Goal: Information Seeking & Learning: Learn about a topic

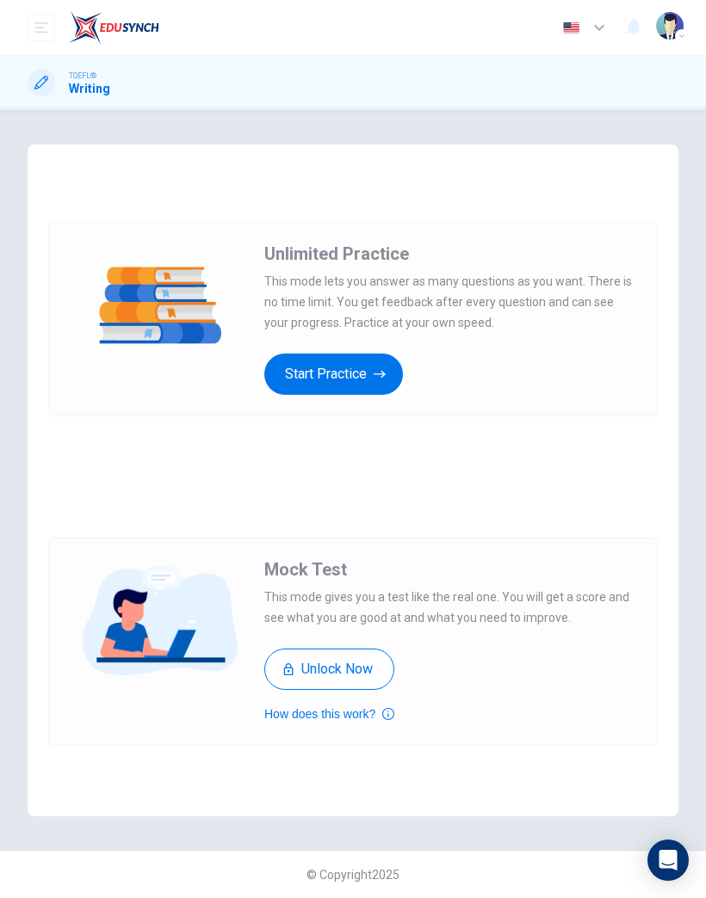
click at [350, 375] on button "Start Practice" at bounding box center [333, 374] width 139 height 41
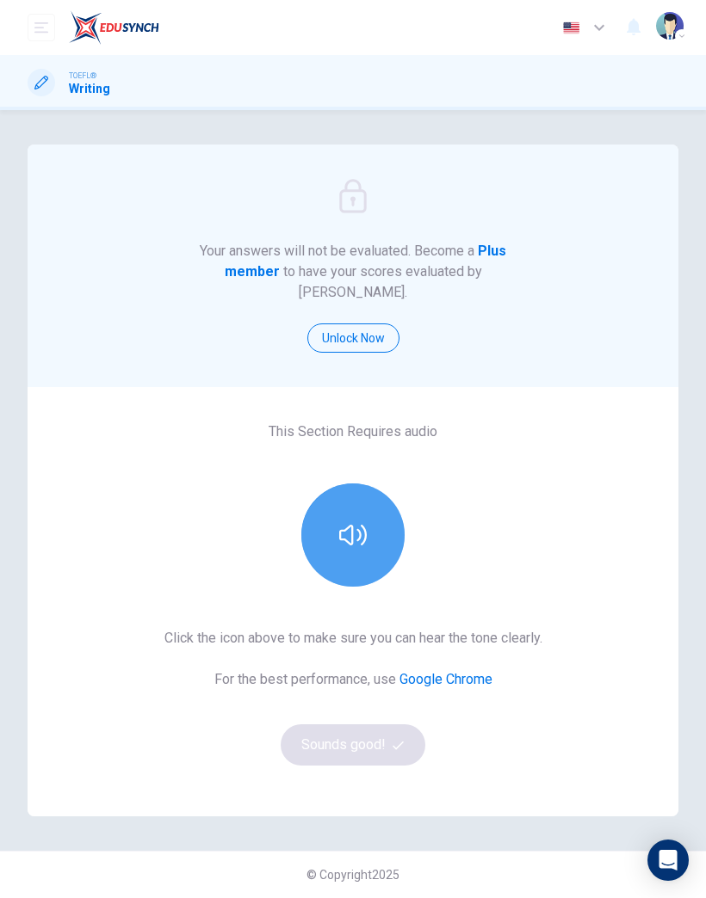
click at [361, 522] on icon "button" at bounding box center [353, 536] width 28 height 28
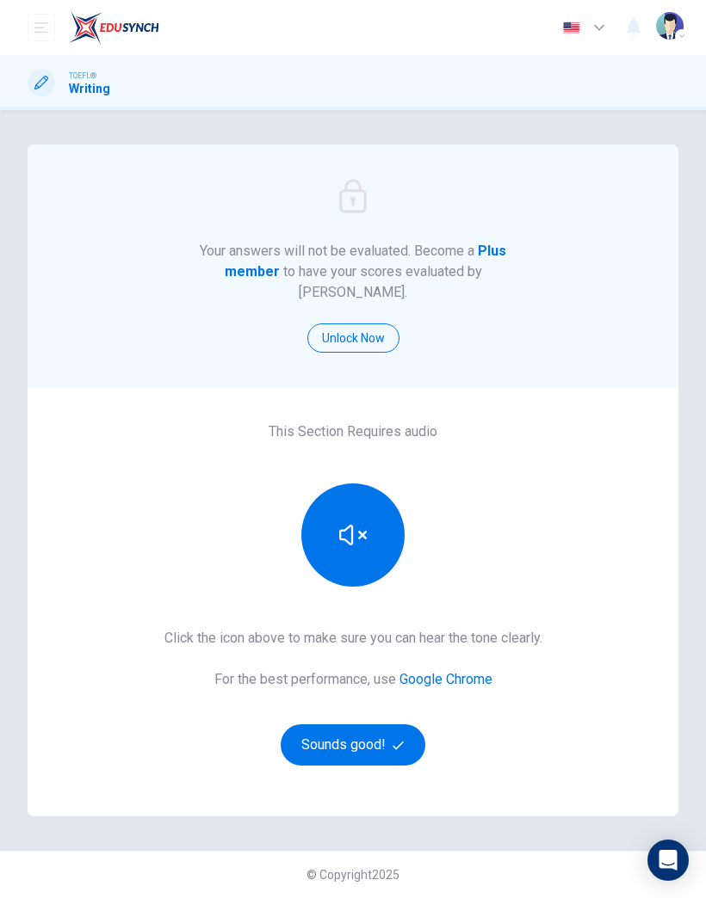
click at [304, 725] on button "Sounds good!" at bounding box center [353, 745] width 145 height 41
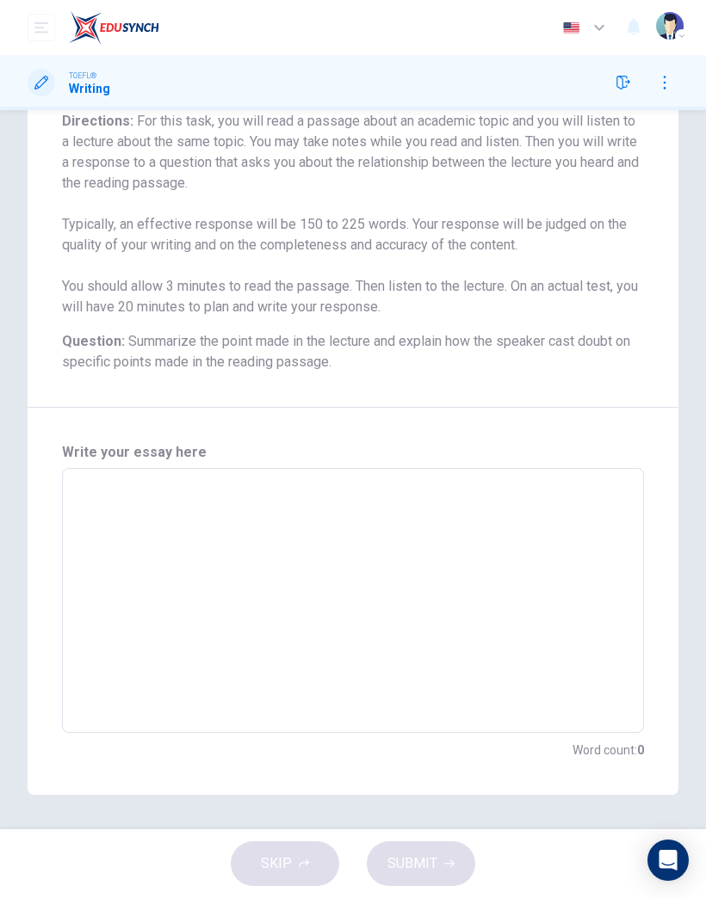
scroll to position [226, 0]
click at [470, 540] on textarea at bounding box center [353, 601] width 558 height 237
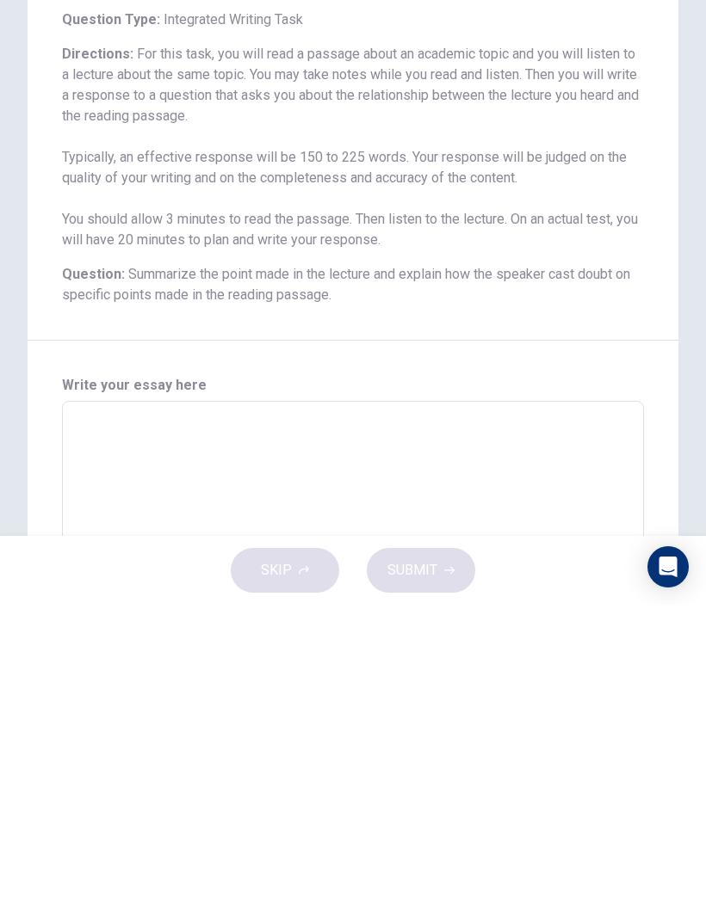
scroll to position [0, 0]
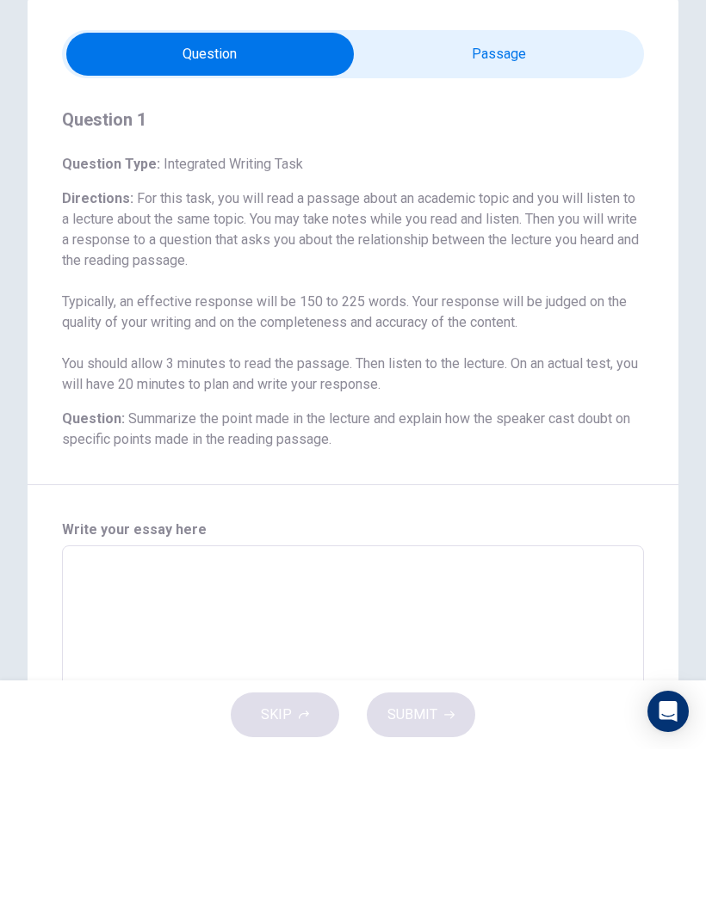
click at [557, 182] on input "checkbox" at bounding box center [210, 203] width 873 height 43
checkbox input "true"
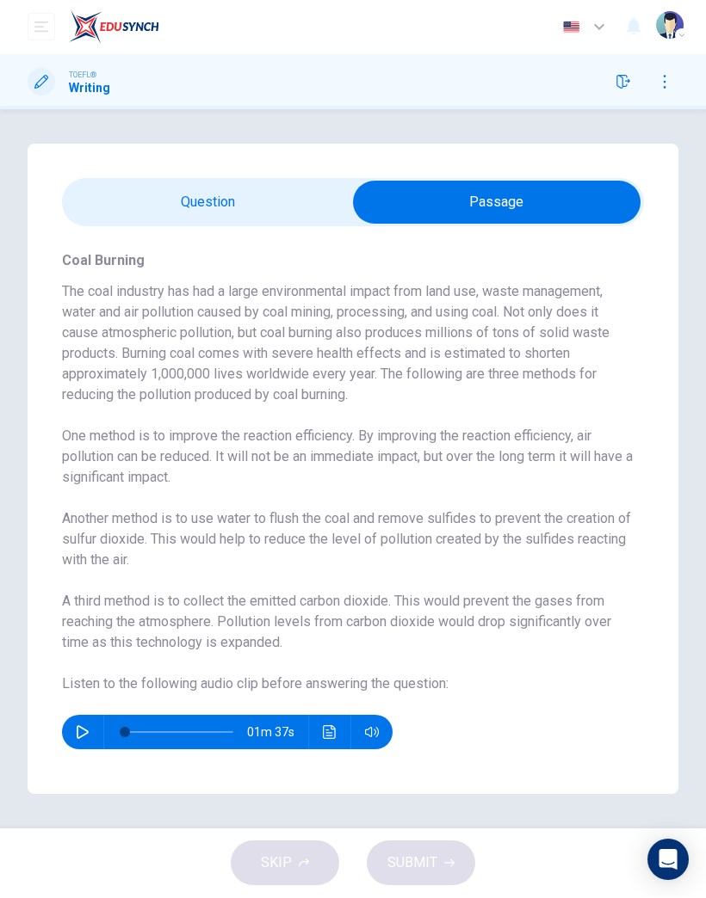
click at [88, 735] on icon "button" at bounding box center [83, 733] width 14 height 14
type input "0"
click at [256, 199] on input "checkbox" at bounding box center [496, 203] width 873 height 43
checkbox input "false"
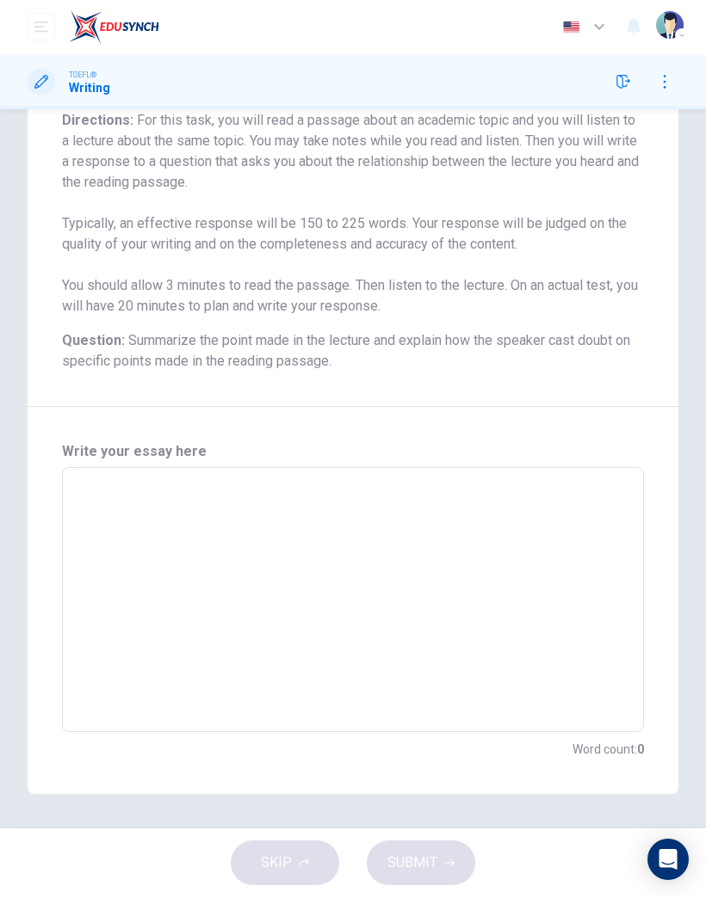
scroll to position [226, 0]
click at [567, 602] on textarea at bounding box center [353, 601] width 558 height 237
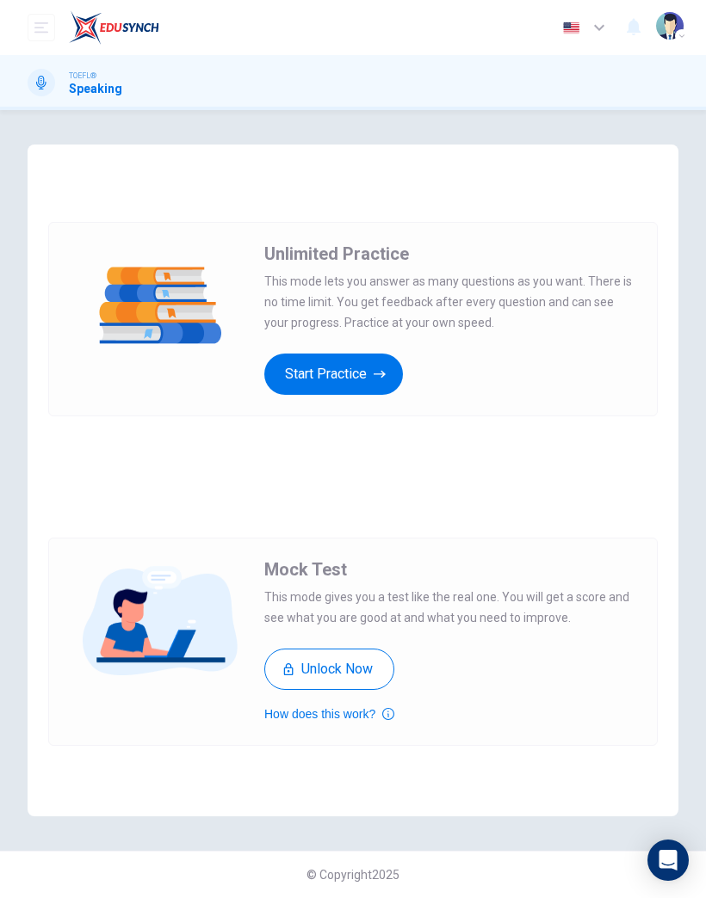
click at [372, 385] on button "Start Practice" at bounding box center [333, 374] width 139 height 41
click at [356, 379] on button "Start Practice" at bounding box center [333, 374] width 139 height 41
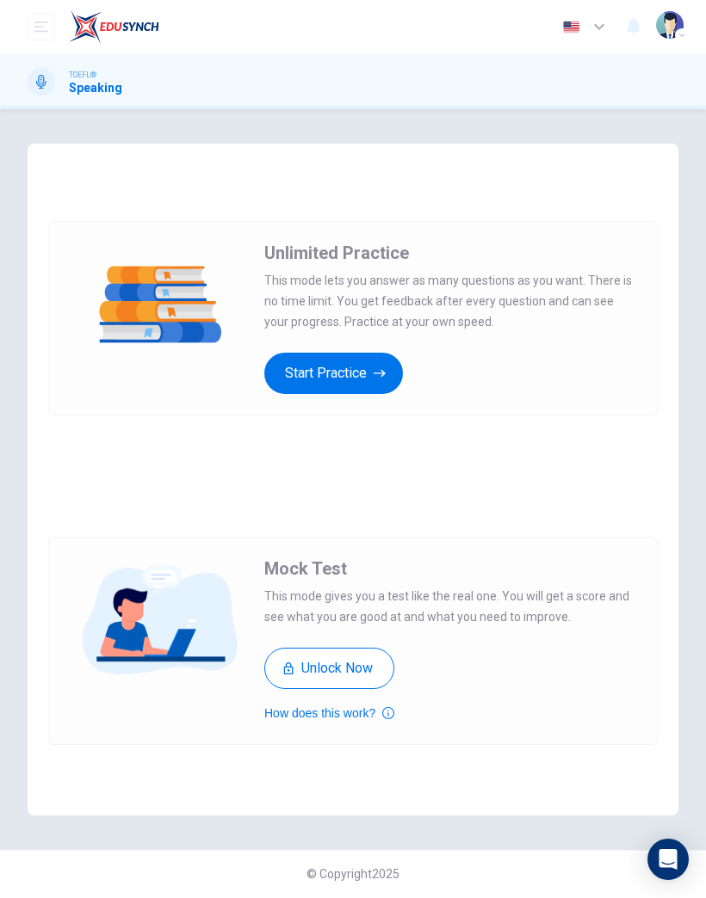
click at [361, 377] on button "Start Practice" at bounding box center [333, 374] width 139 height 41
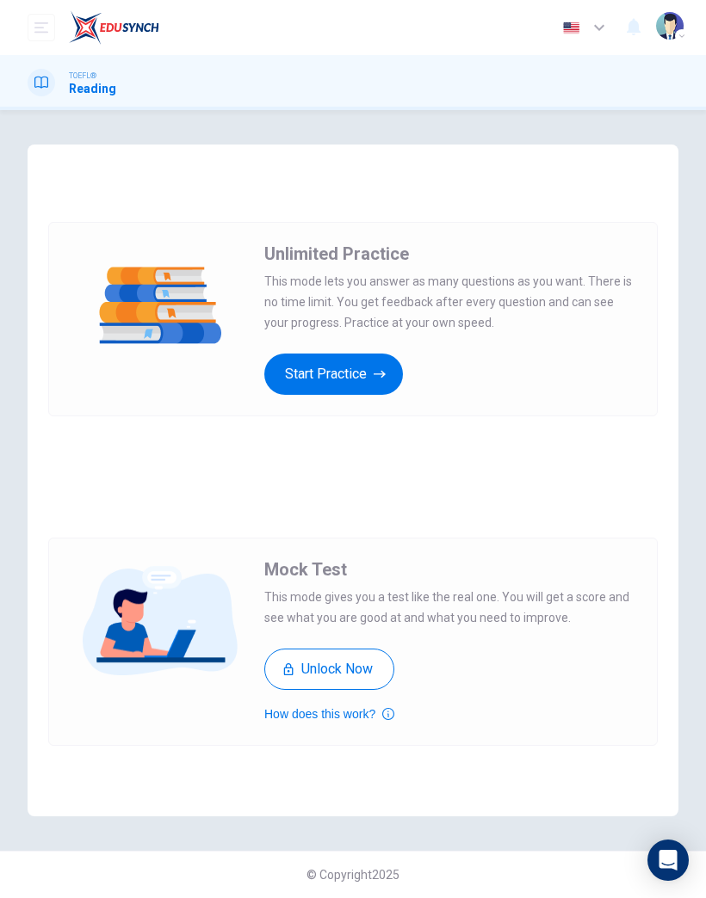
click at [350, 377] on button "Start Practice" at bounding box center [333, 374] width 139 height 41
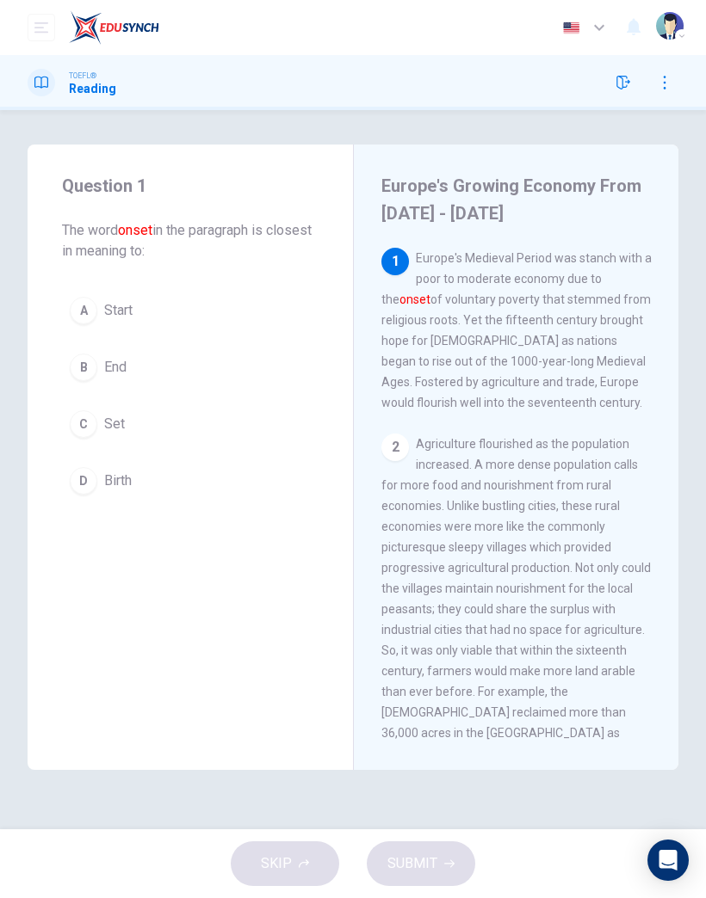
click at [120, 311] on span "Start" at bounding box center [118, 310] width 28 height 21
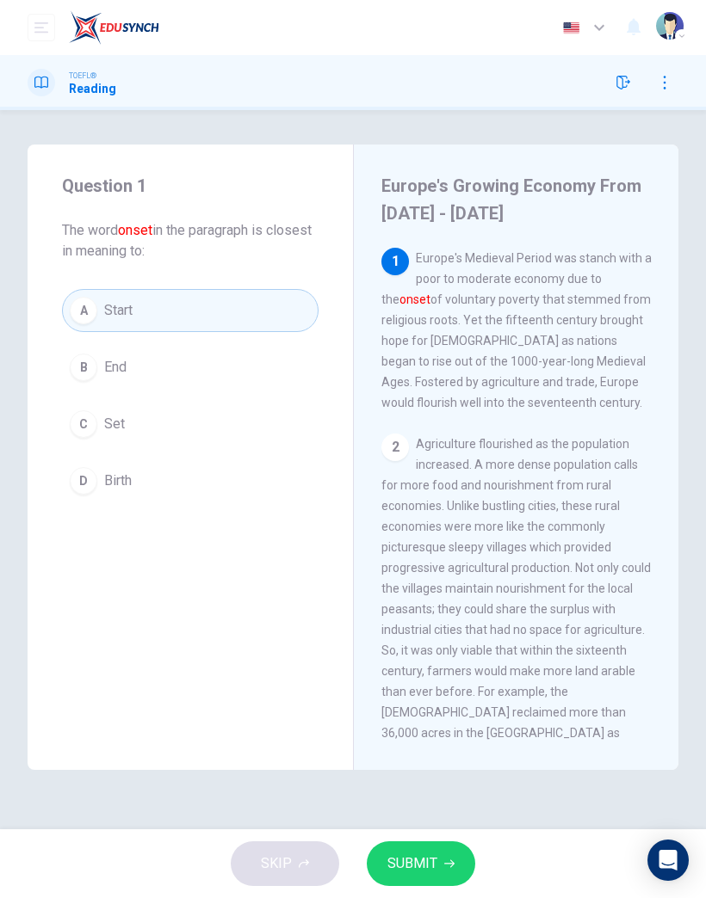
click at [448, 850] on button "SUBMIT" at bounding box center [421, 864] width 108 height 45
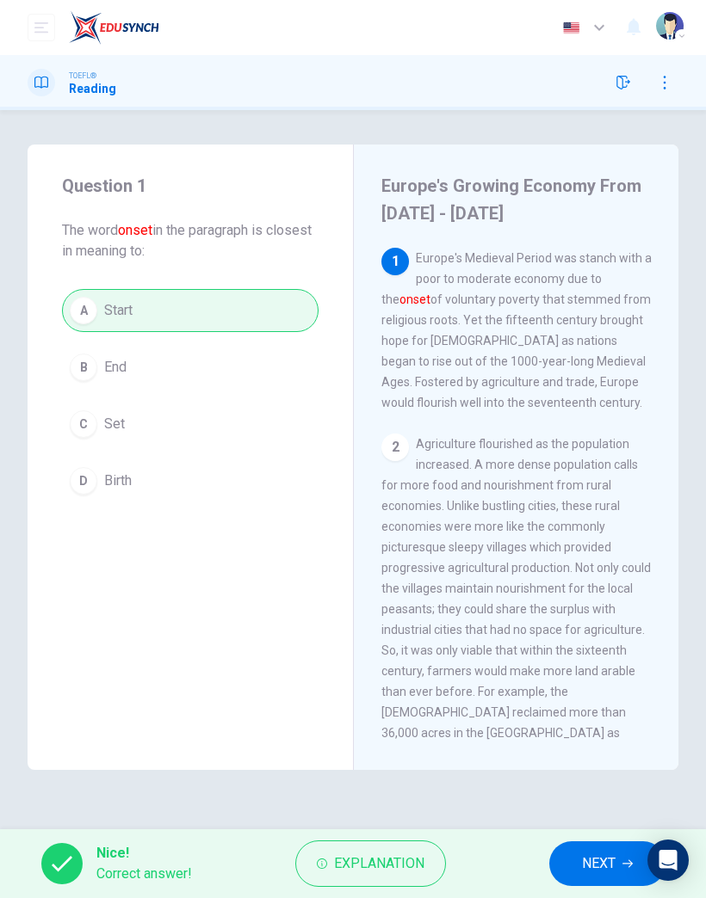
click at [602, 858] on span "NEXT" at bounding box center [599, 864] width 34 height 24
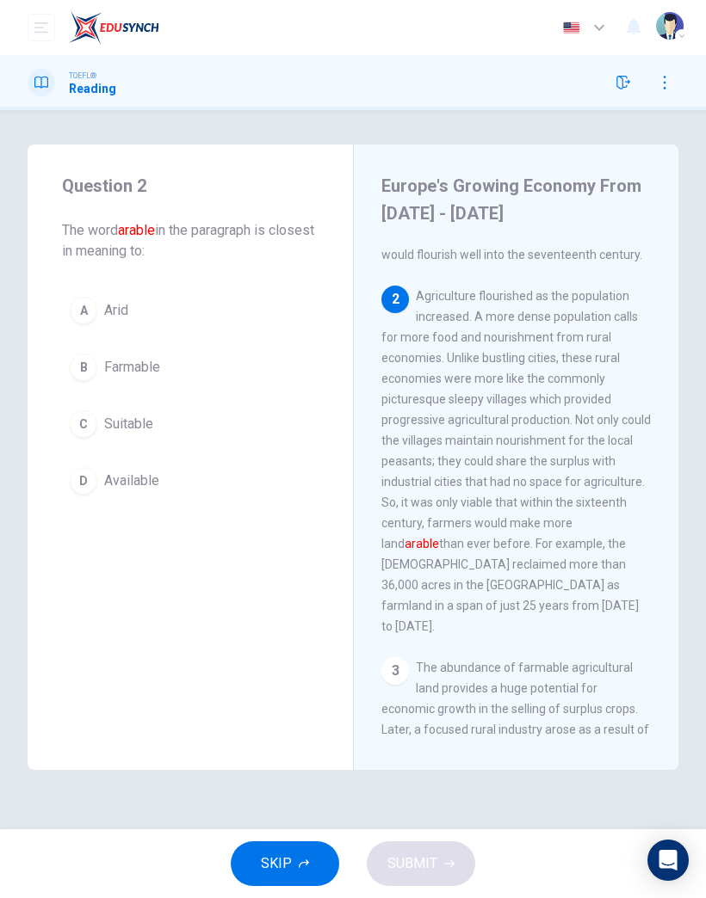
scroll to position [148, 0]
click at [138, 373] on span "Farmable" at bounding box center [132, 367] width 56 height 21
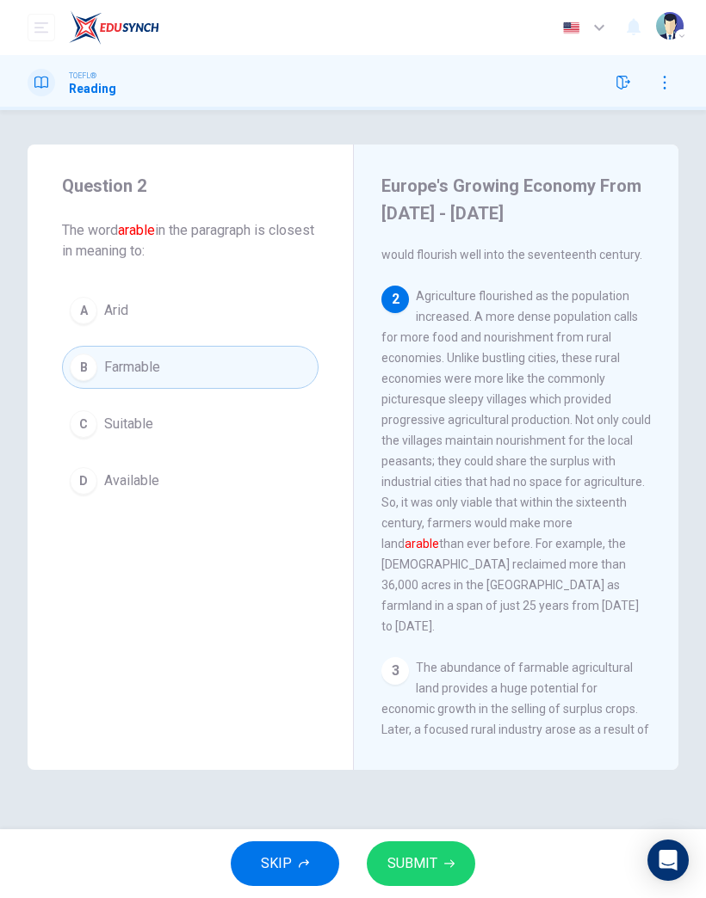
click at [452, 854] on button "SUBMIT" at bounding box center [421, 864] width 108 height 45
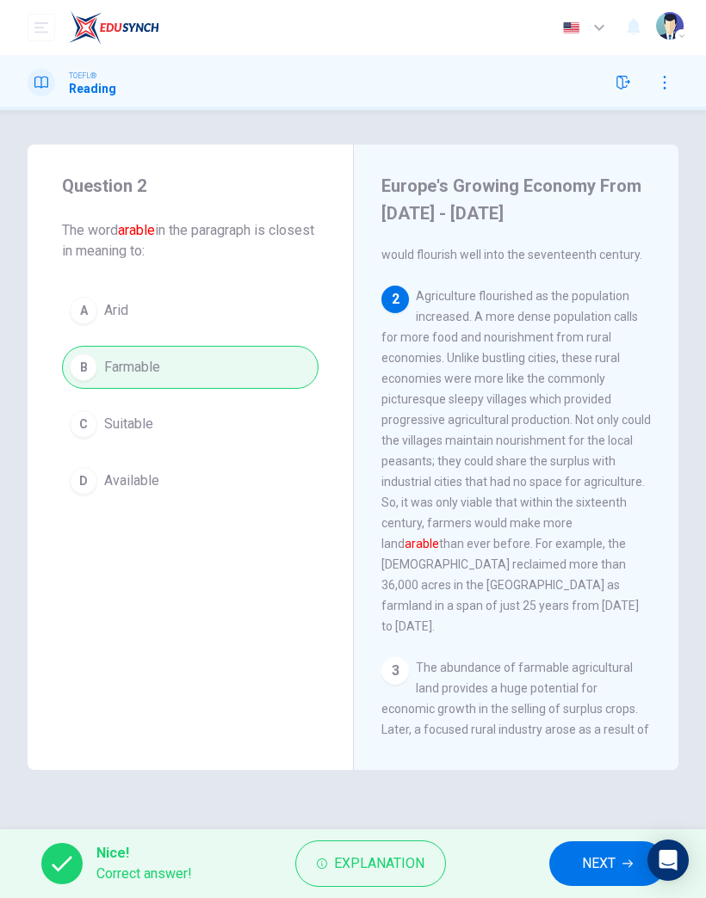
click at [605, 866] on span "NEXT" at bounding box center [599, 864] width 34 height 24
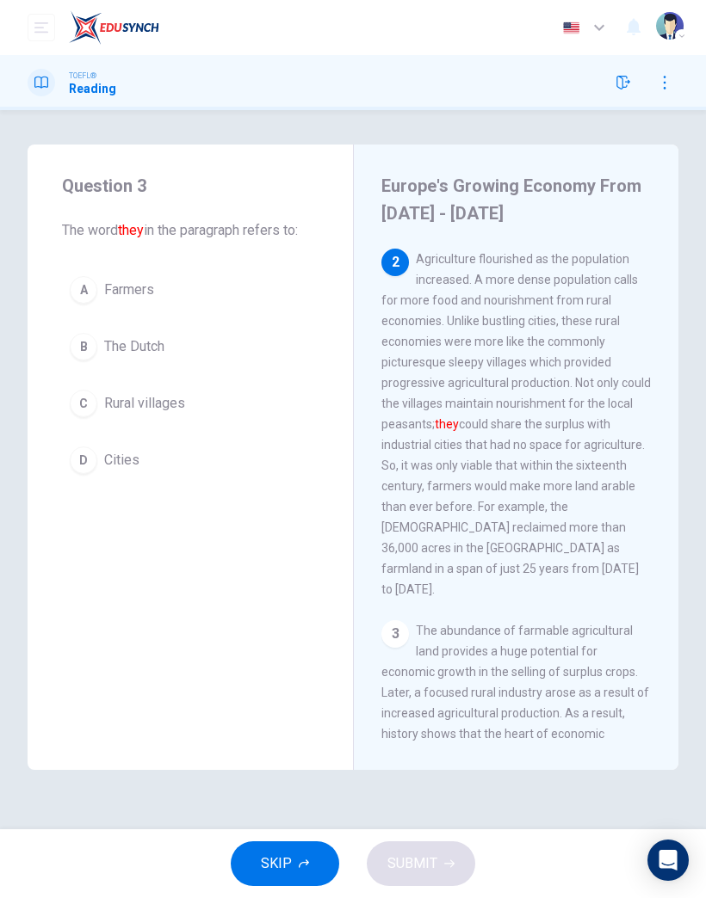
scroll to position [186, 0]
click at [545, 272] on span "Agriculture flourished as the population increased. A more dense population cal…" at bounding box center [515, 423] width 269 height 344
click at [176, 411] on span "Rural villages" at bounding box center [144, 403] width 81 height 21
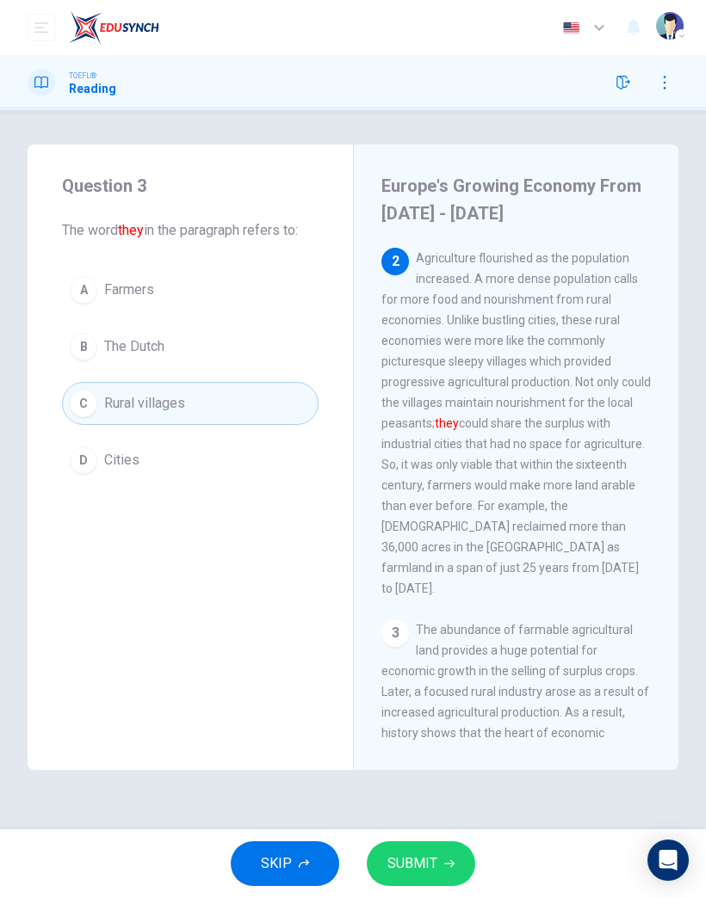
click at [439, 874] on button "SUBMIT" at bounding box center [421, 864] width 108 height 45
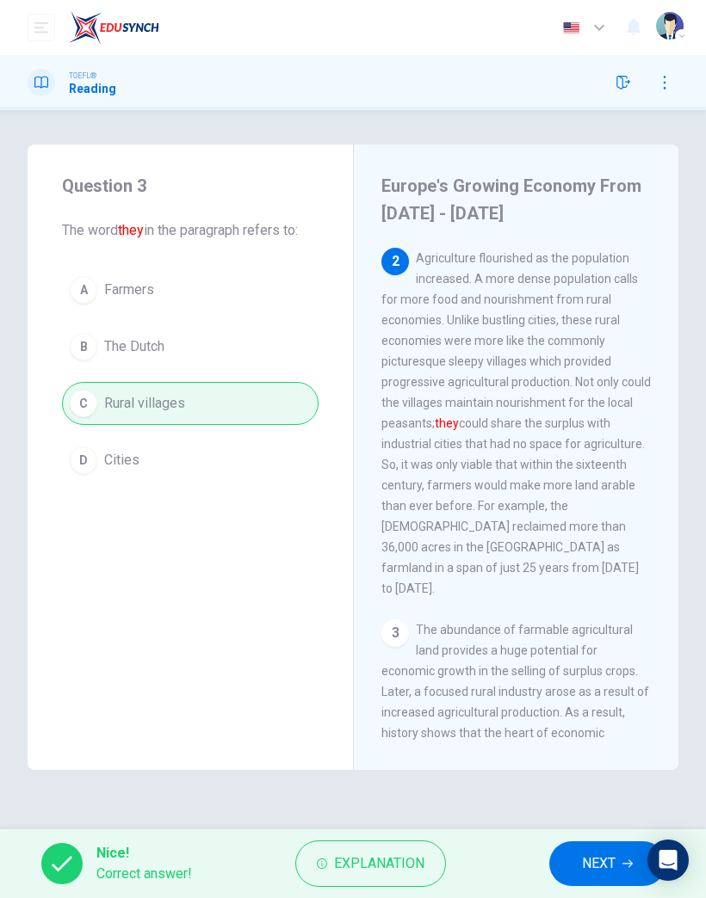
click at [598, 864] on span "NEXT" at bounding box center [599, 864] width 34 height 24
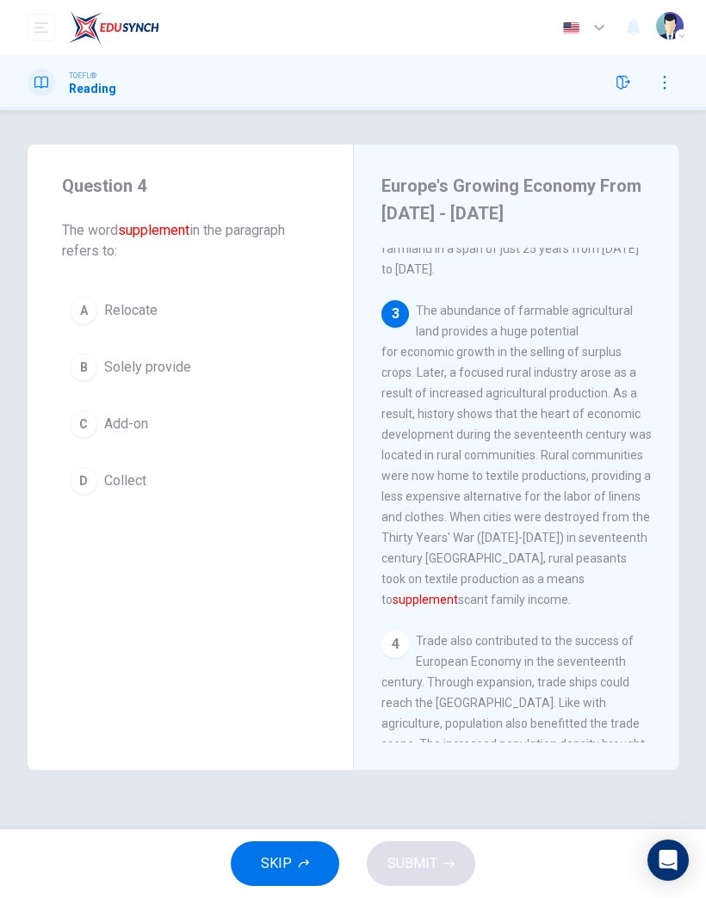
scroll to position [524, 0]
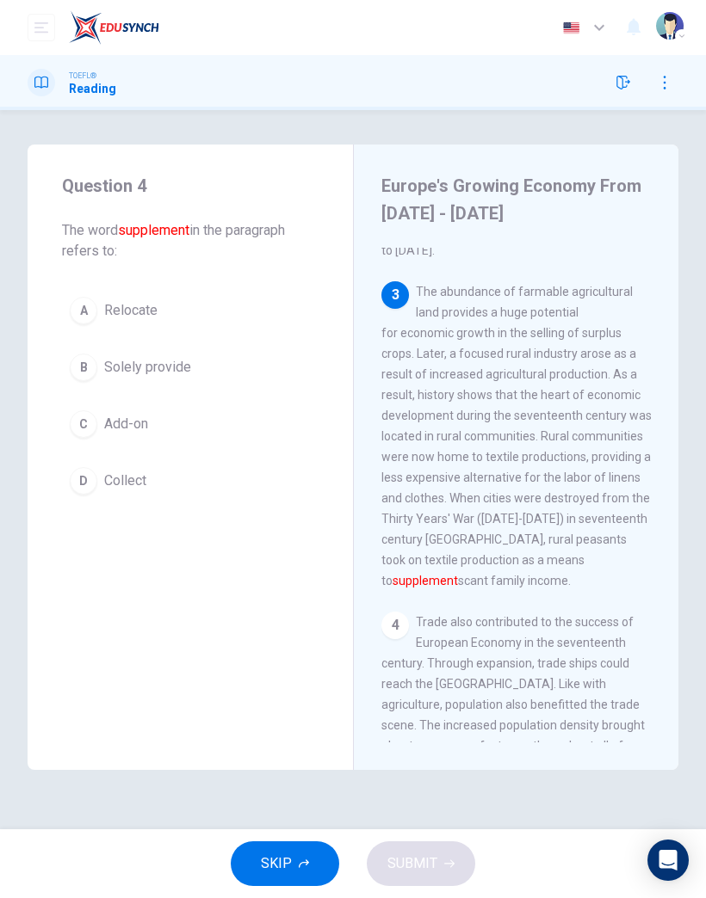
click at [117, 316] on span "Relocate" at bounding box center [130, 310] width 53 height 21
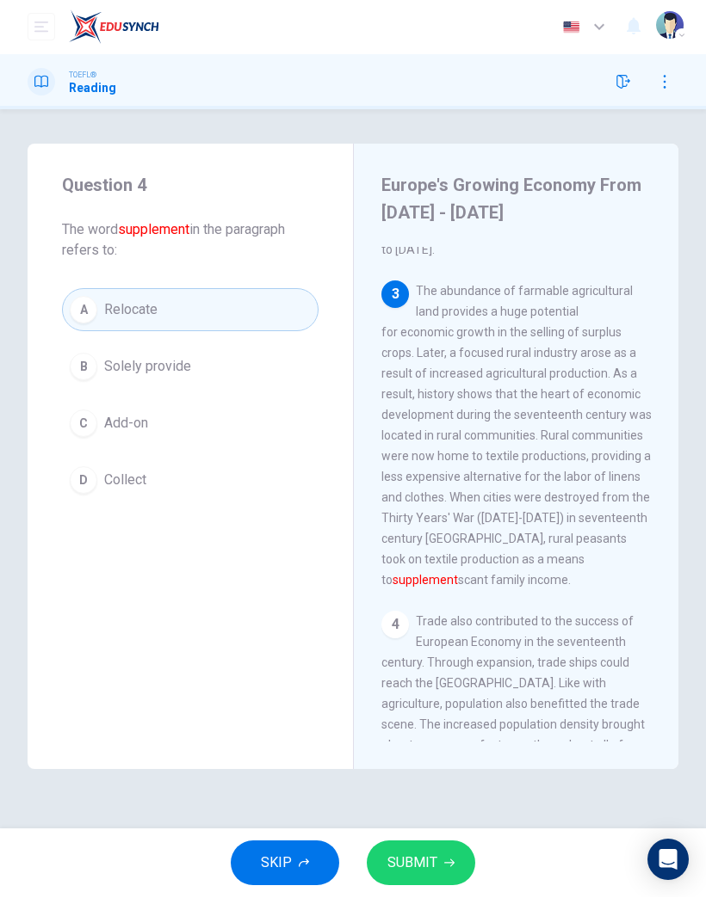
click at [446, 859] on icon "button" at bounding box center [449, 864] width 10 height 10
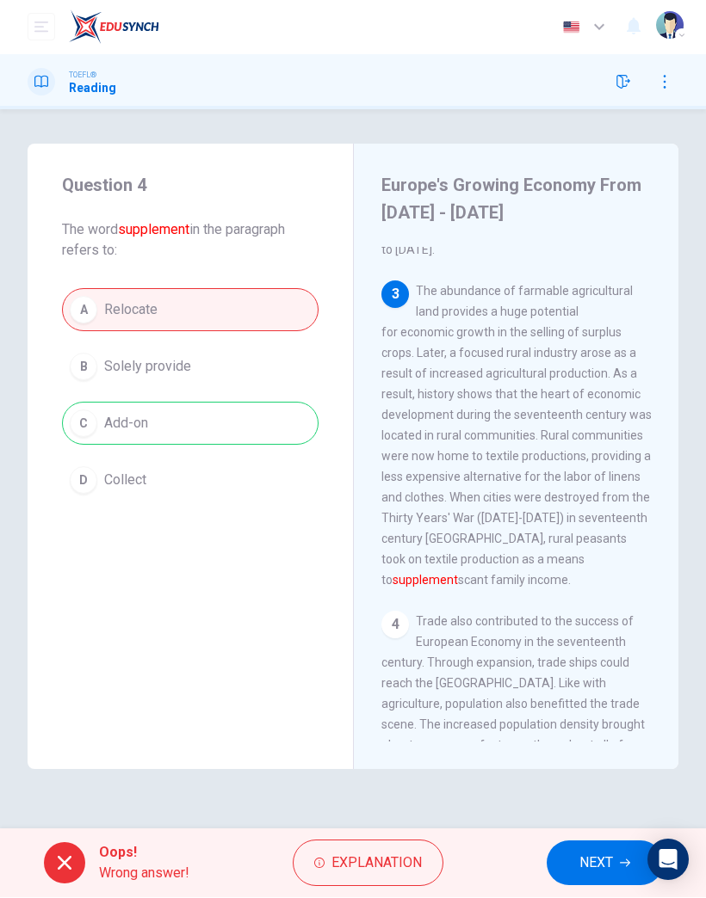
click at [590, 856] on span "NEXT" at bounding box center [596, 864] width 34 height 24
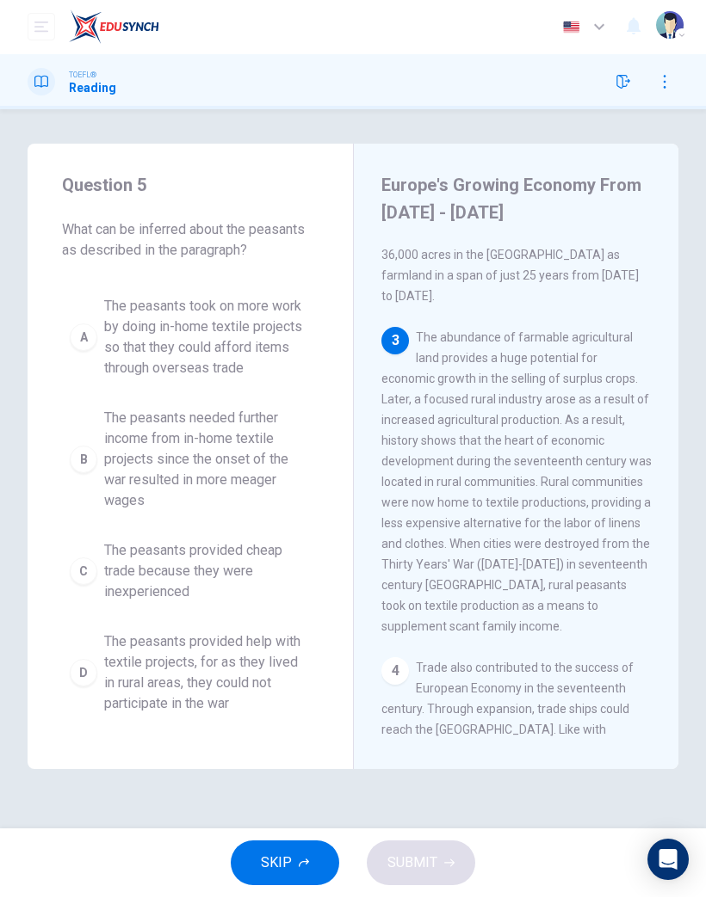
scroll to position [478, 0]
click at [201, 673] on span "The peasants provided help with textile projects, for as they lived in rural ar…" at bounding box center [207, 674] width 207 height 83
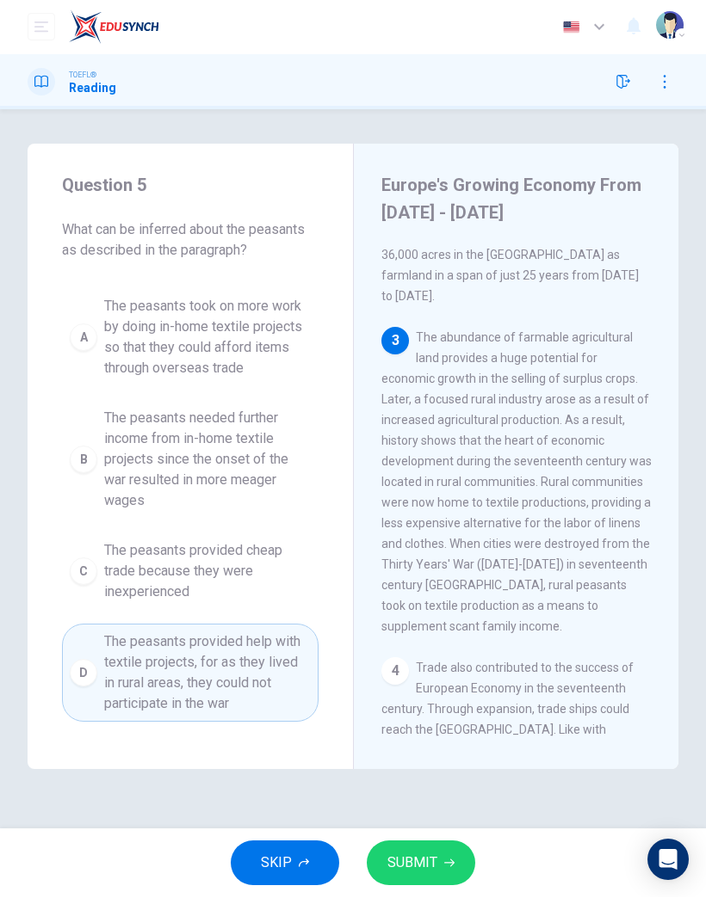
click at [456, 845] on button "SUBMIT" at bounding box center [421, 864] width 108 height 45
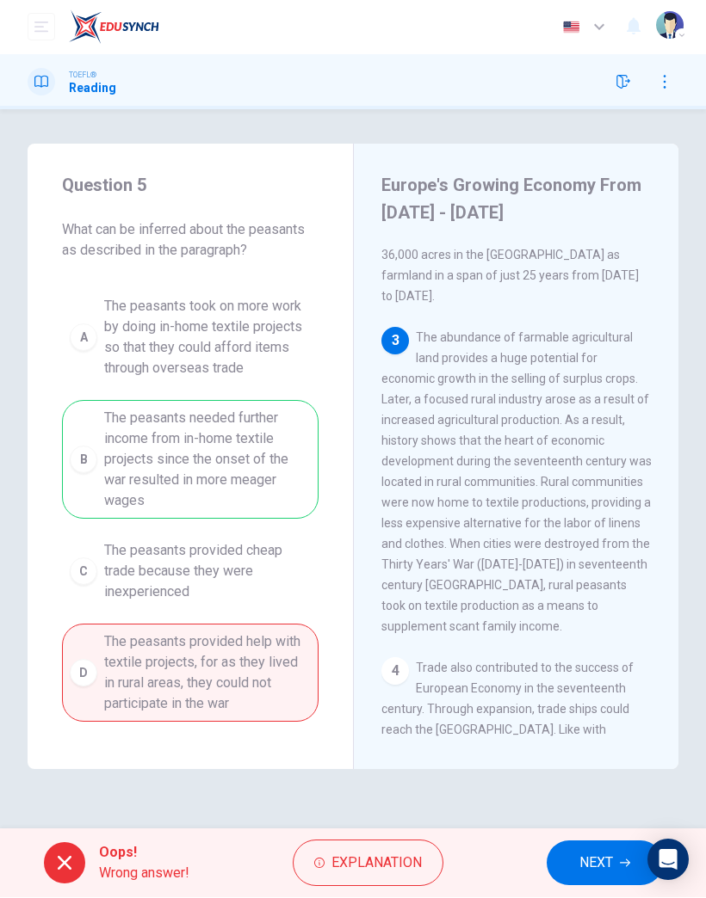
click at [609, 862] on span "NEXT" at bounding box center [596, 864] width 34 height 24
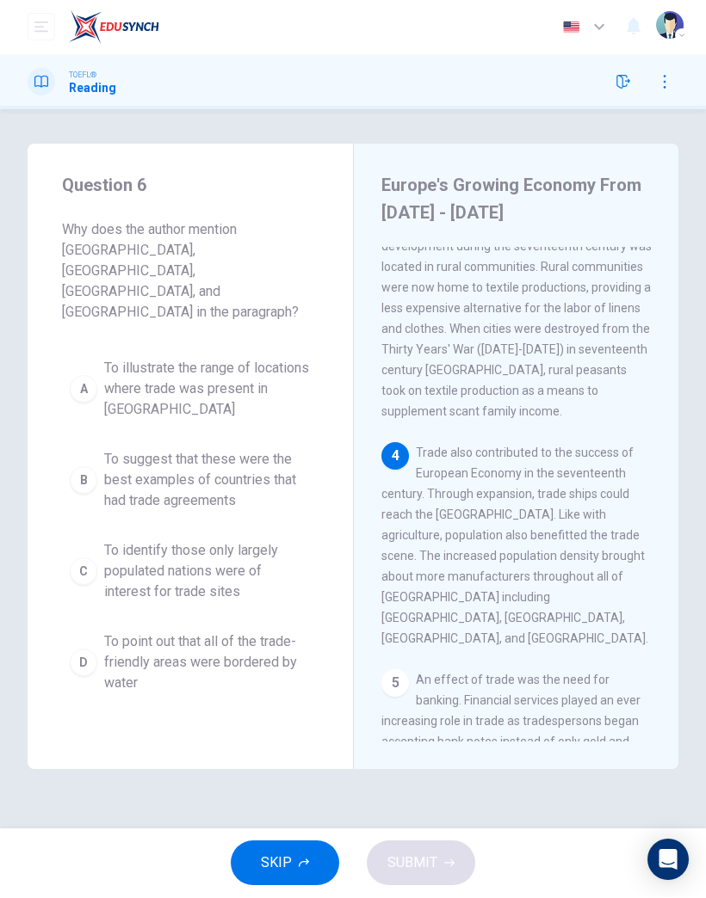
scroll to position [710, 0]
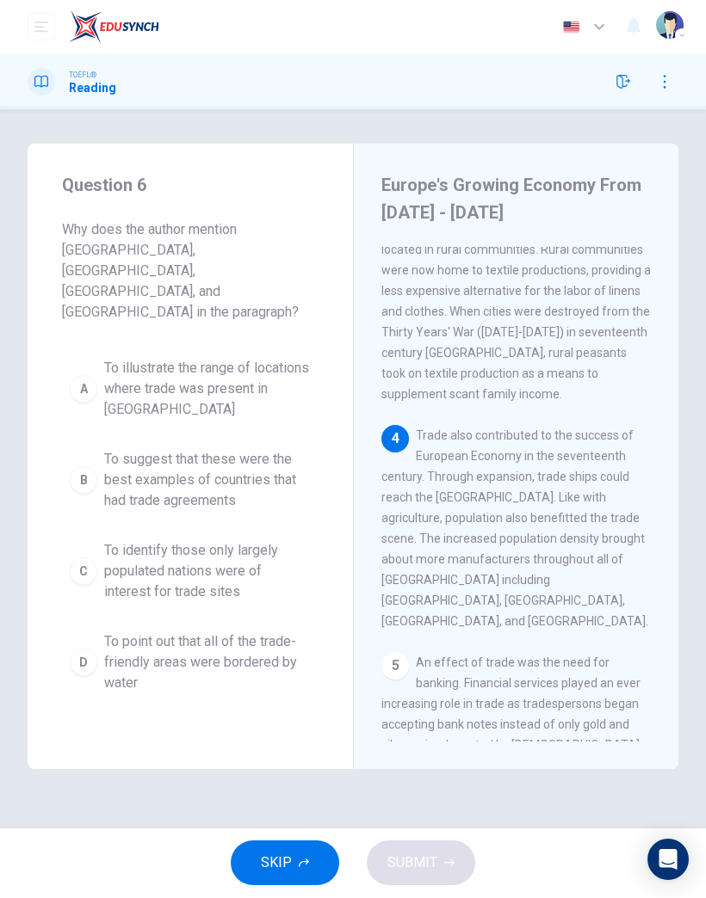
click at [209, 541] on span "To identify those only largely populated nations were of interest for trade sit…" at bounding box center [207, 572] width 207 height 62
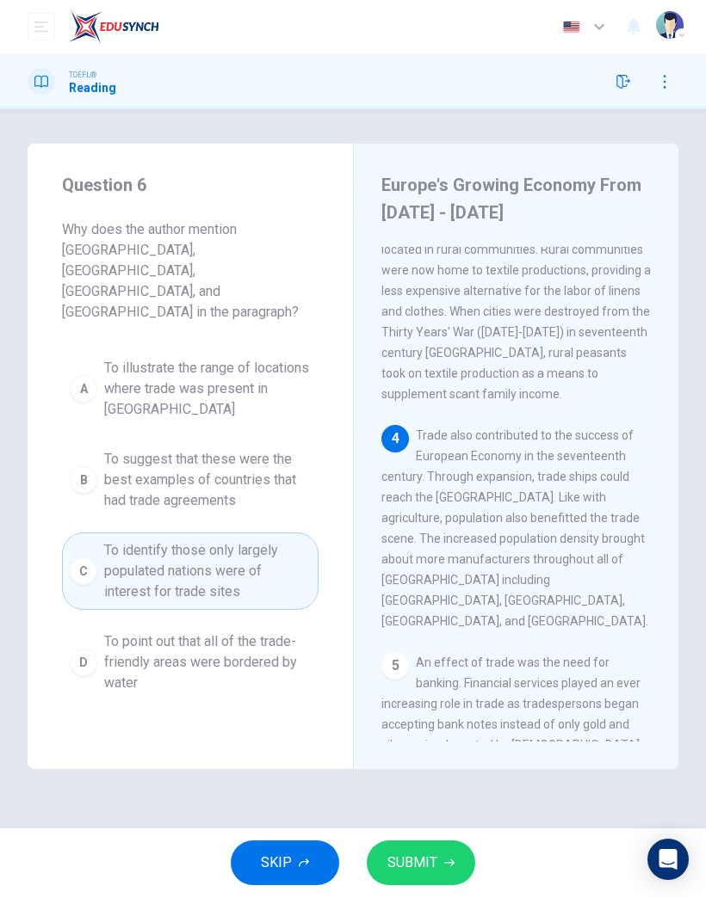
click at [442, 869] on button "SUBMIT" at bounding box center [421, 864] width 108 height 45
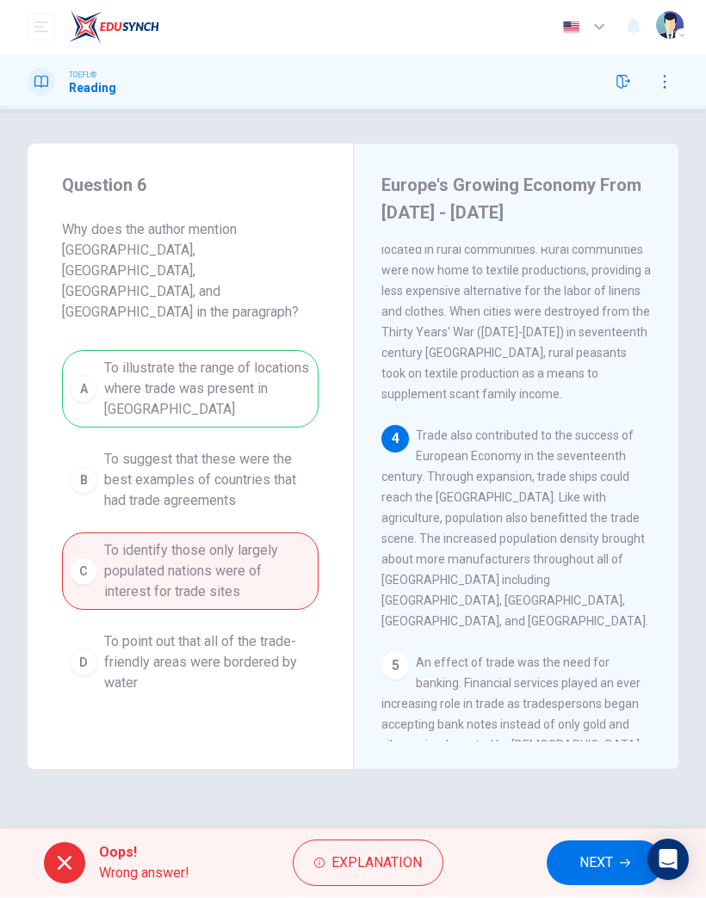
click at [604, 866] on span "NEXT" at bounding box center [596, 864] width 34 height 24
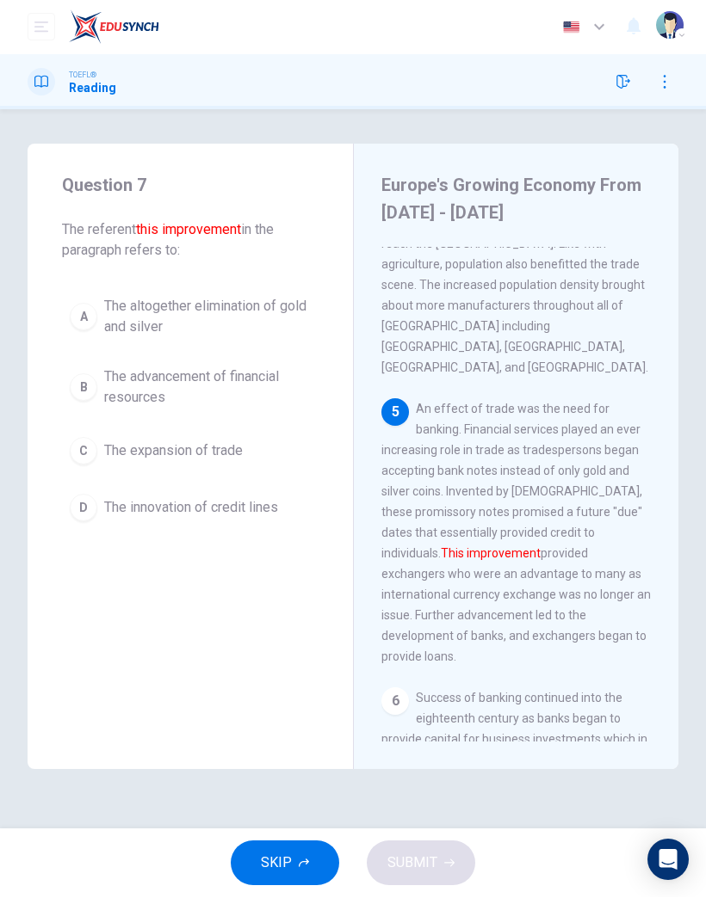
scroll to position [979, 0]
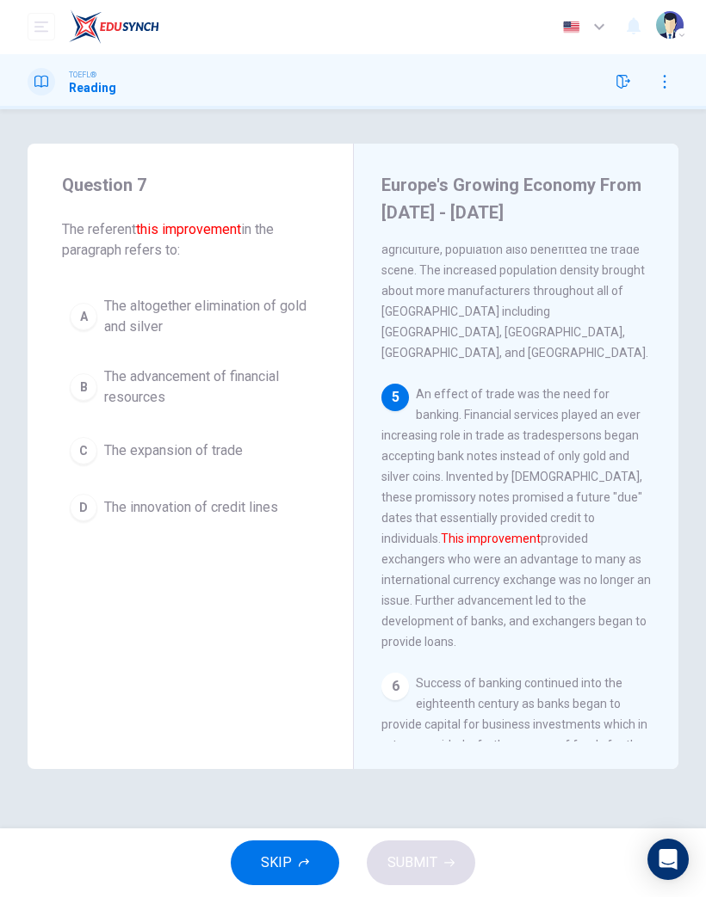
click at [242, 386] on span "The advancement of financial resources" at bounding box center [207, 387] width 207 height 41
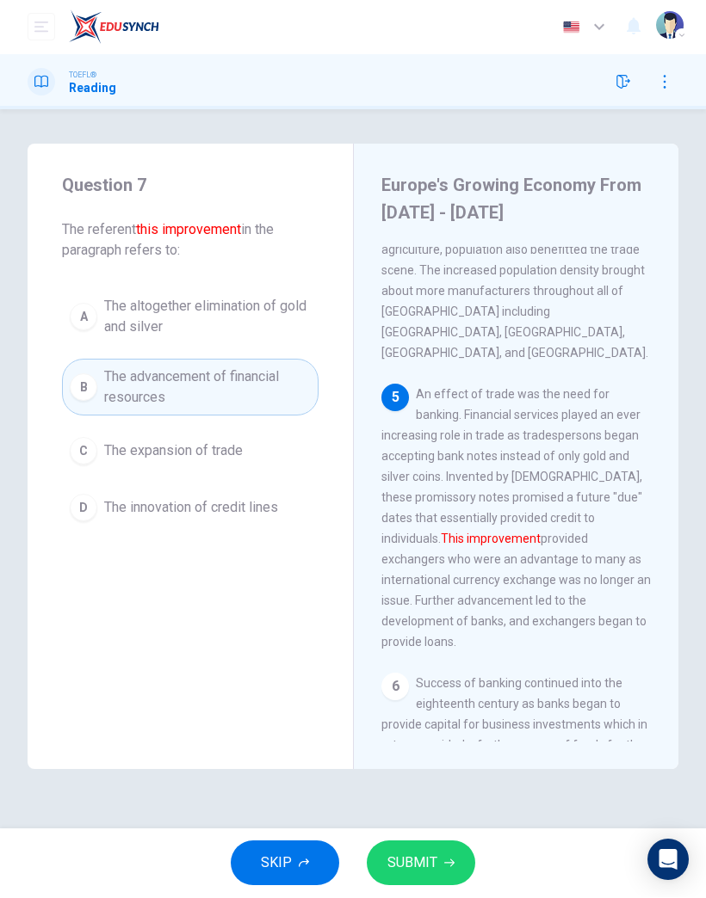
click at [419, 858] on span "SUBMIT" at bounding box center [412, 864] width 50 height 24
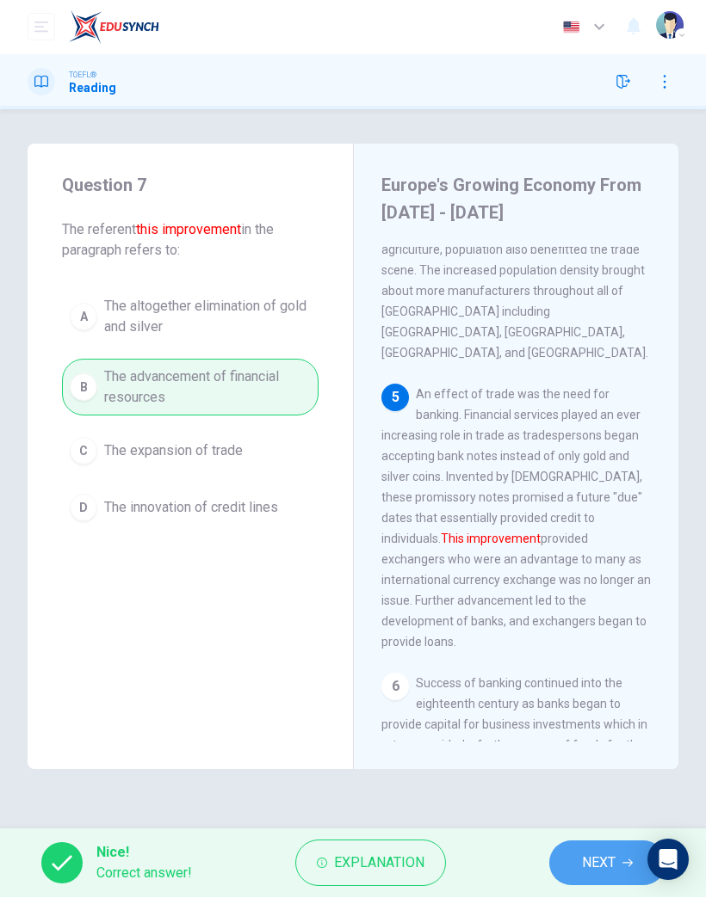
click at [611, 849] on button "NEXT" at bounding box center [607, 864] width 116 height 45
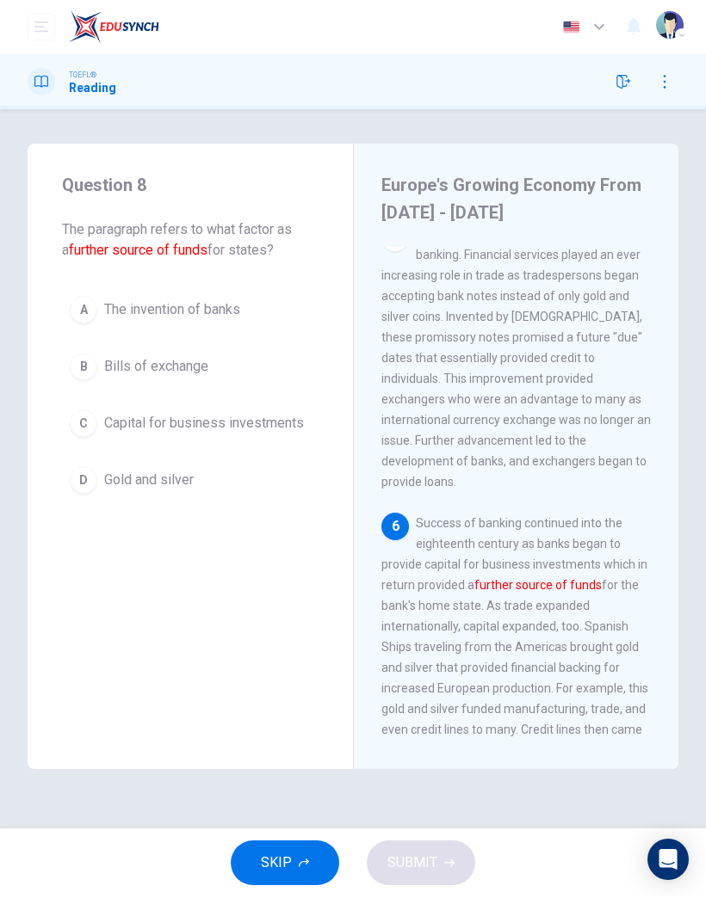
scroll to position [1178, 0]
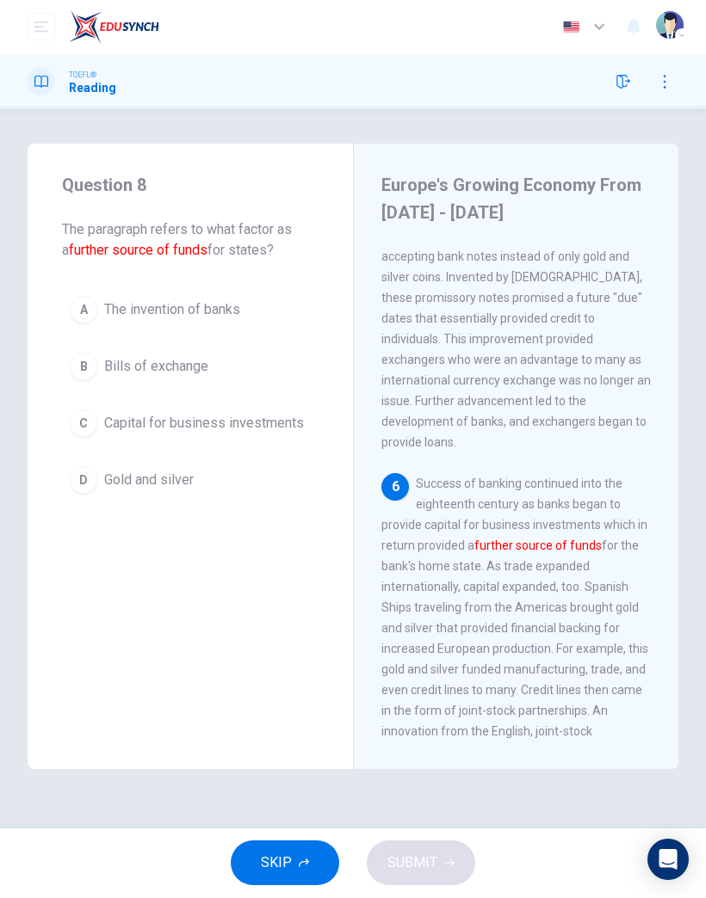
click at [262, 435] on button "C Capital for business investments" at bounding box center [190, 424] width 256 height 43
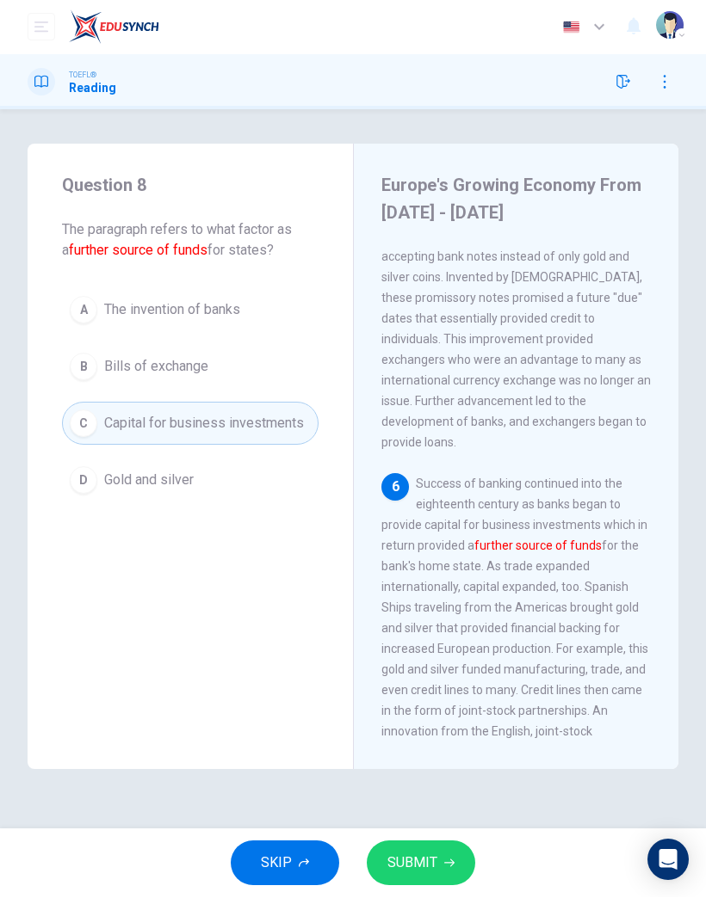
click at [447, 865] on icon "button" at bounding box center [449, 864] width 10 height 10
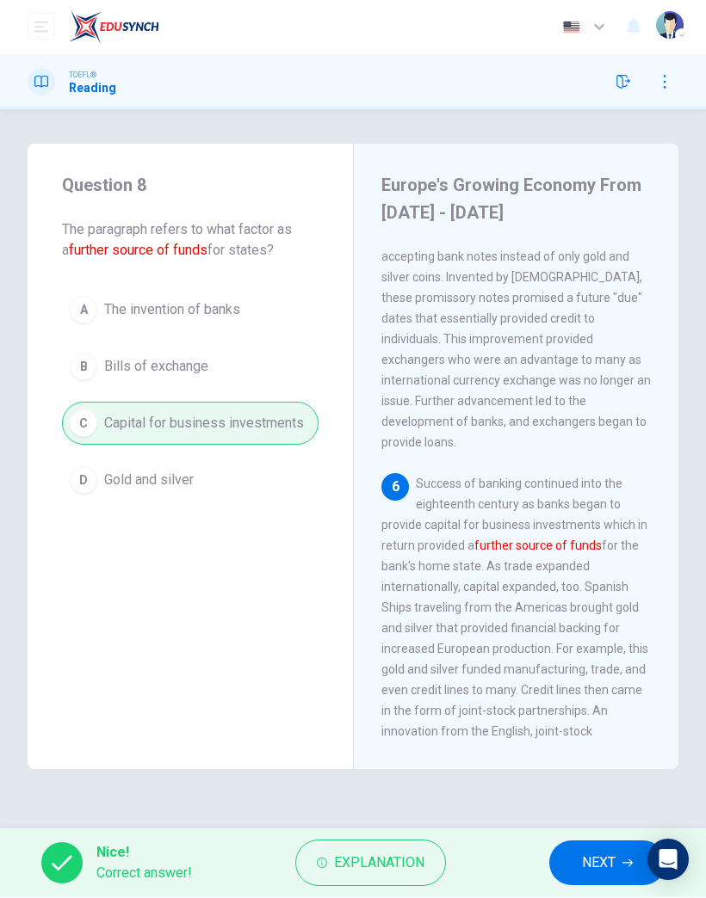
click at [593, 853] on span "NEXT" at bounding box center [599, 864] width 34 height 24
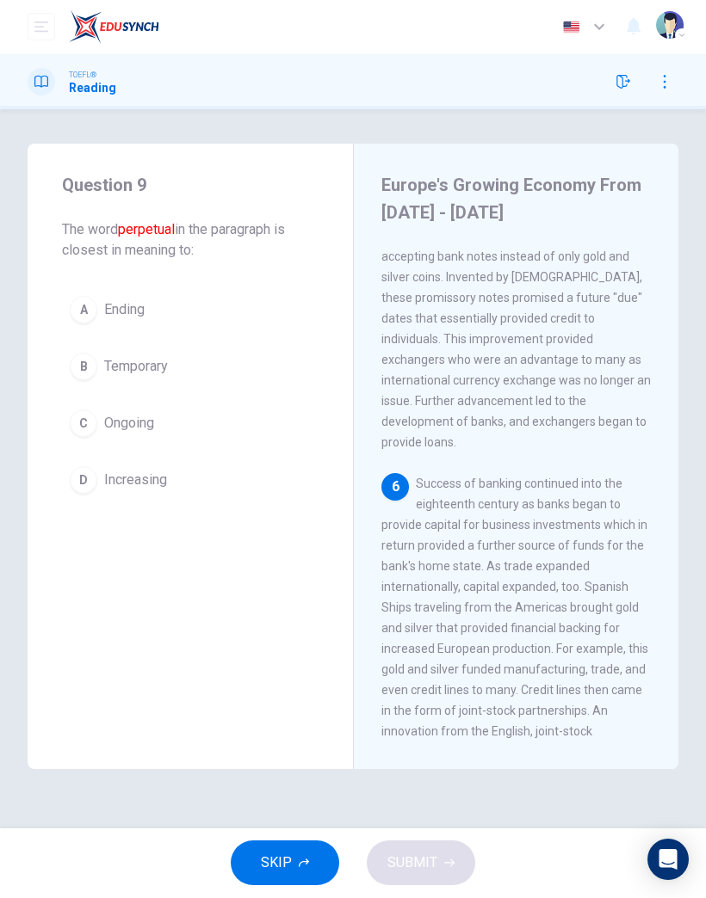
click at [134, 496] on button "D Increasing" at bounding box center [190, 481] width 256 height 43
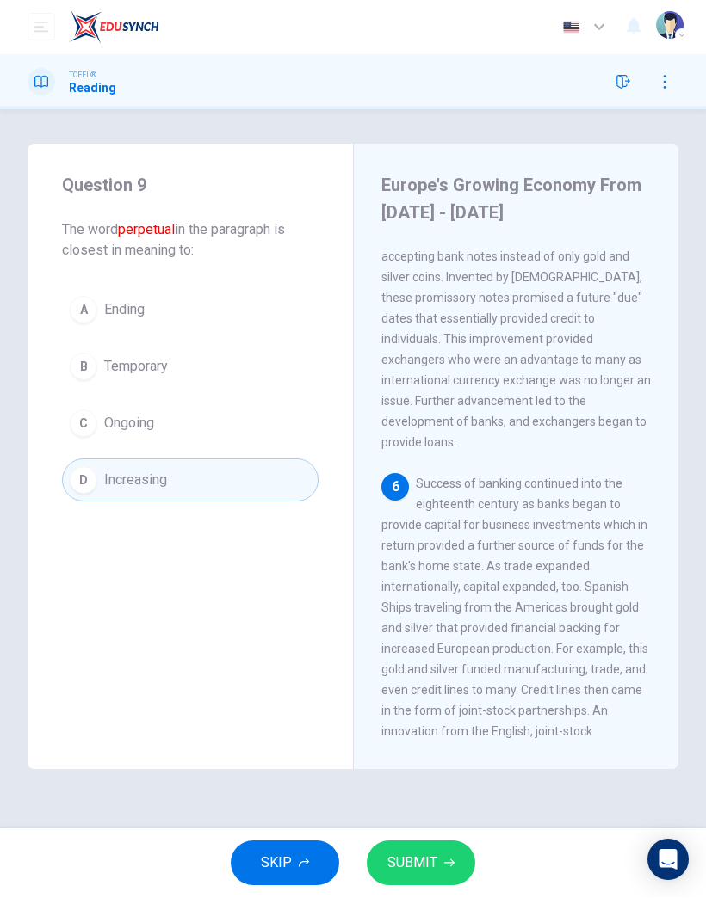
click at [437, 855] on button "SUBMIT" at bounding box center [421, 864] width 108 height 45
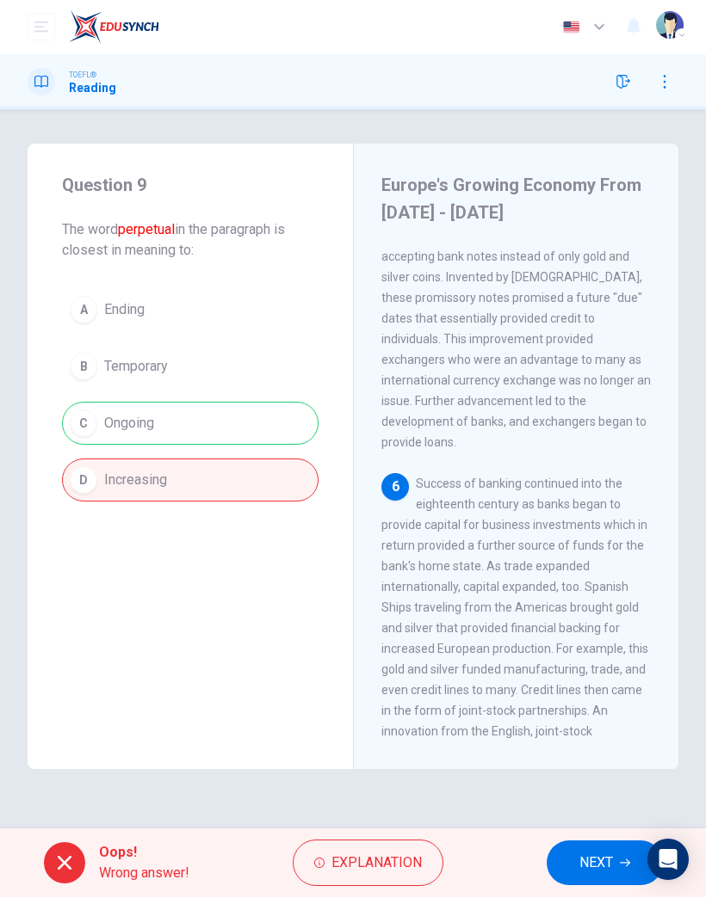
click at [607, 860] on span "NEXT" at bounding box center [596, 864] width 34 height 24
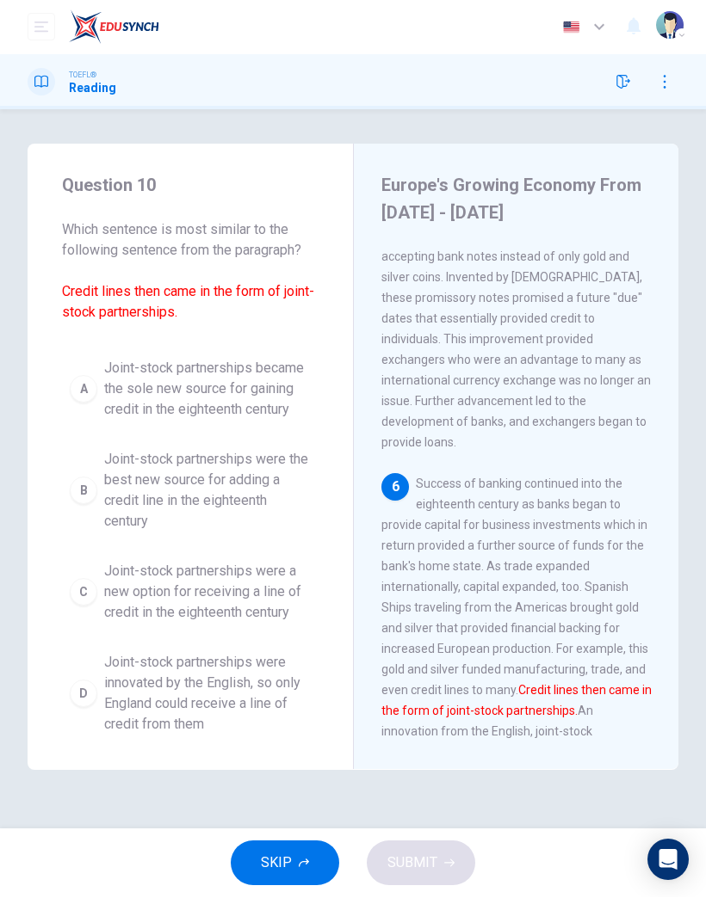
click at [83, 372] on button "A Joint-stock partnerships became the sole new source for gaining credit in the…" at bounding box center [190, 389] width 256 height 77
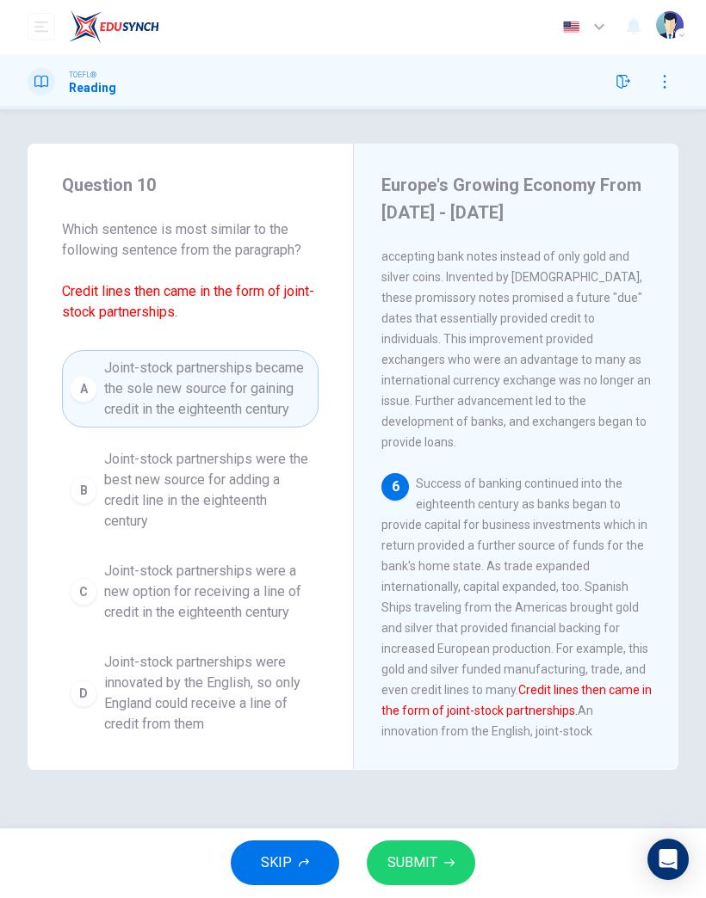
click at [77, 592] on div "C" at bounding box center [84, 593] width 28 height 28
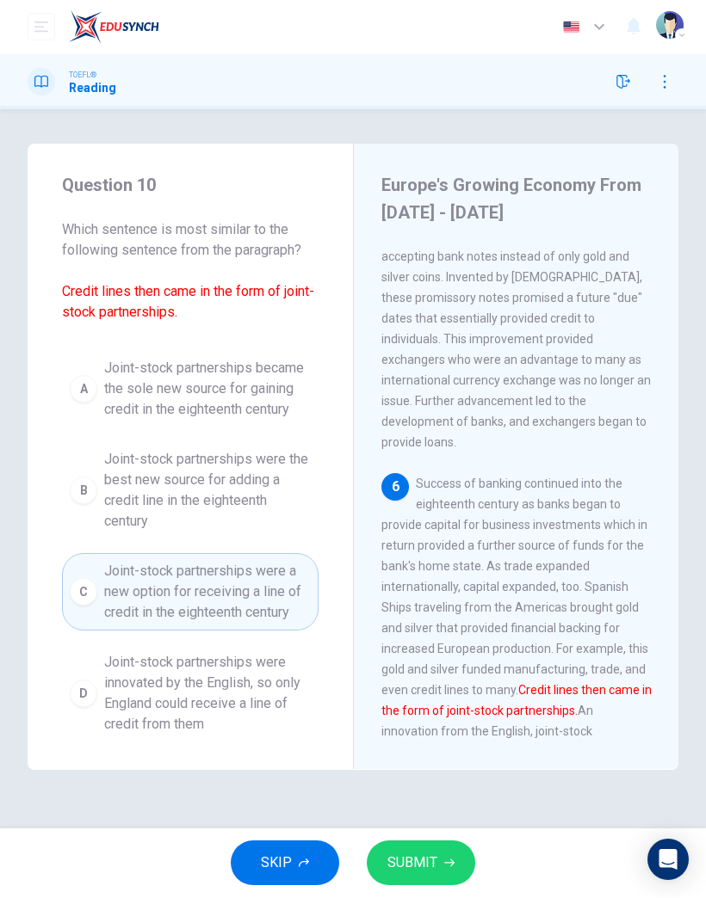
click at [440, 832] on div "SKIP SUBMIT" at bounding box center [353, 864] width 706 height 69
click at [438, 863] on button "SUBMIT" at bounding box center [421, 864] width 108 height 45
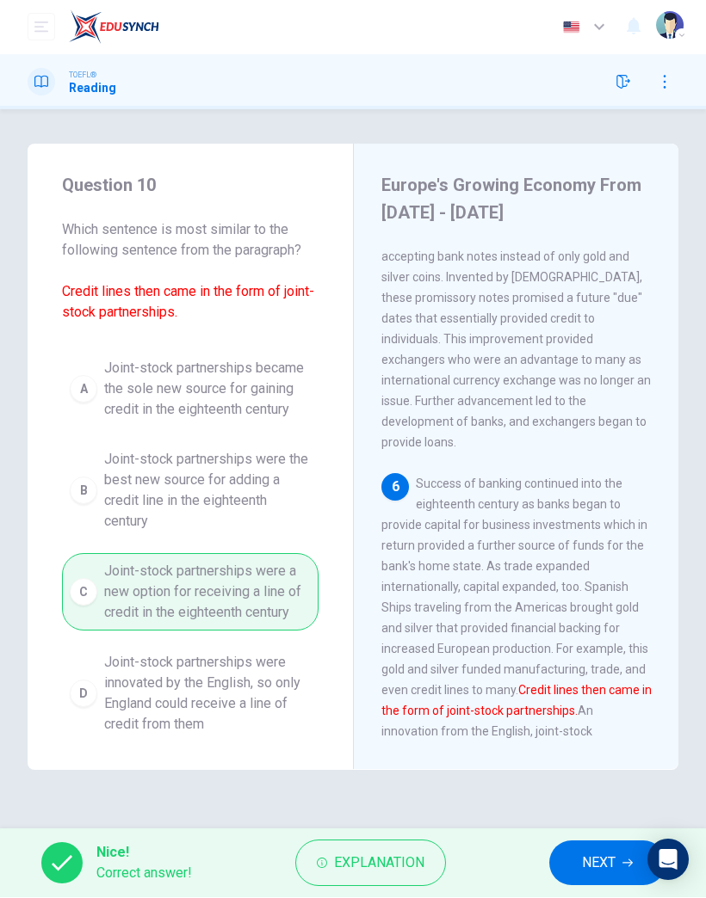
click at [591, 882] on button "NEXT" at bounding box center [607, 864] width 116 height 45
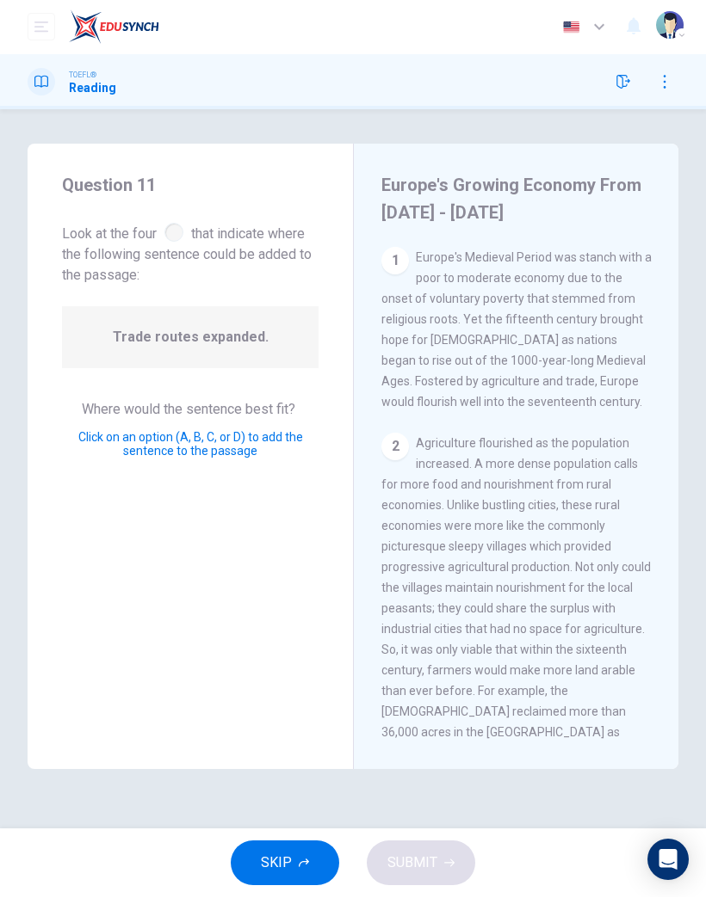
scroll to position [758, 0]
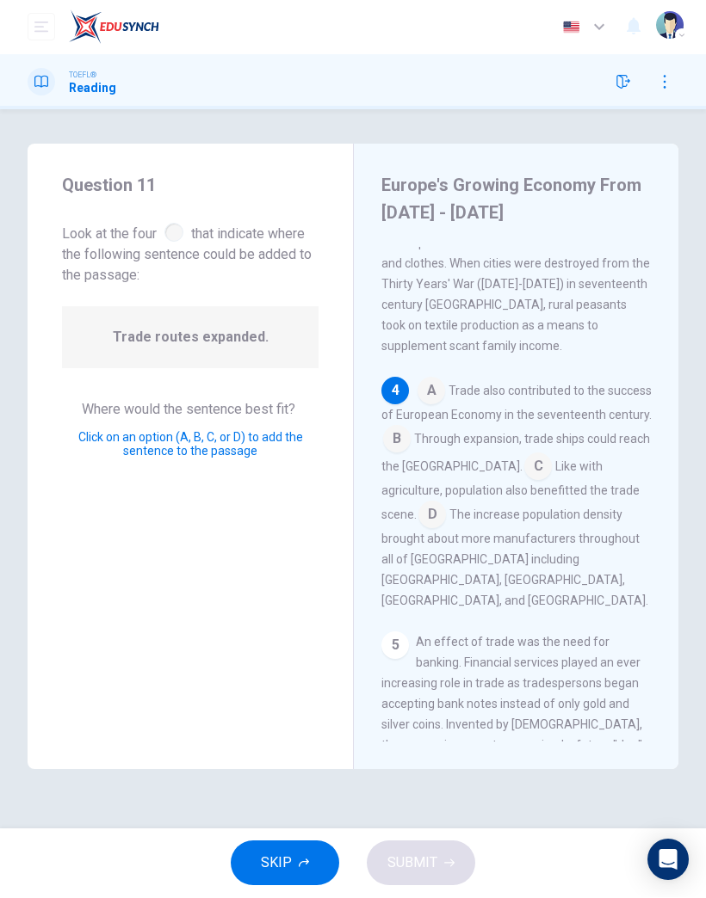
click at [440, 503] on input at bounding box center [432, 517] width 28 height 28
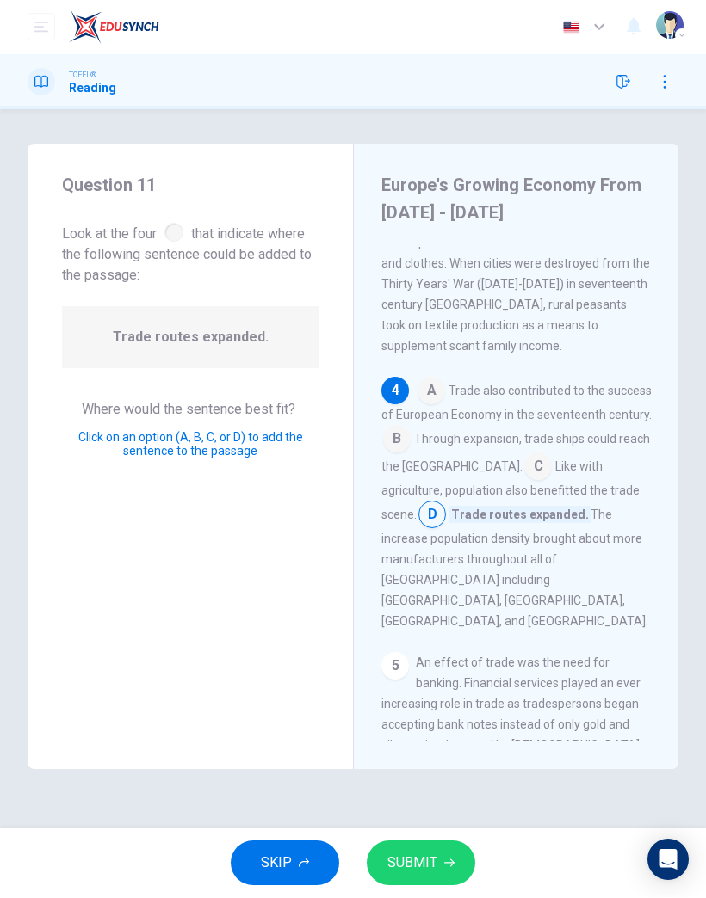
click at [427, 857] on span "SUBMIT" at bounding box center [412, 864] width 50 height 24
click at [442, 503] on input at bounding box center [432, 517] width 28 height 28
click at [429, 860] on span "SUBMIT" at bounding box center [412, 864] width 50 height 24
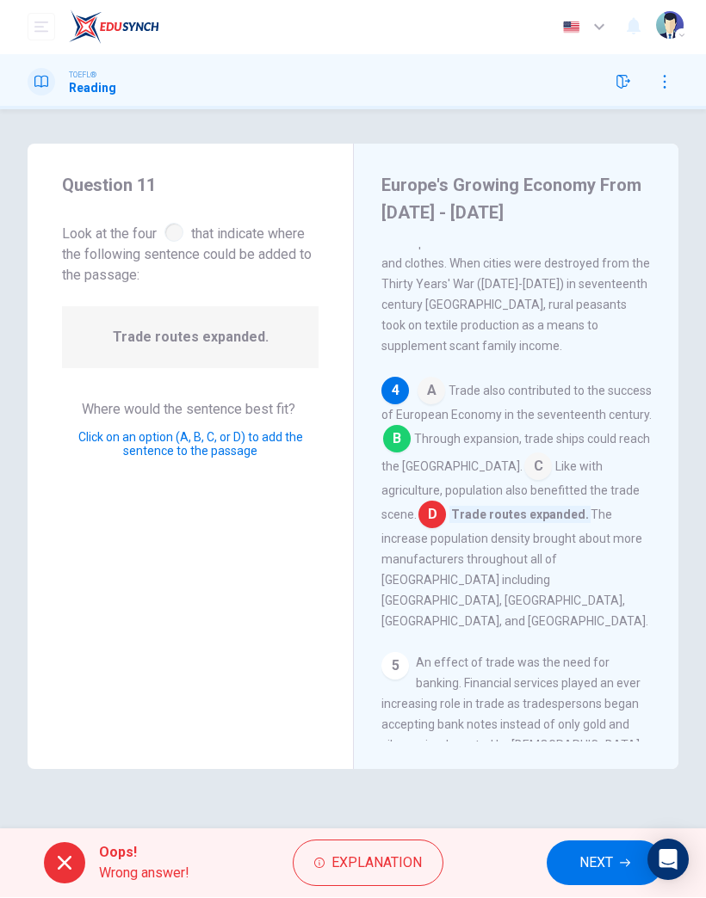
click at [590, 856] on span "NEXT" at bounding box center [596, 864] width 34 height 24
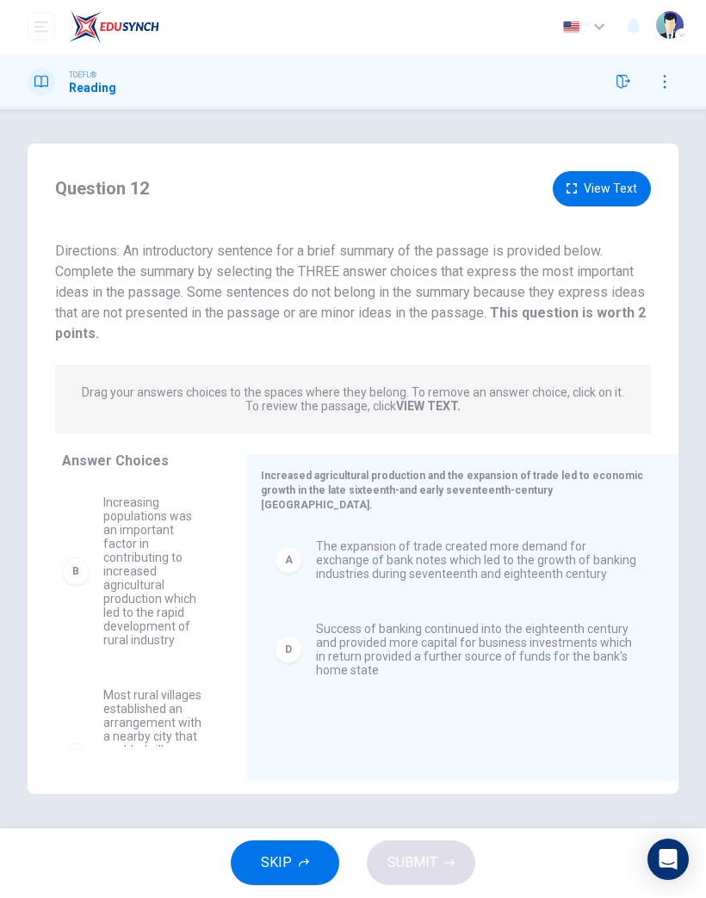
scroll to position [0, 0]
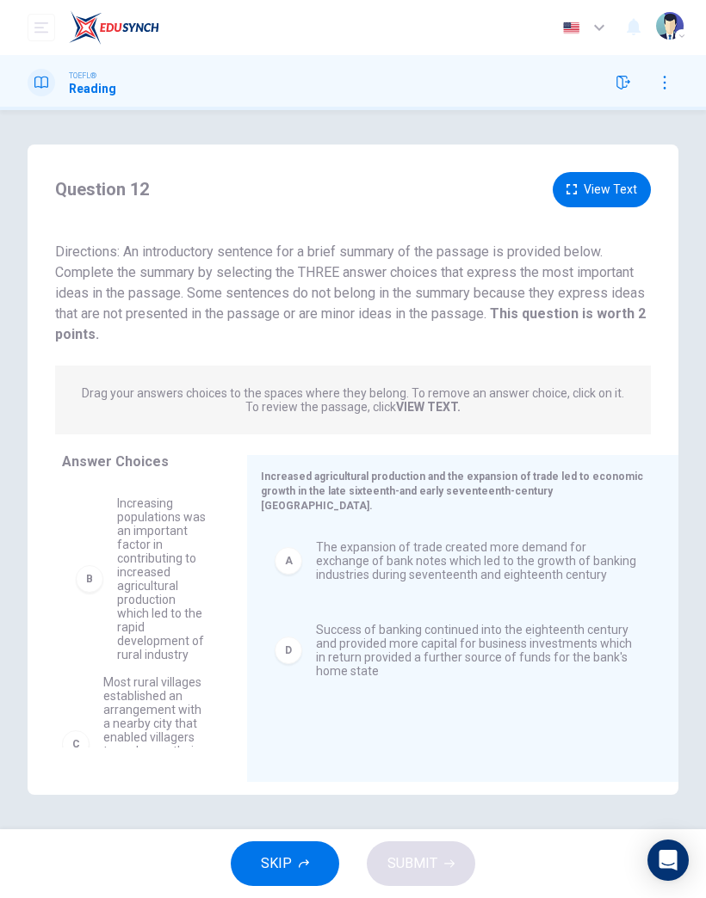
click at [137, 583] on div "C Most rural villages established an arrangement with a nearby city that enable…" at bounding box center [140, 615] width 157 height 265
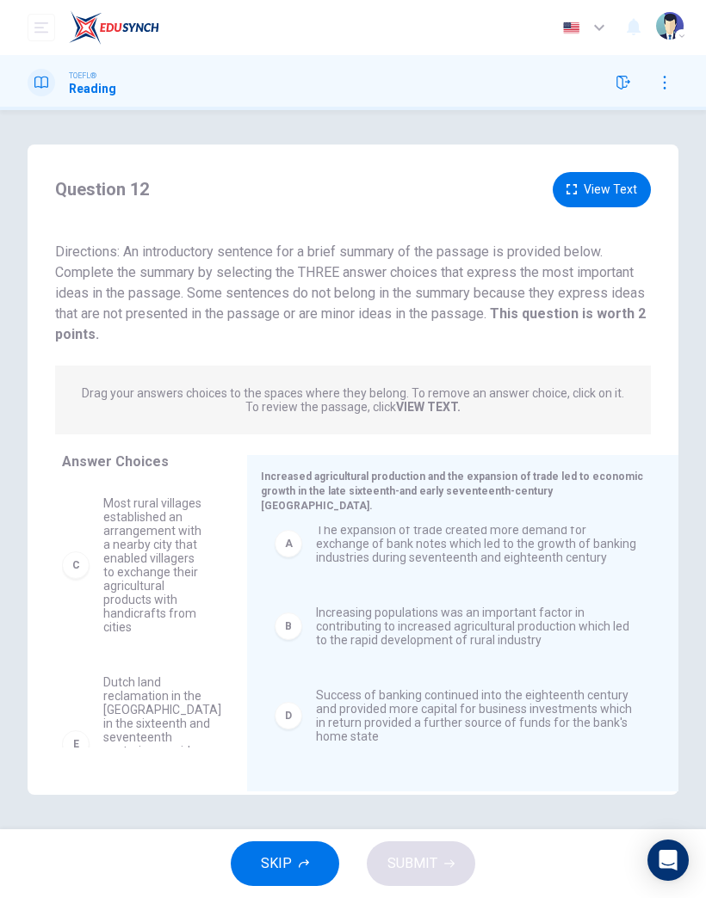
scroll to position [17, 0]
click at [432, 866] on span "SUBMIT" at bounding box center [412, 864] width 50 height 24
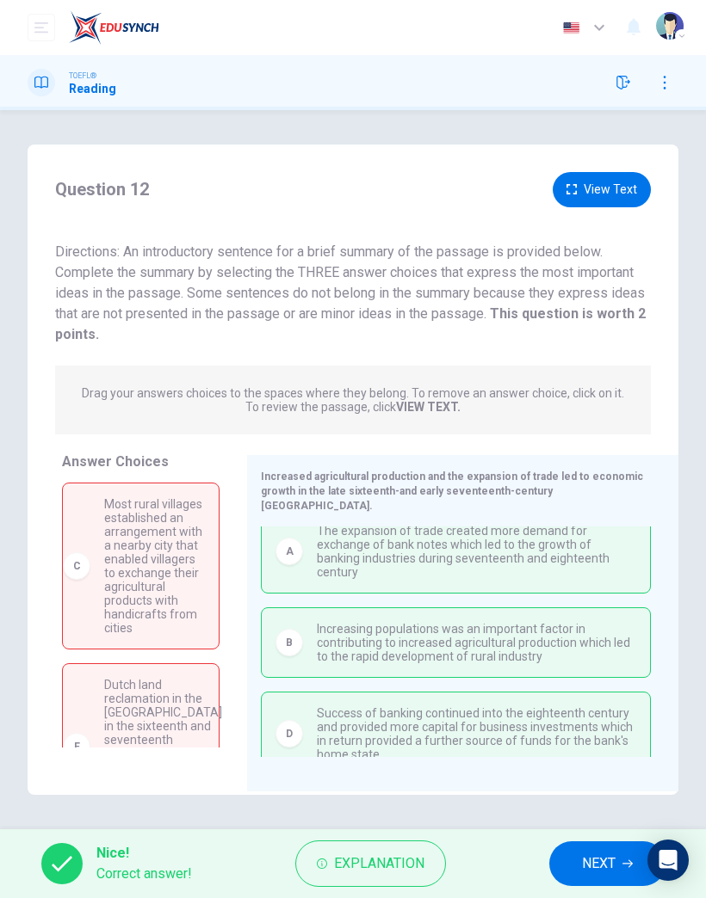
click at [608, 859] on span "NEXT" at bounding box center [599, 864] width 34 height 24
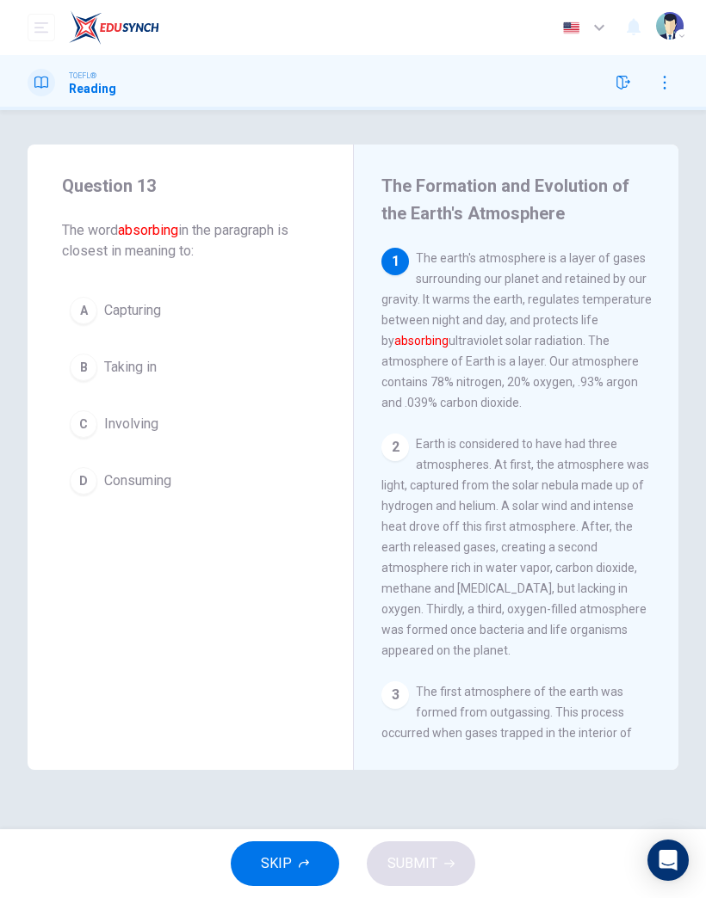
click at [145, 305] on span "Capturing" at bounding box center [132, 310] width 57 height 21
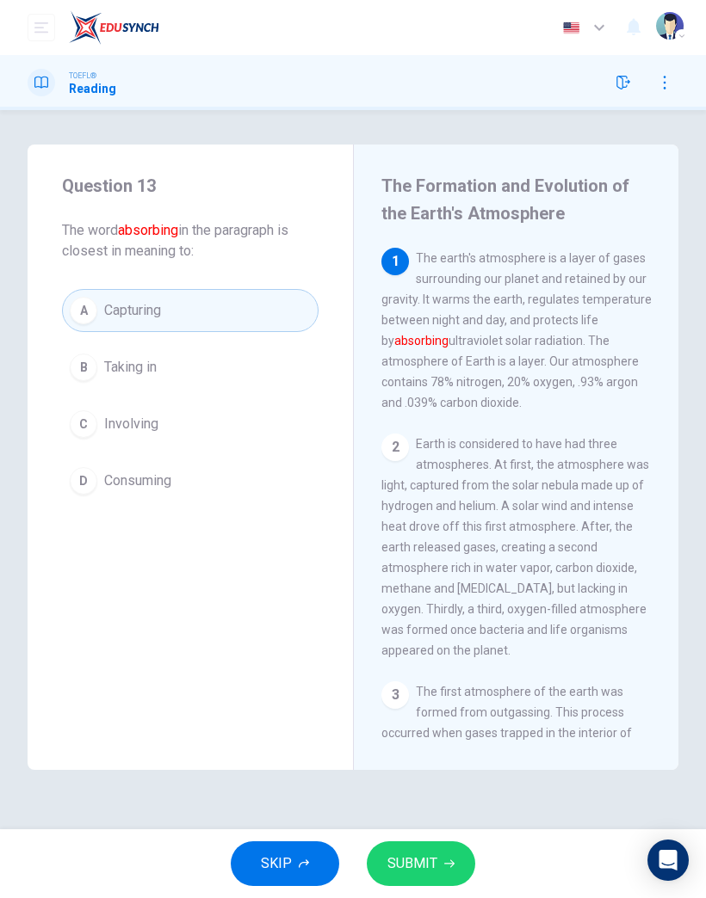
click at [423, 880] on button "SUBMIT" at bounding box center [421, 864] width 108 height 45
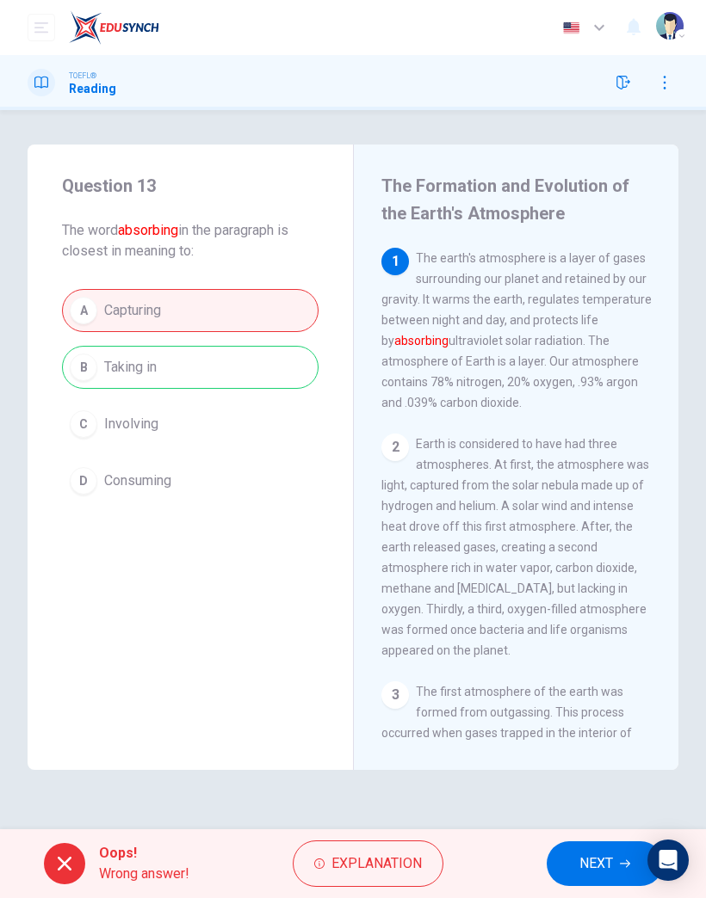
click at [610, 849] on button "NEXT" at bounding box center [604, 864] width 116 height 45
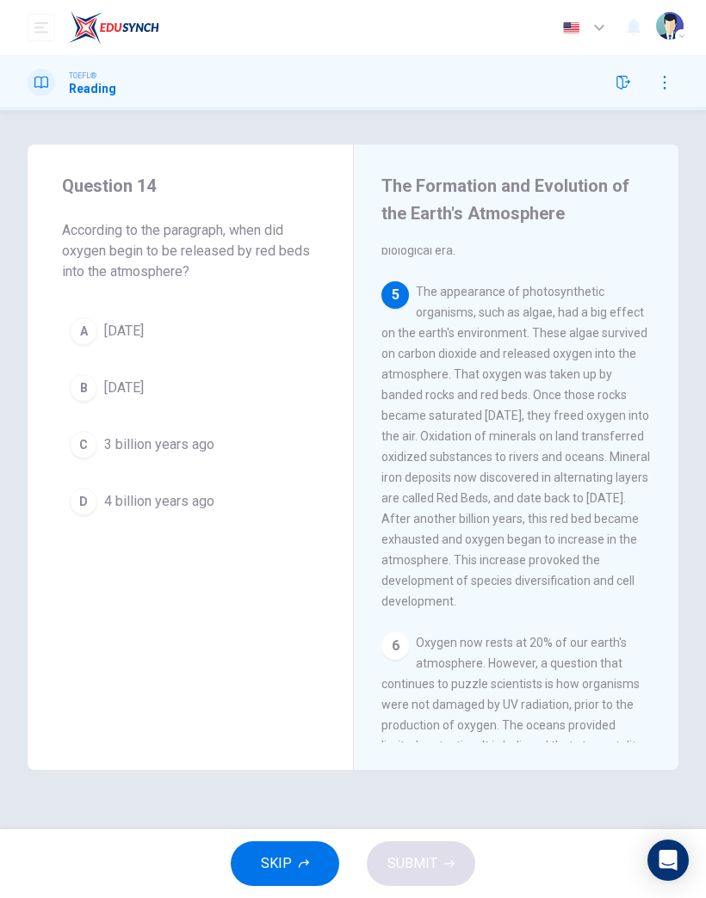
scroll to position [896, 0]
click at [144, 328] on span "1 billion years ago" at bounding box center [124, 331] width 40 height 21
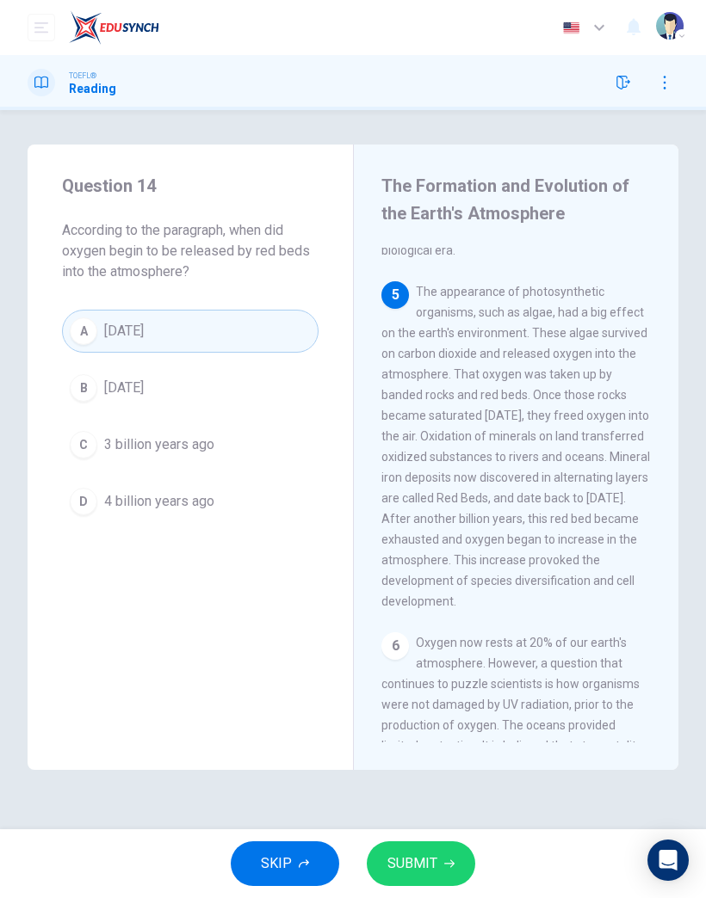
click at [419, 864] on span "SUBMIT" at bounding box center [412, 864] width 50 height 24
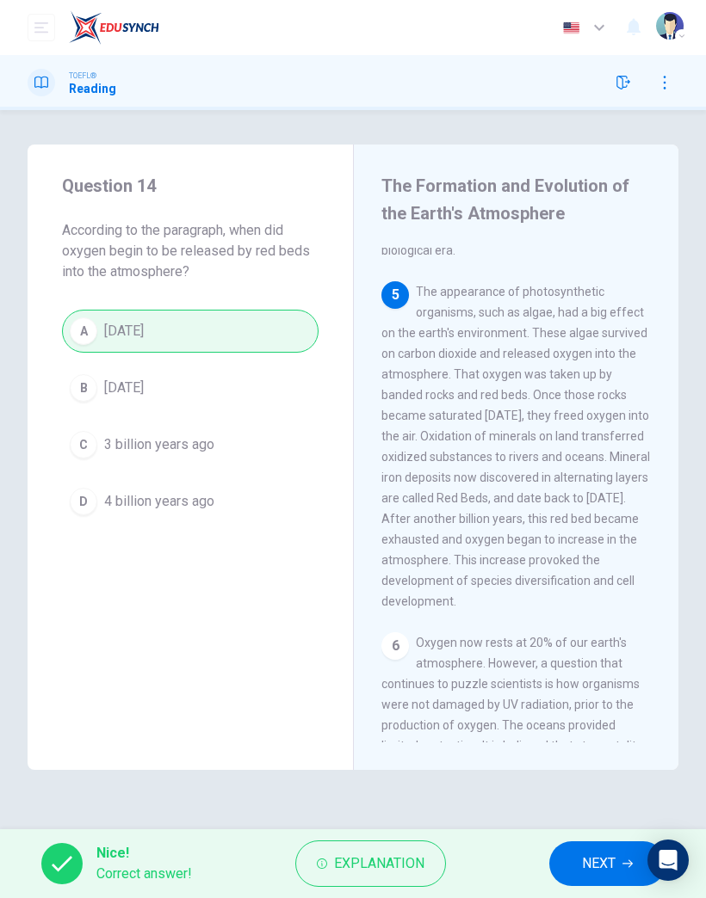
click at [577, 860] on button "NEXT" at bounding box center [607, 864] width 116 height 45
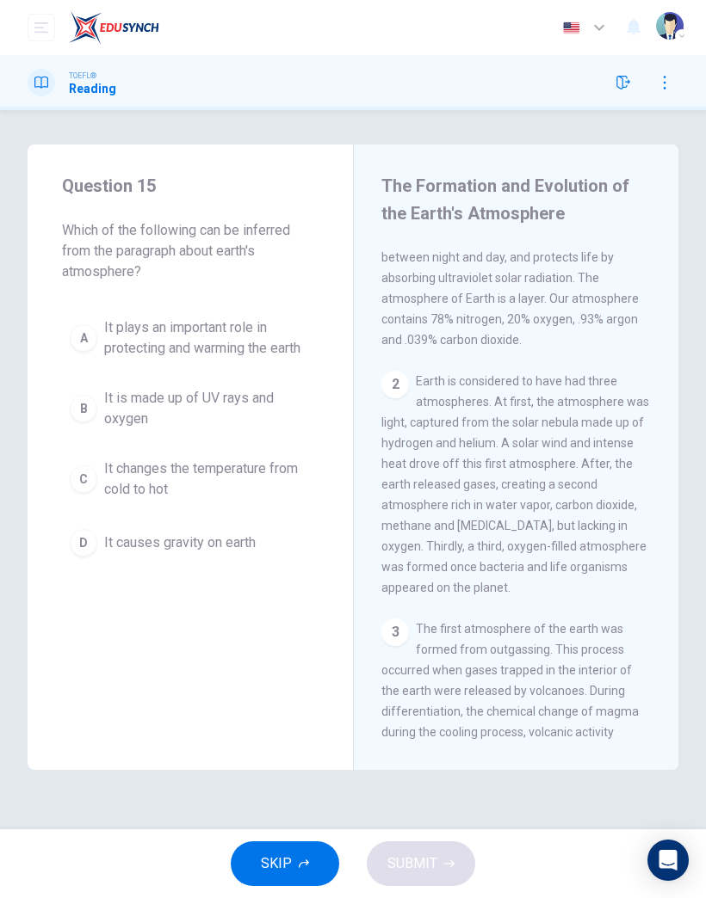
scroll to position [0, 0]
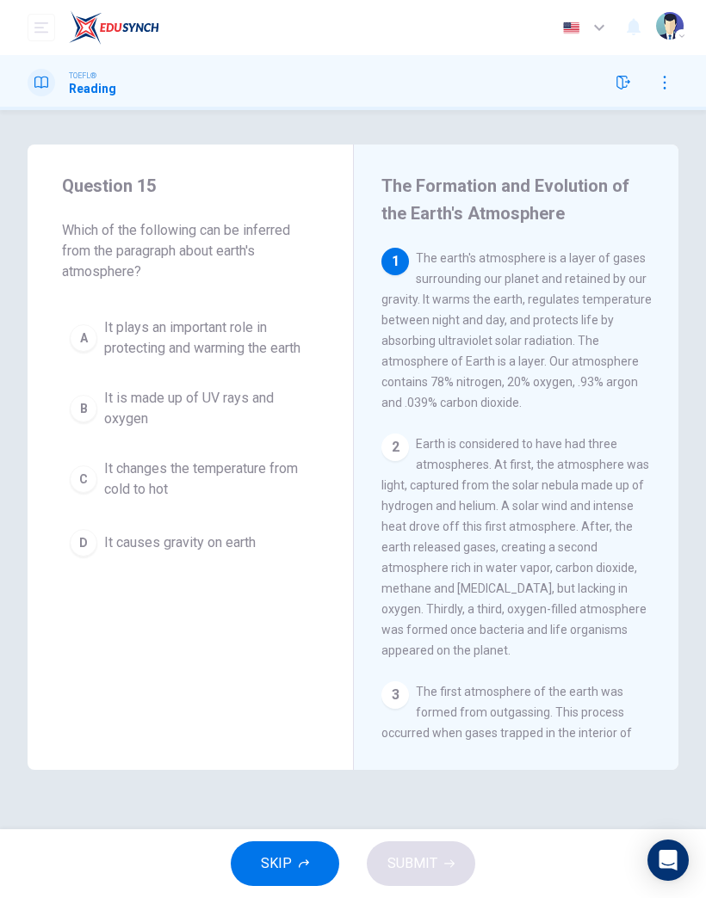
click at [239, 472] on span "It changes the temperature from cold to hot" at bounding box center [207, 479] width 207 height 41
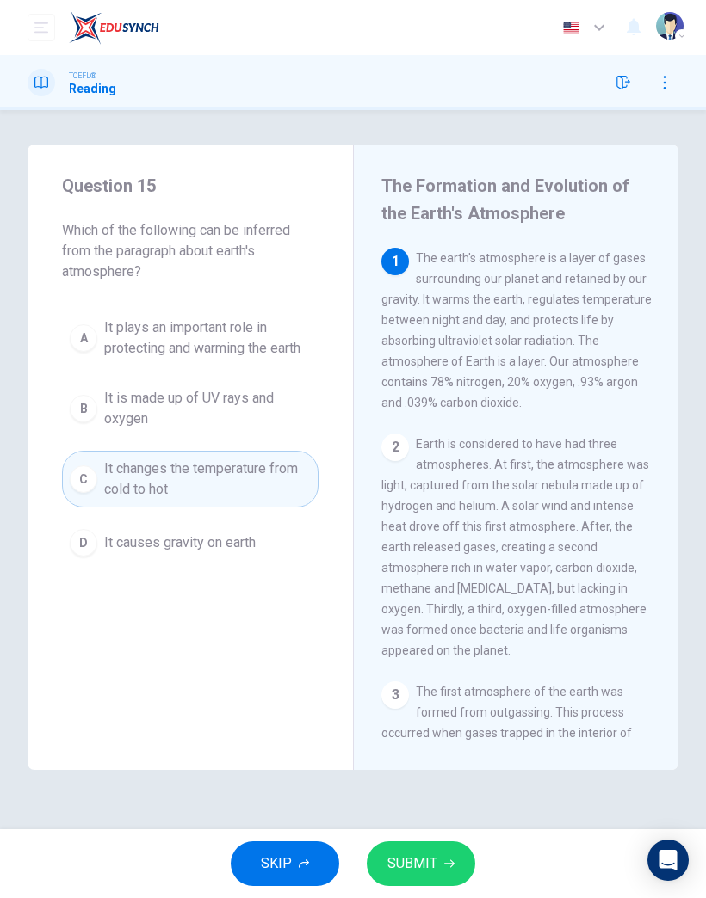
click at [413, 864] on span "SUBMIT" at bounding box center [412, 864] width 50 height 24
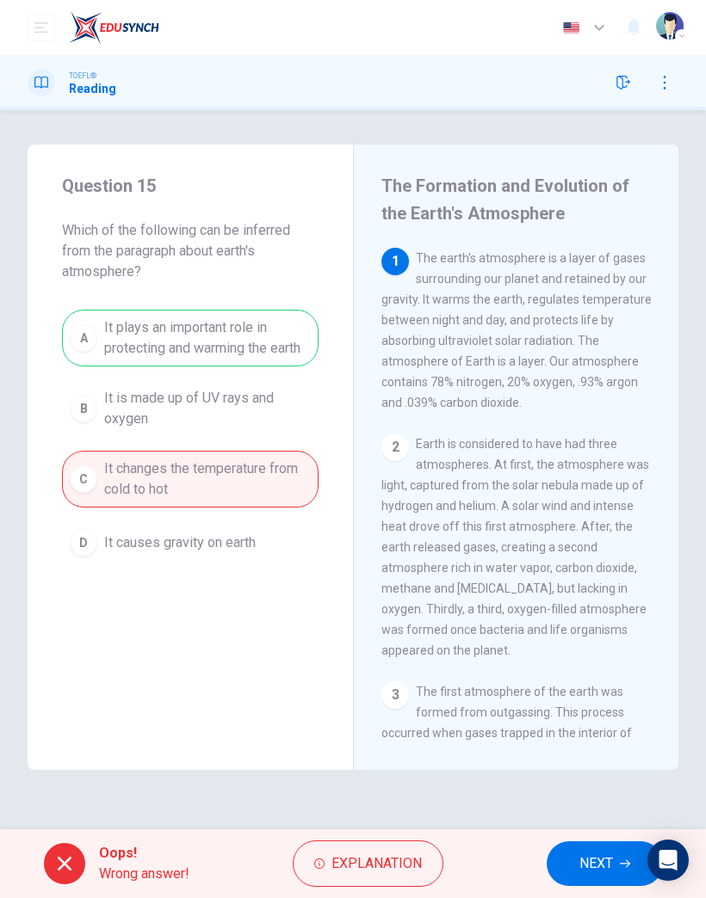
click at [600, 849] on button "NEXT" at bounding box center [604, 864] width 116 height 45
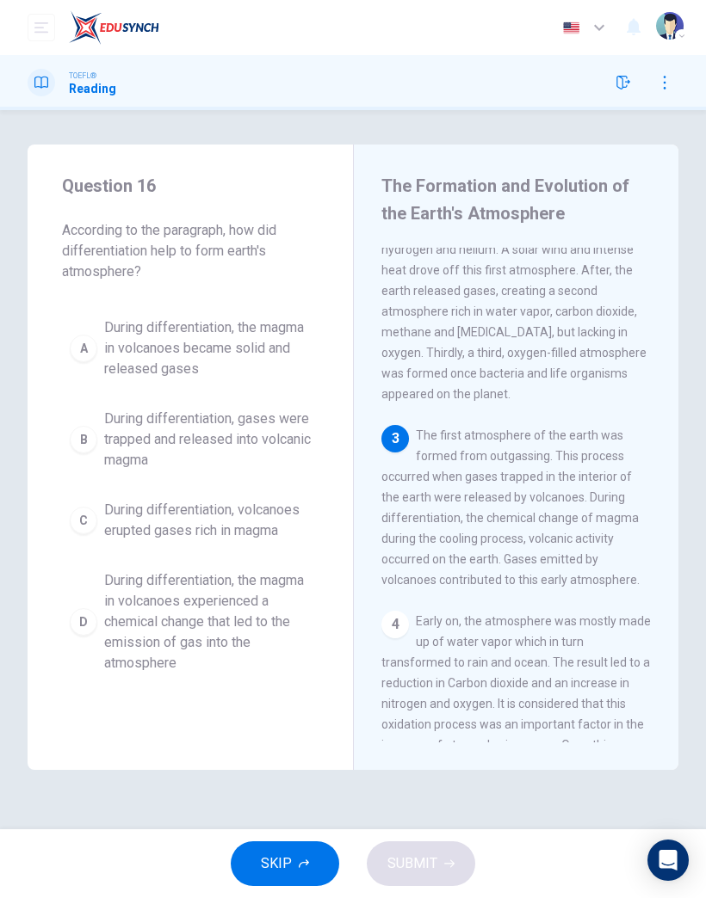
scroll to position [276, 0]
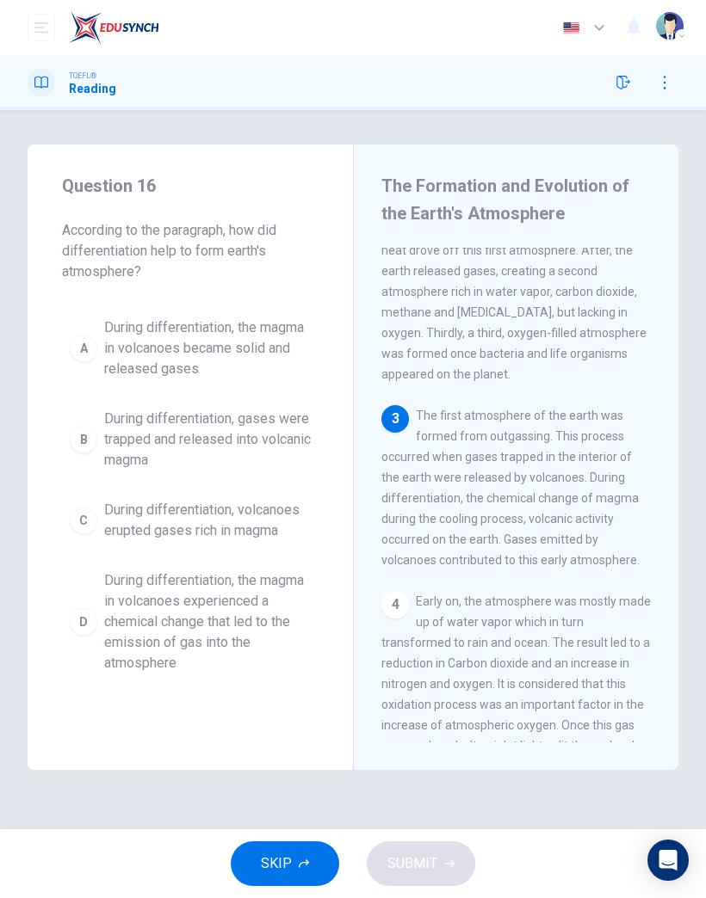
click at [171, 616] on span "During differentiation, the magma in volcanoes experienced a chemical change th…" at bounding box center [207, 622] width 207 height 103
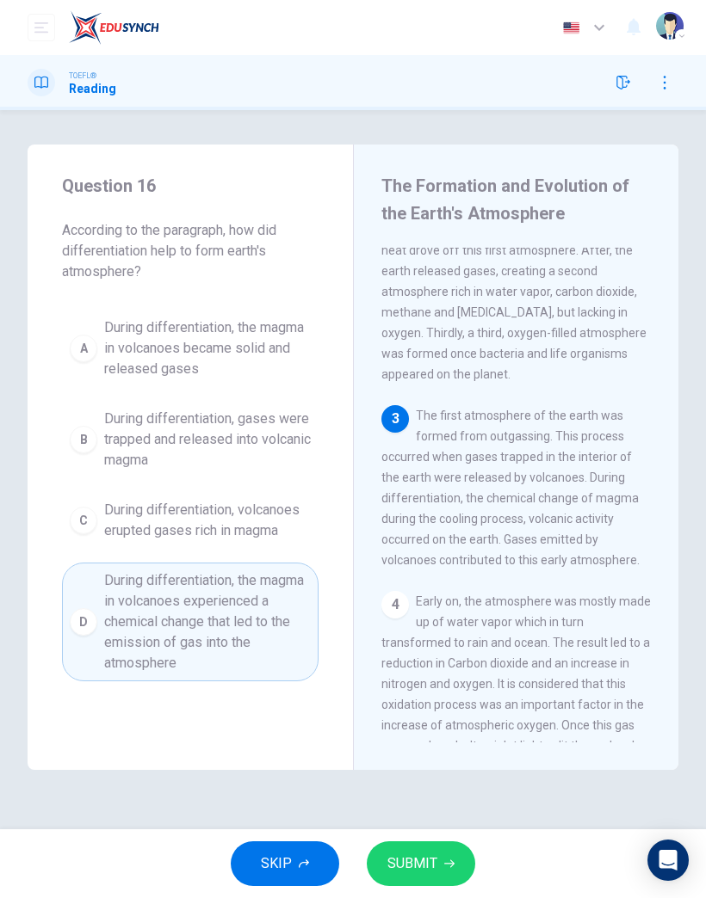
click at [422, 861] on span "SUBMIT" at bounding box center [412, 864] width 50 height 24
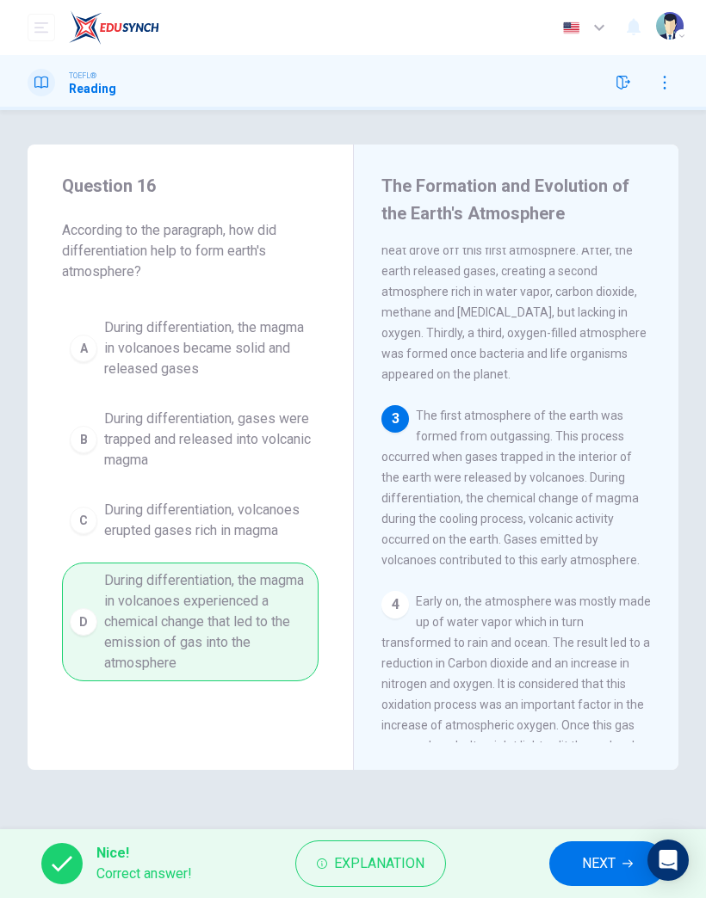
click at [598, 855] on span "NEXT" at bounding box center [599, 864] width 34 height 24
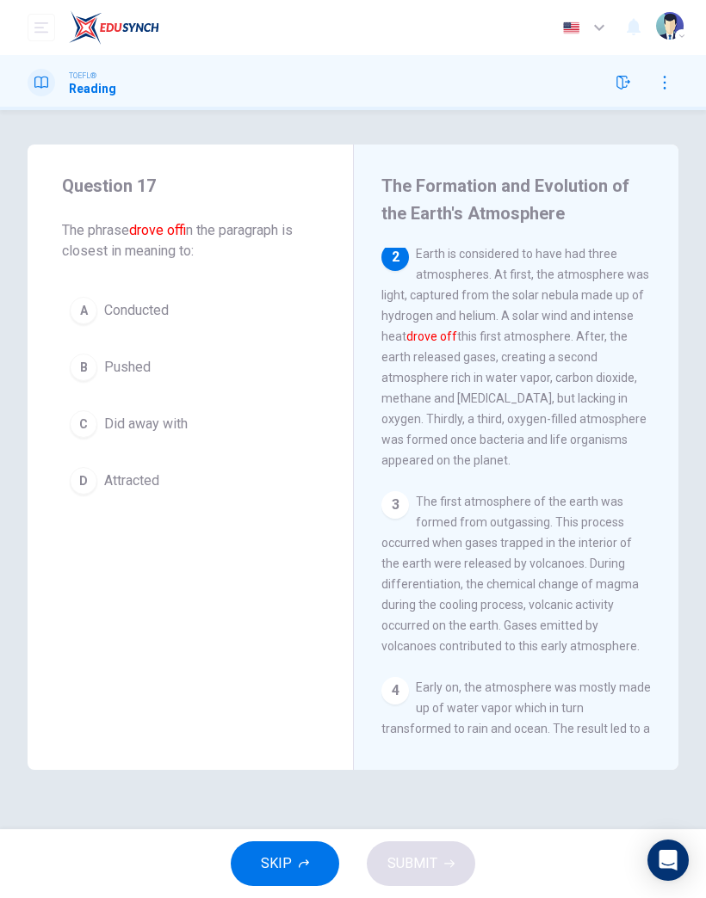
scroll to position [186, 0]
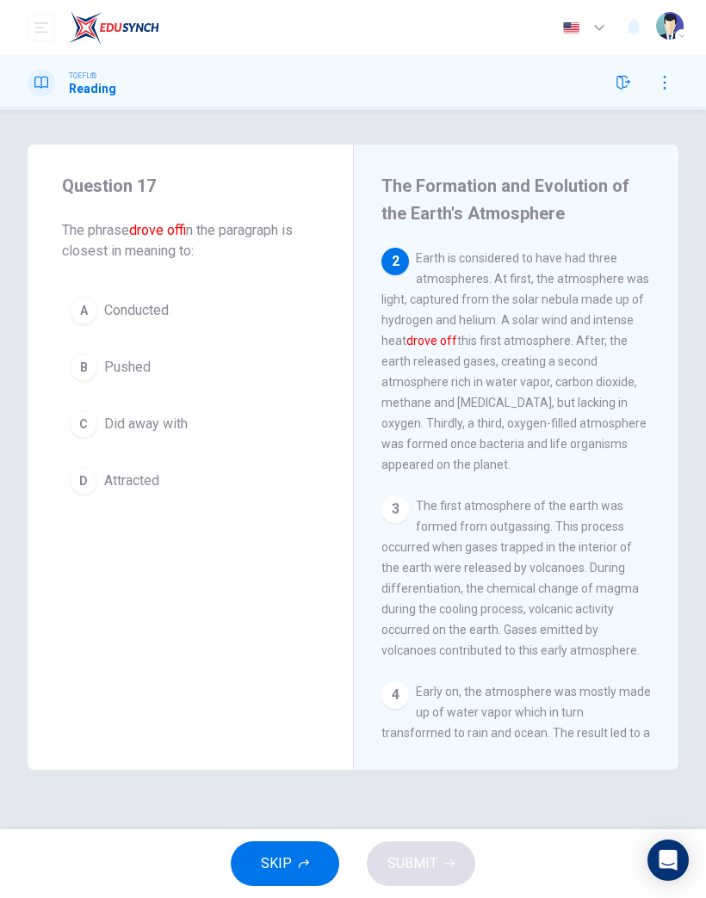
click at [113, 388] on button "B Pushed" at bounding box center [190, 367] width 256 height 43
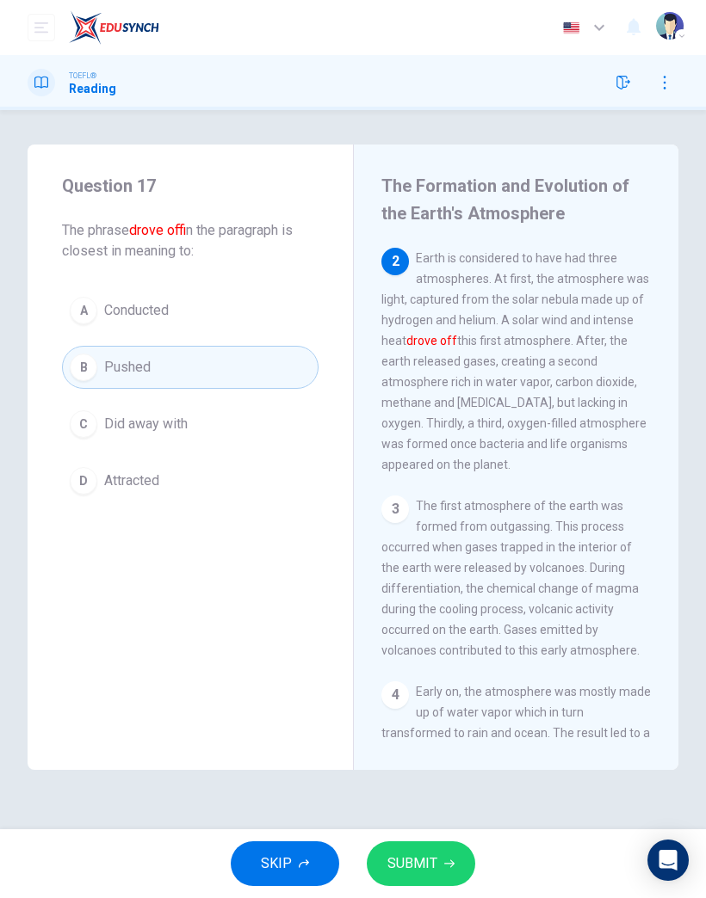
click at [392, 848] on button "SUBMIT" at bounding box center [421, 864] width 108 height 45
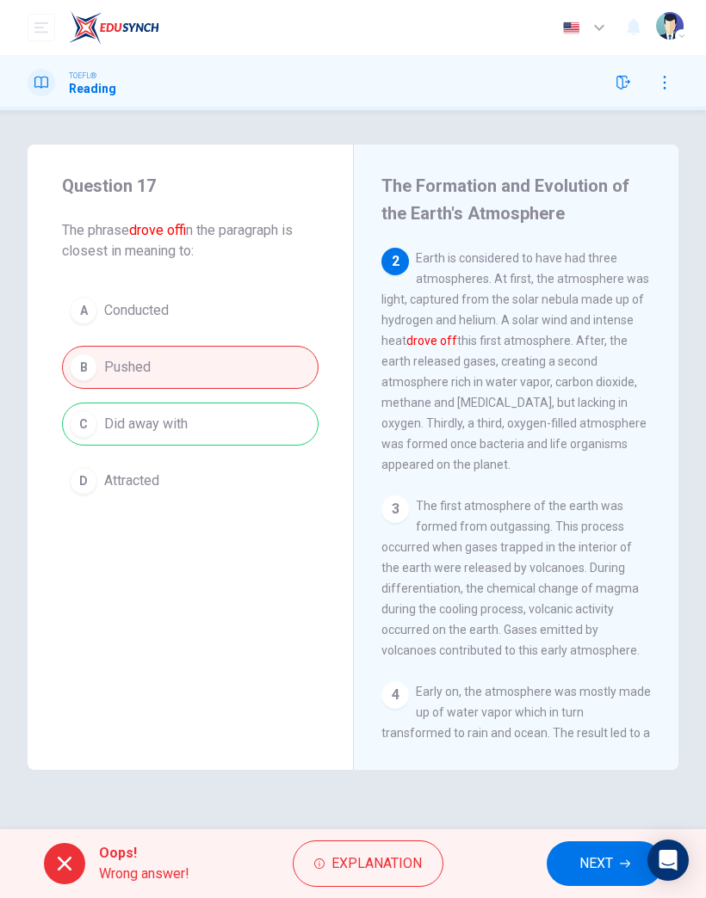
click at [577, 870] on button "NEXT" at bounding box center [604, 864] width 116 height 45
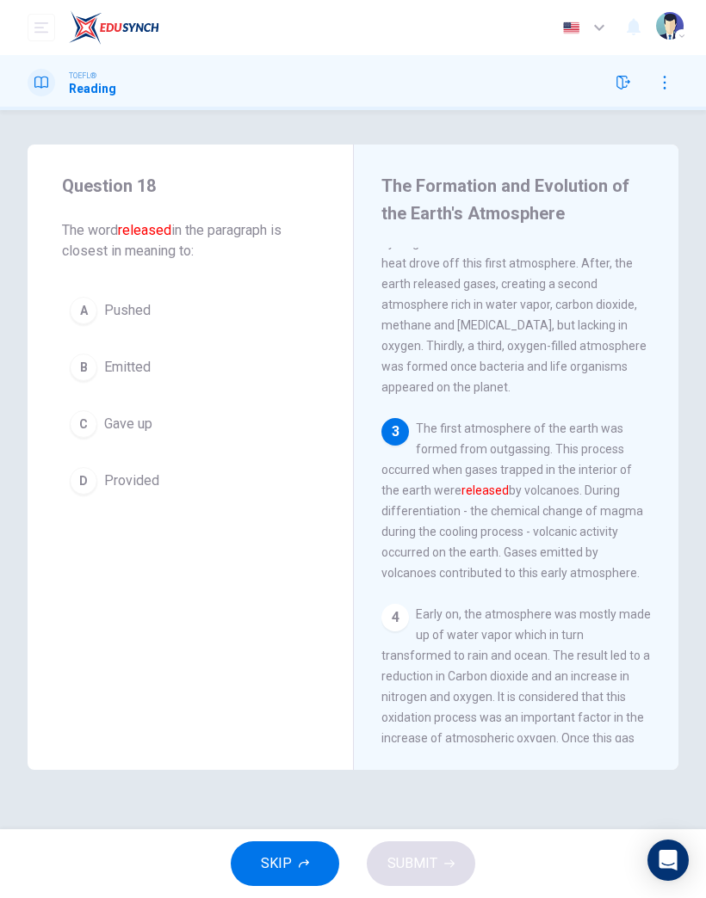
scroll to position [276, 0]
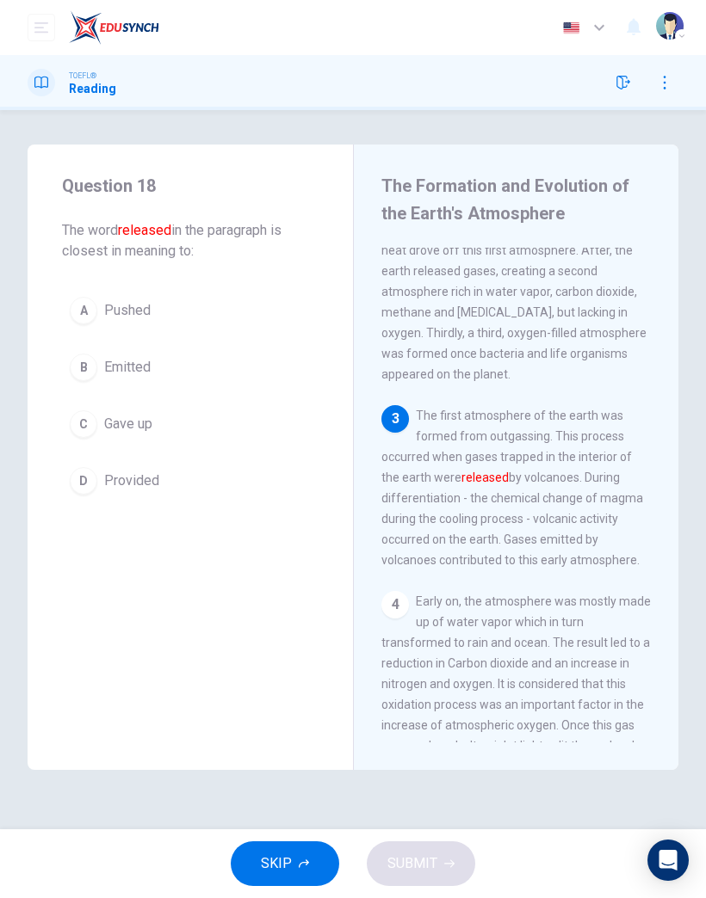
click at [129, 480] on span "Provided" at bounding box center [131, 481] width 55 height 21
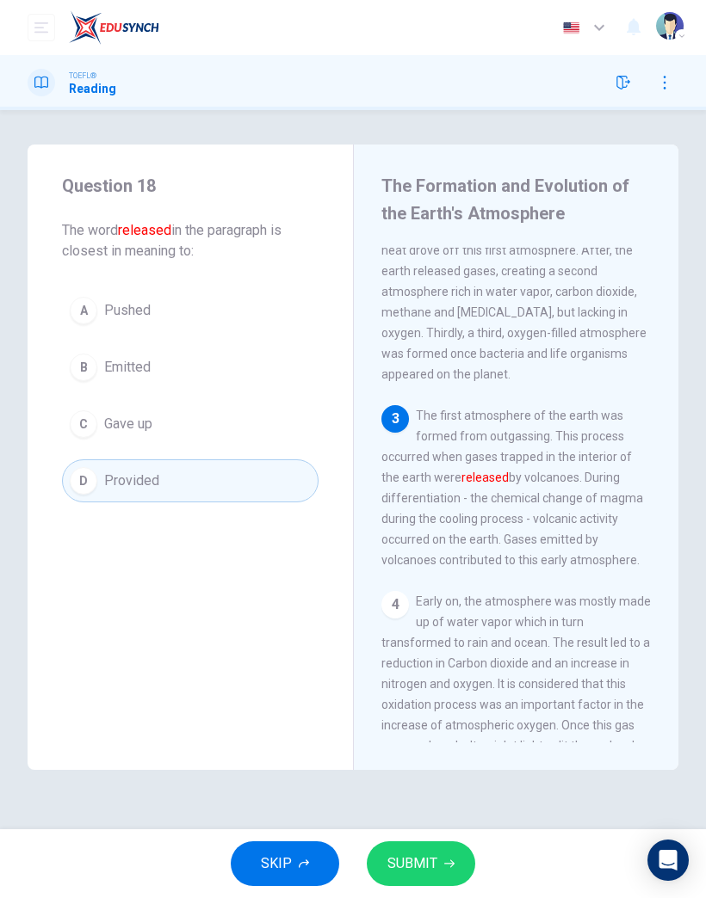
click at [443, 854] on button "SUBMIT" at bounding box center [421, 864] width 108 height 45
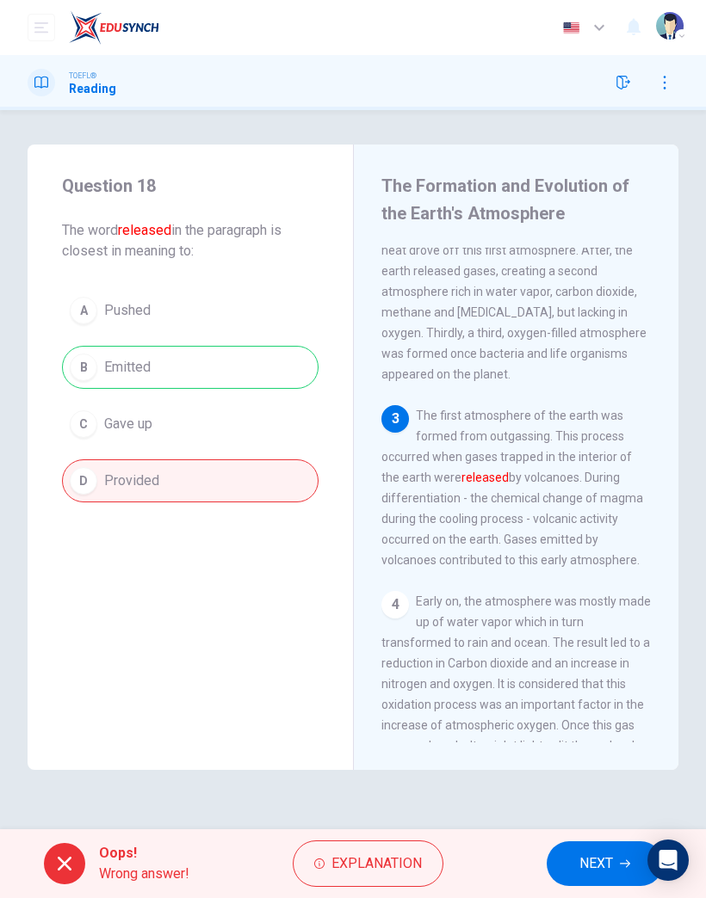
click at [566, 868] on button "NEXT" at bounding box center [604, 864] width 116 height 45
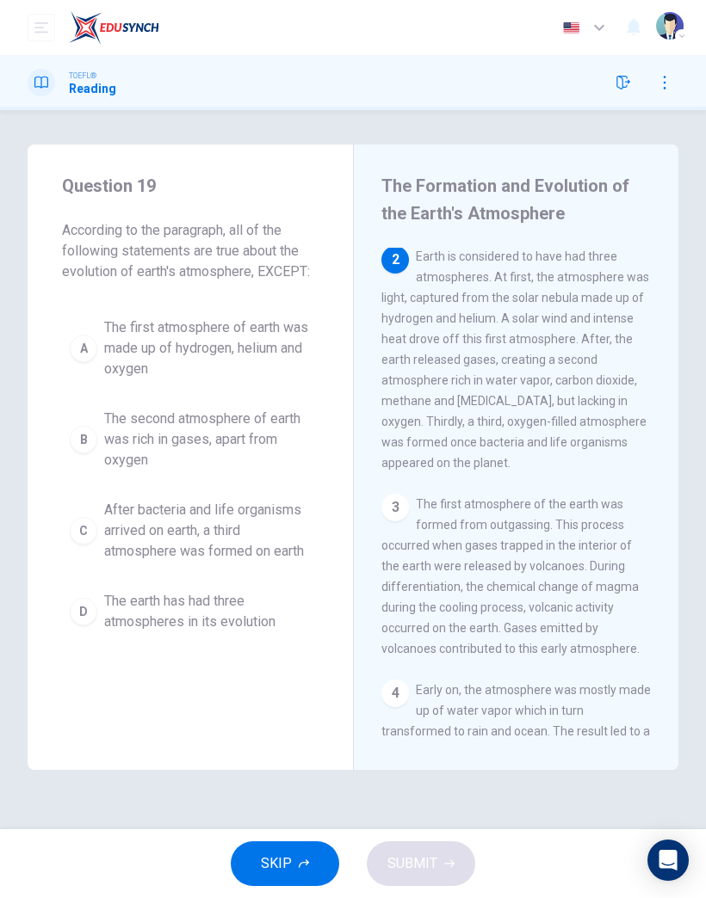
scroll to position [186, 0]
click at [198, 529] on span "After bacteria and life organisms arrived on earth, a third atmosphere was form…" at bounding box center [207, 531] width 207 height 62
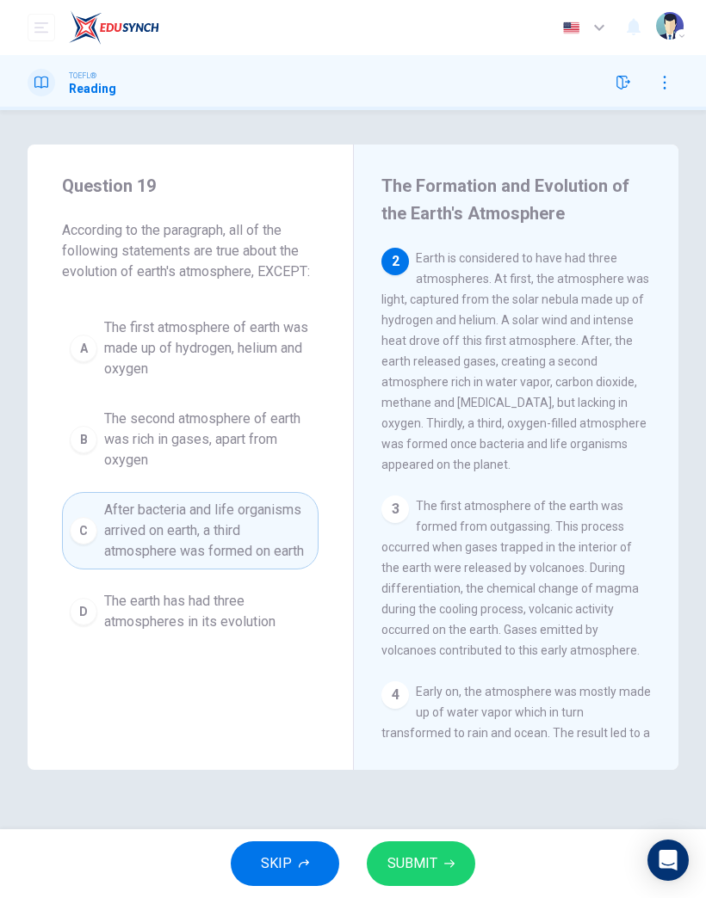
click at [406, 843] on button "SUBMIT" at bounding box center [421, 864] width 108 height 45
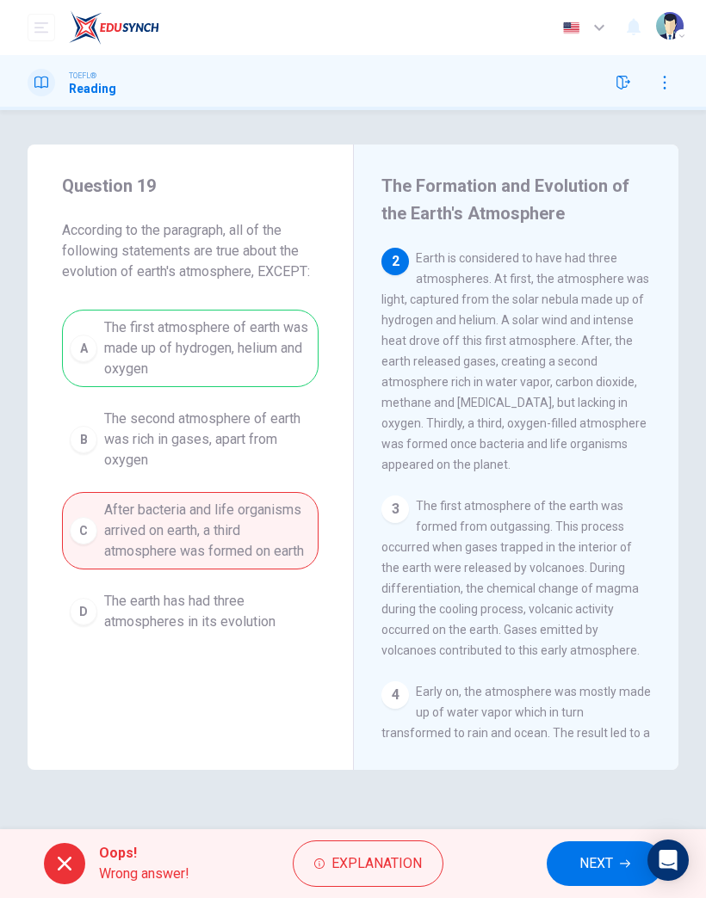
click at [597, 864] on span "NEXT" at bounding box center [596, 864] width 34 height 24
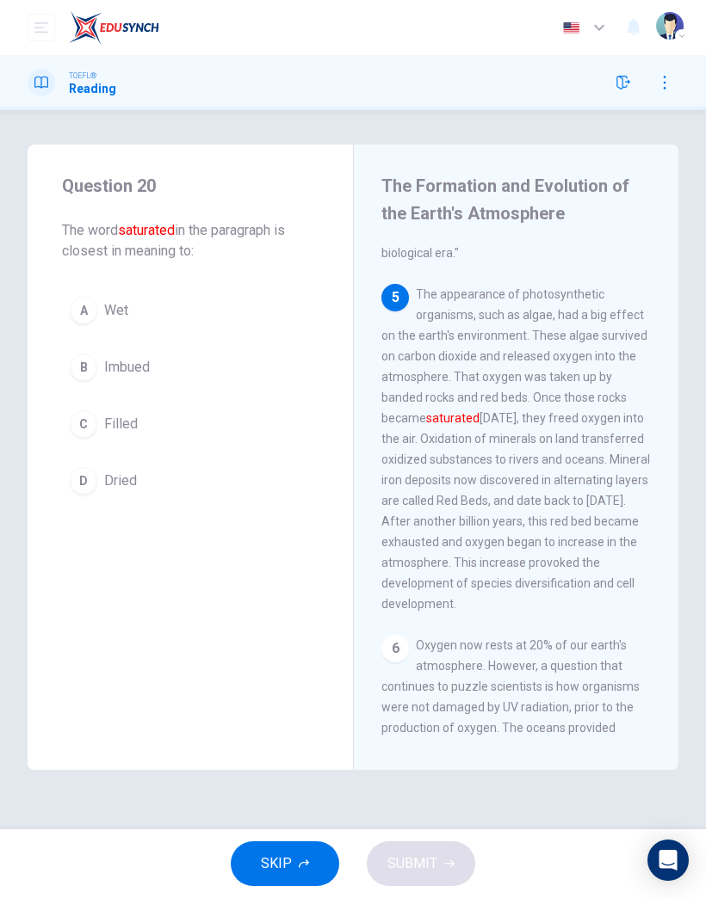
scroll to position [937, 0]
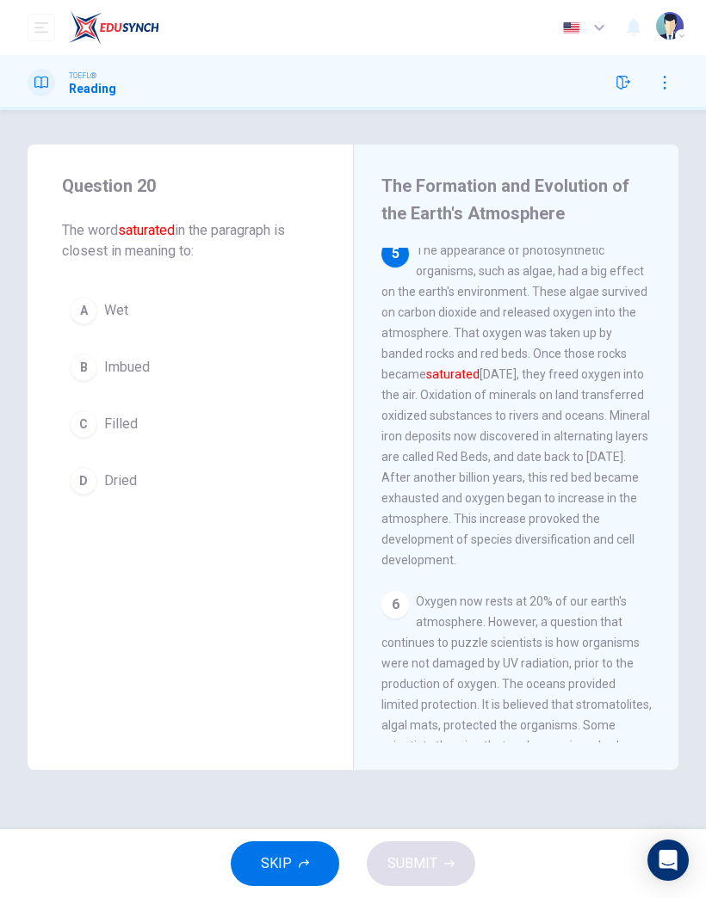
click at [120, 488] on span "Dried" at bounding box center [120, 481] width 33 height 21
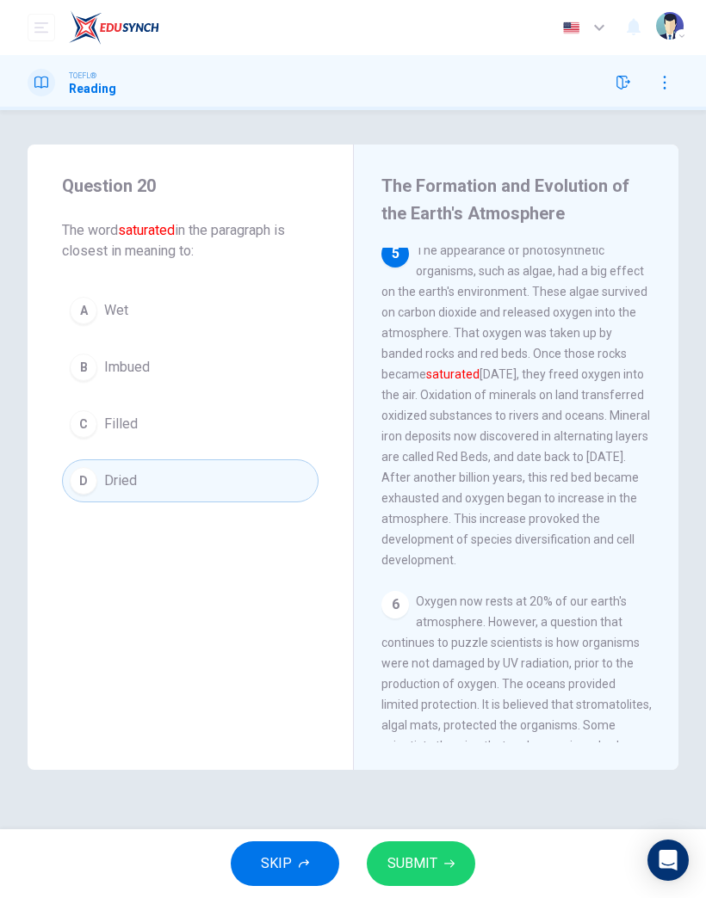
click at [436, 864] on button "SUBMIT" at bounding box center [421, 864] width 108 height 45
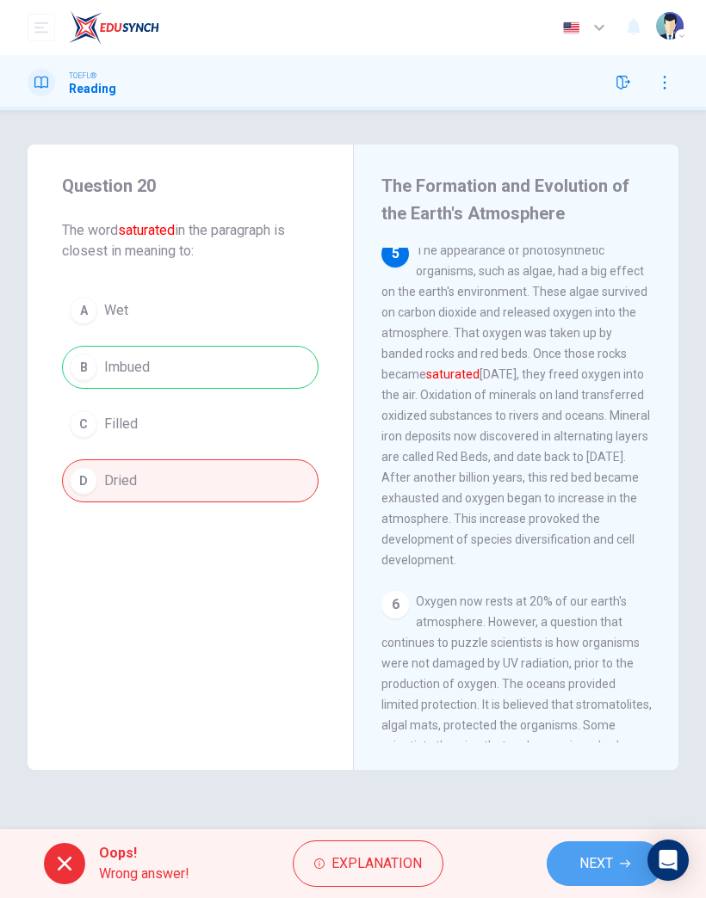
click at [595, 875] on span "NEXT" at bounding box center [596, 864] width 34 height 24
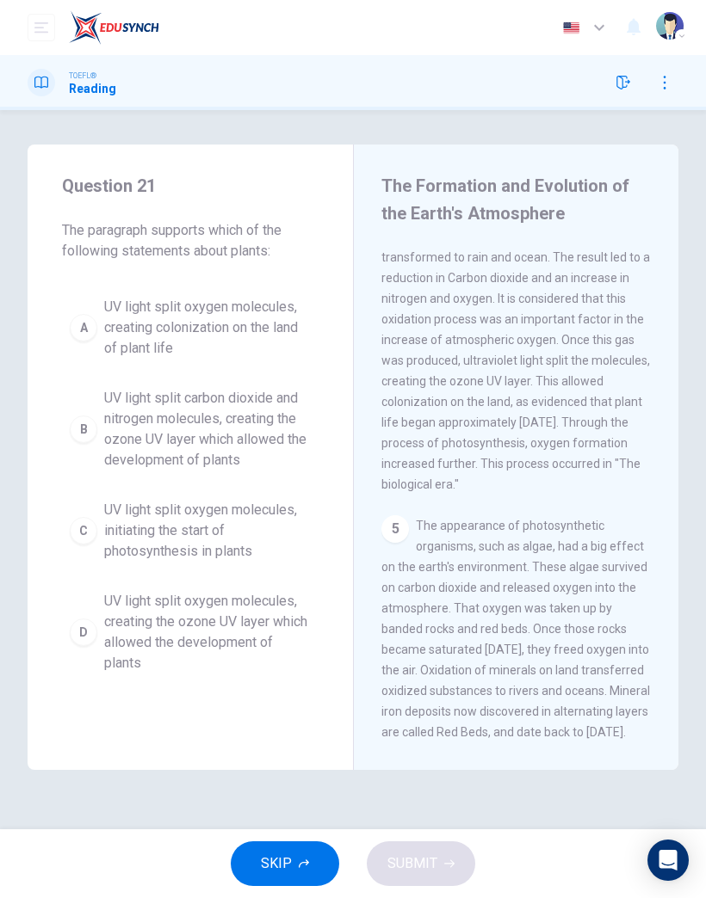
scroll to position [620, 0]
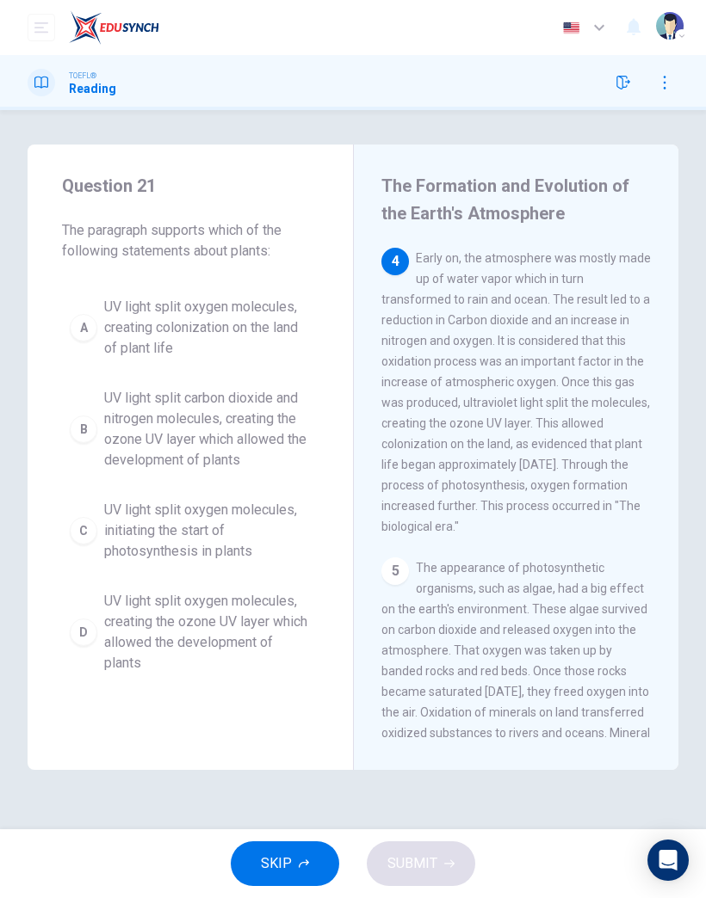
click at [227, 423] on span "UV light split carbon dioxide and nitrogen molecules, creating the ozone UV lay…" at bounding box center [207, 429] width 207 height 83
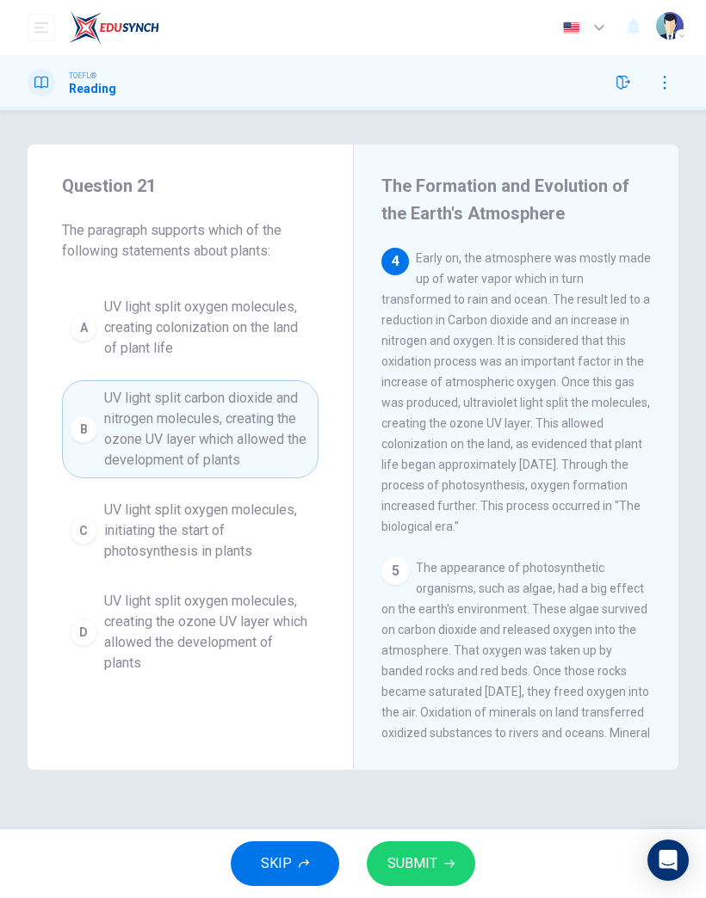
click at [441, 881] on button "SUBMIT" at bounding box center [421, 864] width 108 height 45
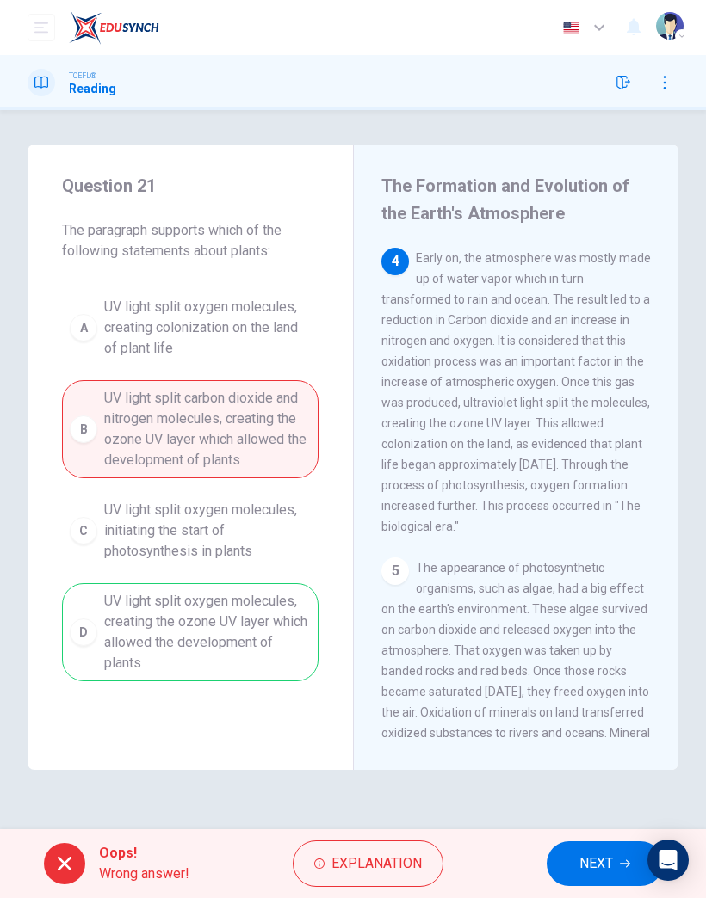
click at [592, 880] on button "NEXT" at bounding box center [604, 864] width 116 height 45
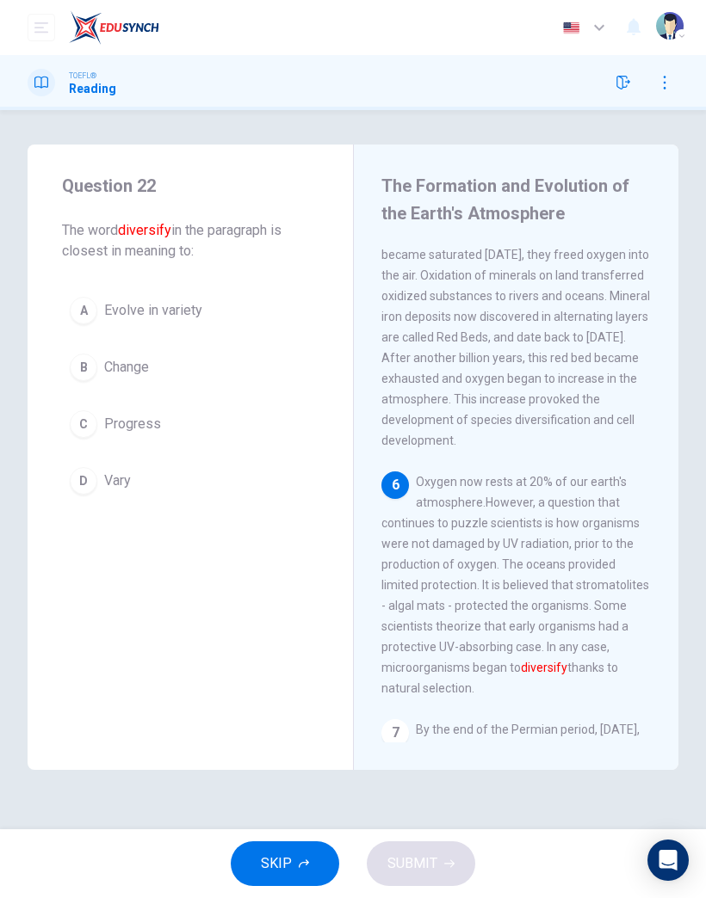
scroll to position [1164, 0]
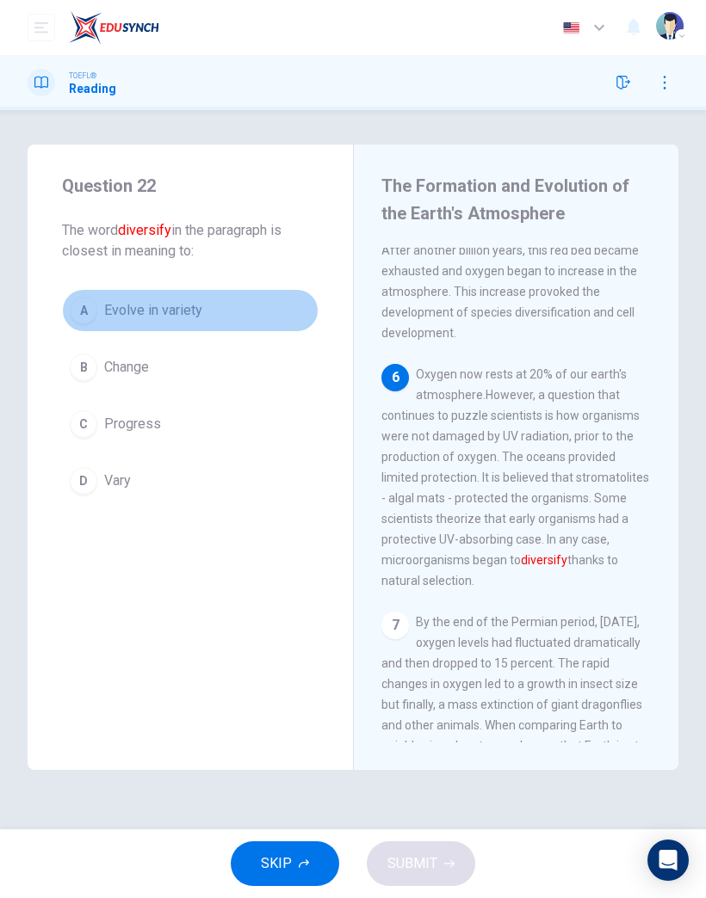
click at [176, 321] on button "A Evolve in variety" at bounding box center [190, 310] width 256 height 43
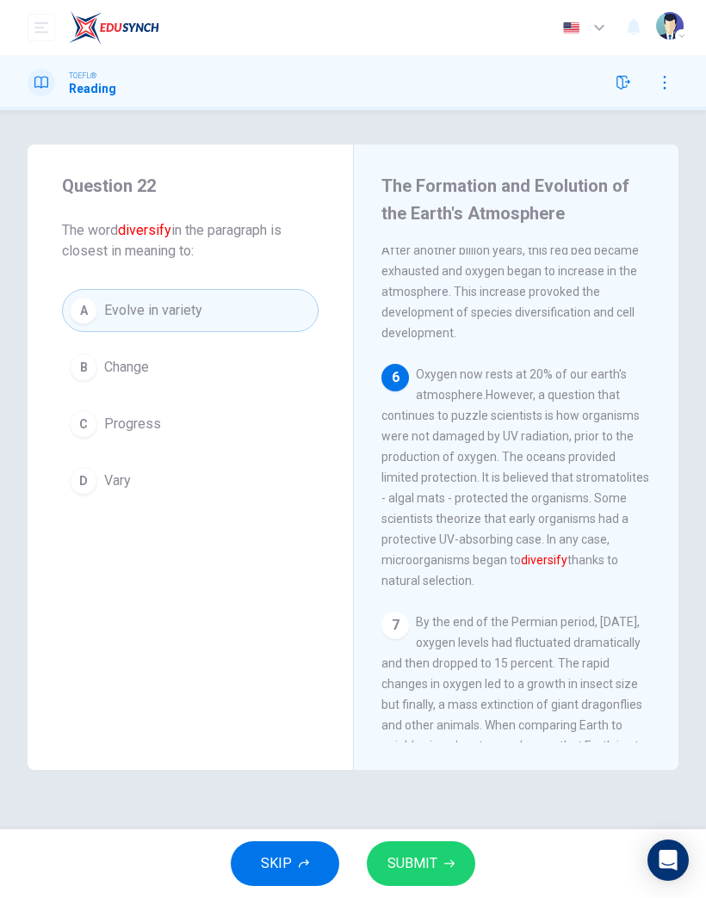
click at [444, 866] on icon "button" at bounding box center [449, 864] width 10 height 10
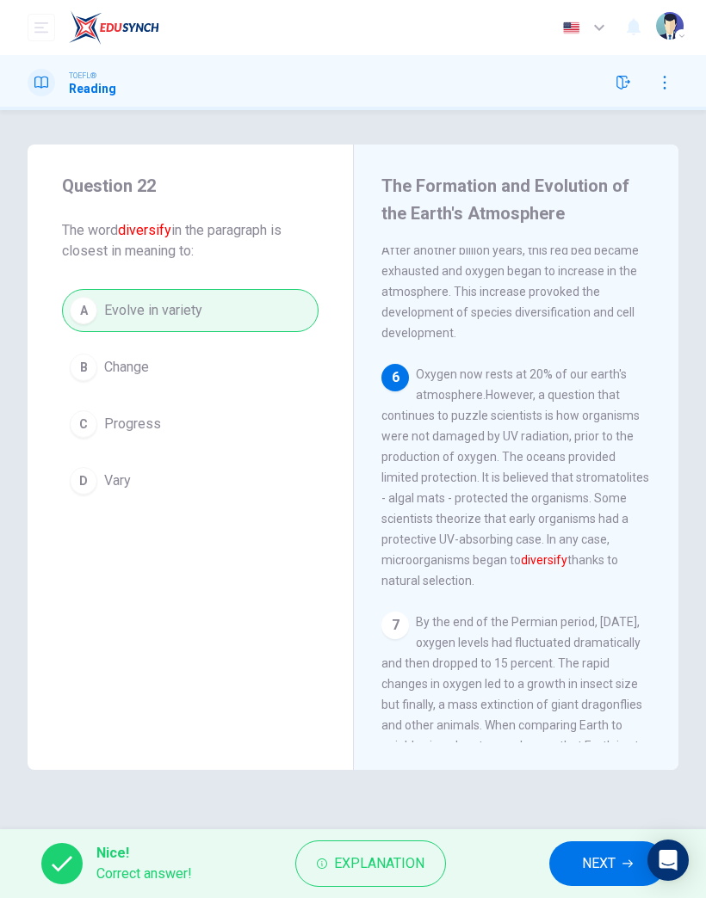
click at [597, 861] on span "NEXT" at bounding box center [599, 864] width 34 height 24
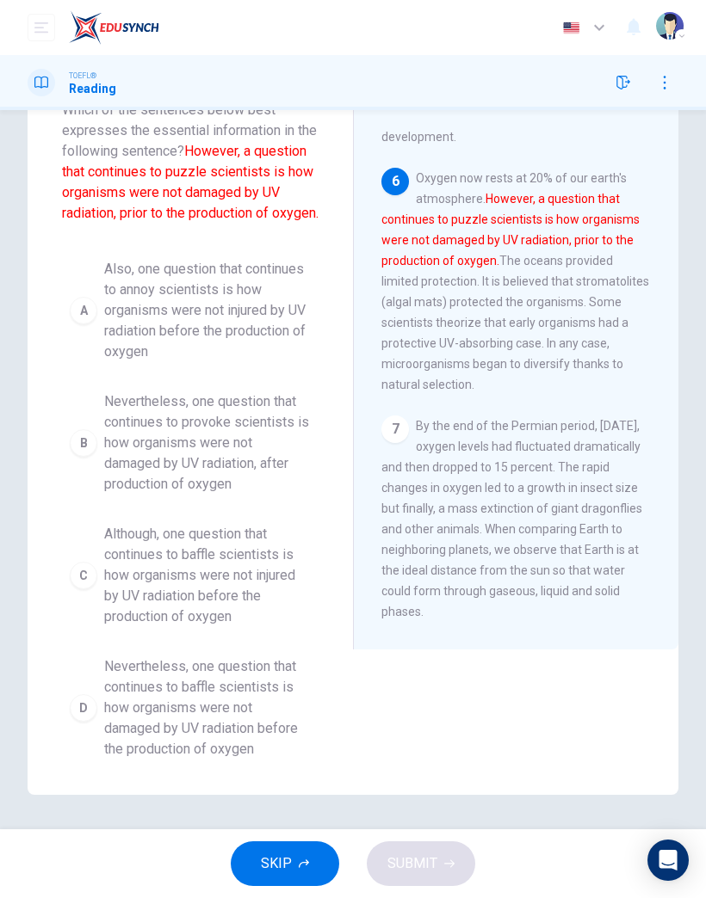
scroll to position [141, 0]
click at [234, 584] on span "Although, one question that continues to baffle scientists is how organisms wer…" at bounding box center [207, 575] width 207 height 103
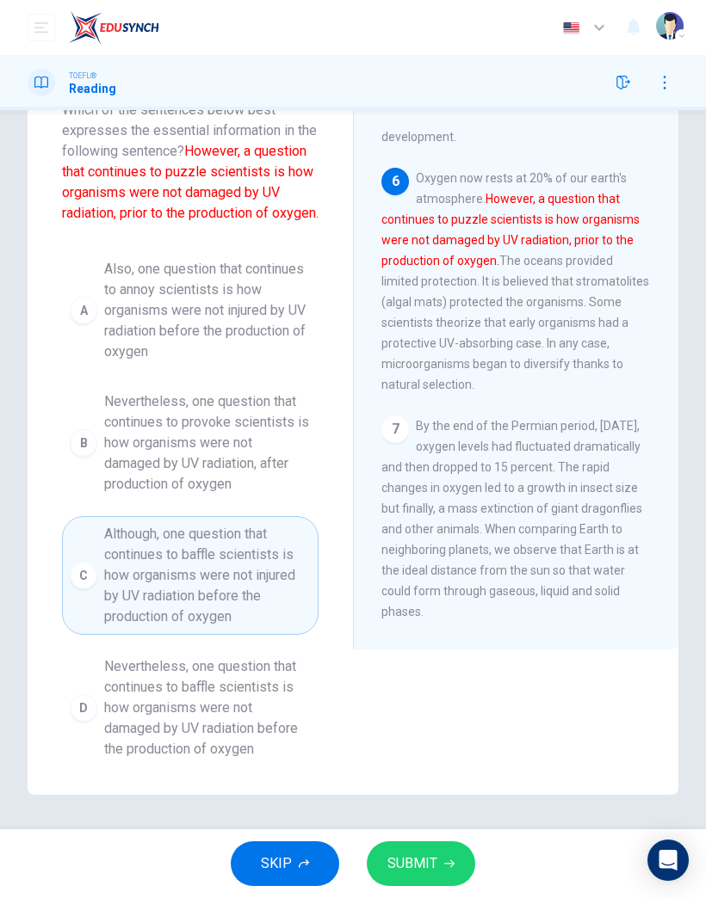
click at [422, 862] on span "SUBMIT" at bounding box center [412, 864] width 50 height 24
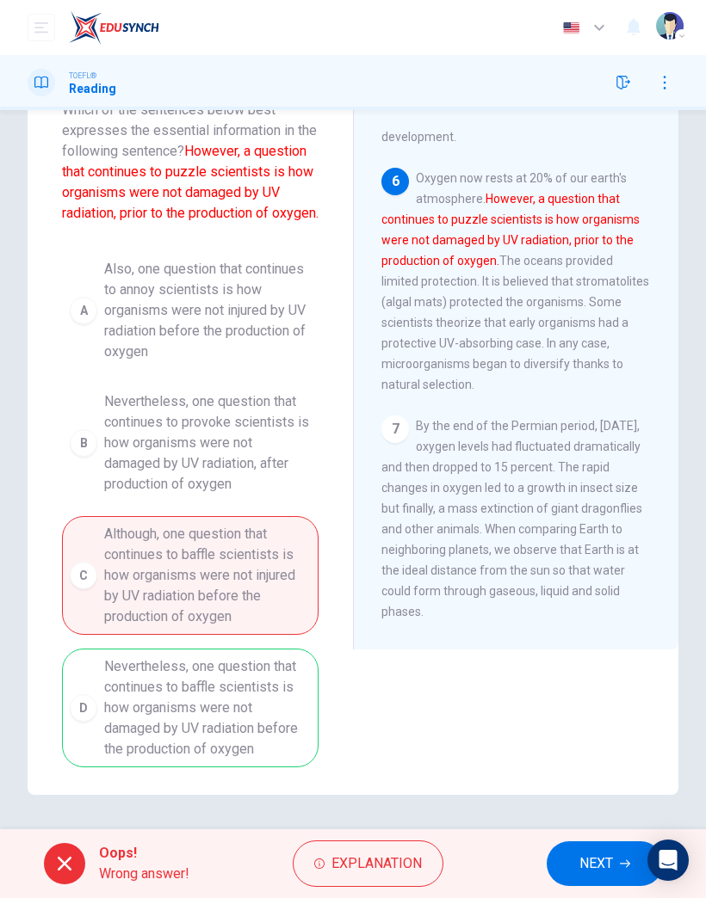
click at [595, 856] on span "NEXT" at bounding box center [596, 864] width 34 height 24
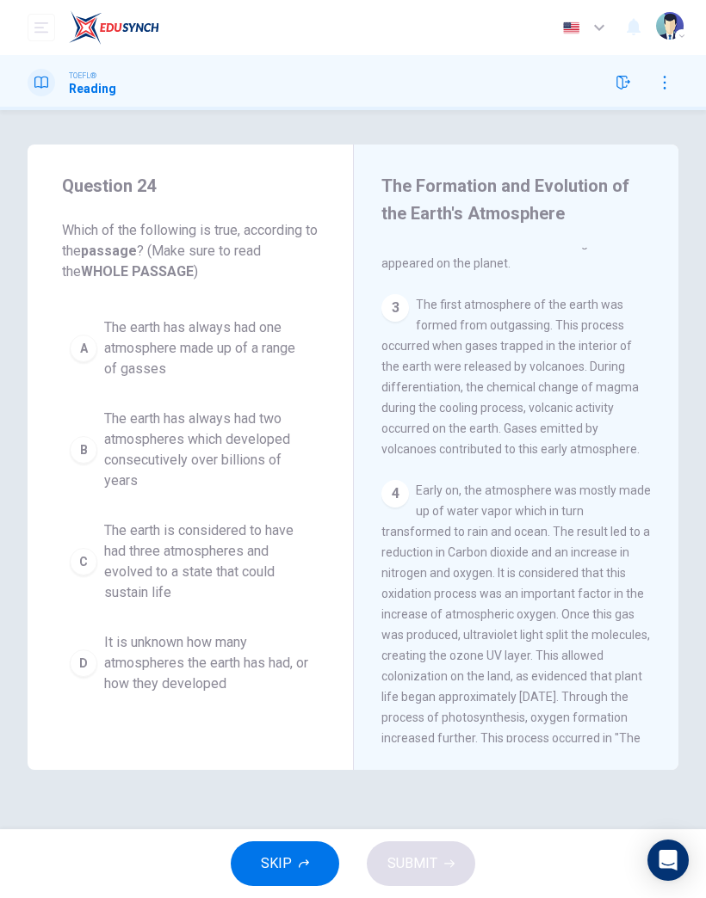
scroll to position [0, 0]
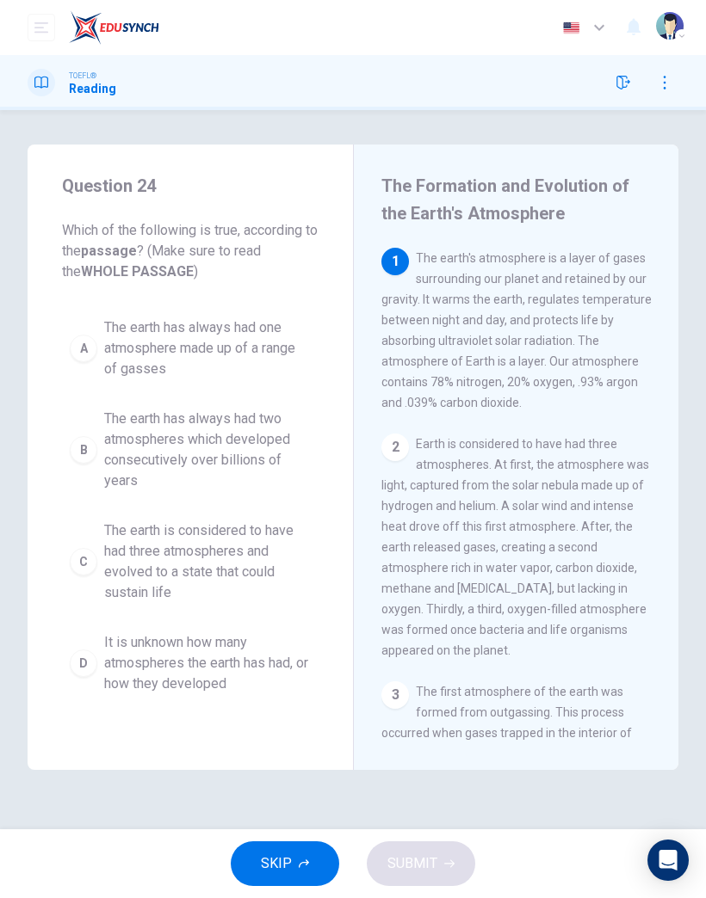
click at [189, 445] on span "The earth has always had two atmospheres which developed consecutively over bil…" at bounding box center [207, 450] width 207 height 83
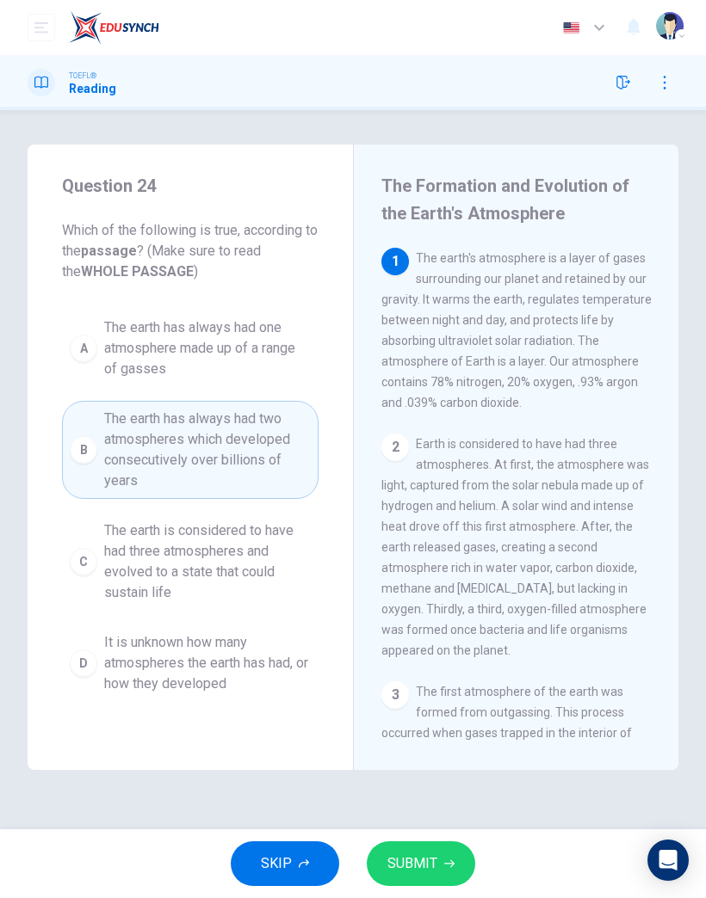
click at [417, 855] on span "SUBMIT" at bounding box center [412, 864] width 50 height 24
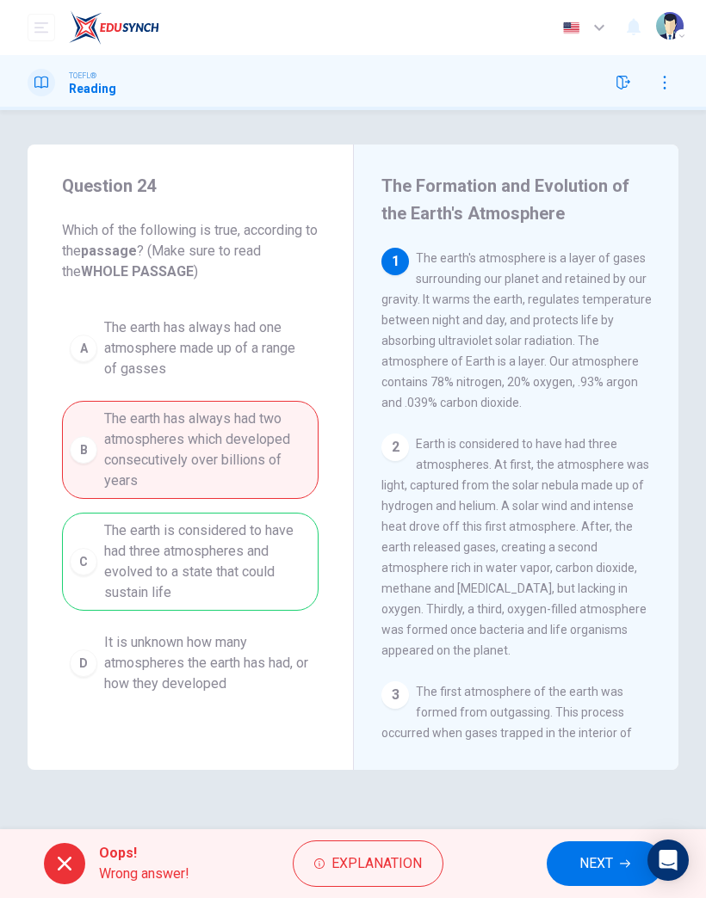
click at [602, 870] on span "NEXT" at bounding box center [596, 864] width 34 height 24
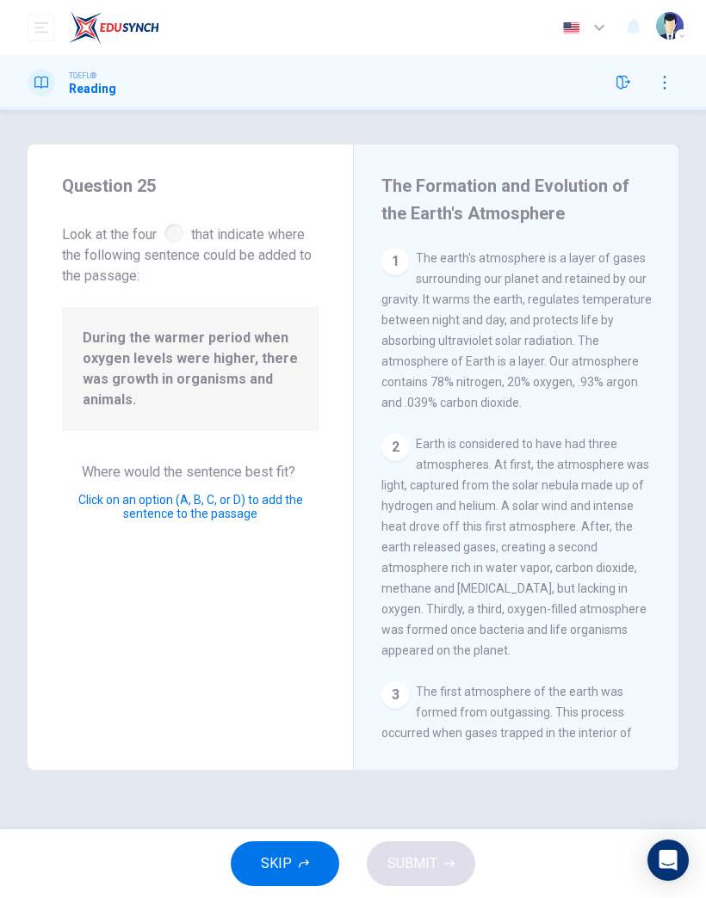
scroll to position [1268, 0]
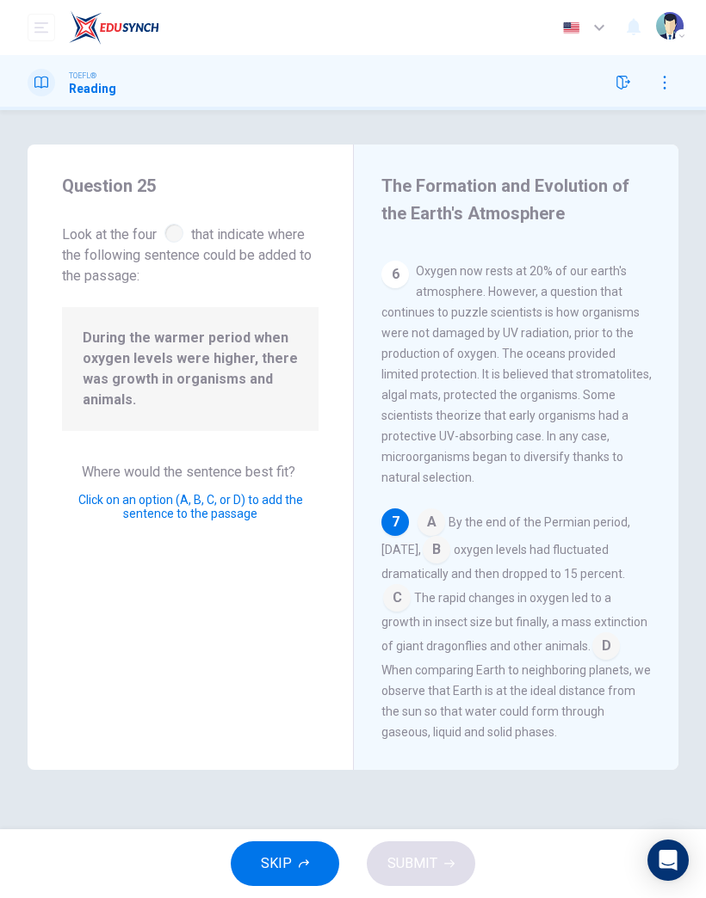
click at [434, 510] on input at bounding box center [431, 524] width 28 height 28
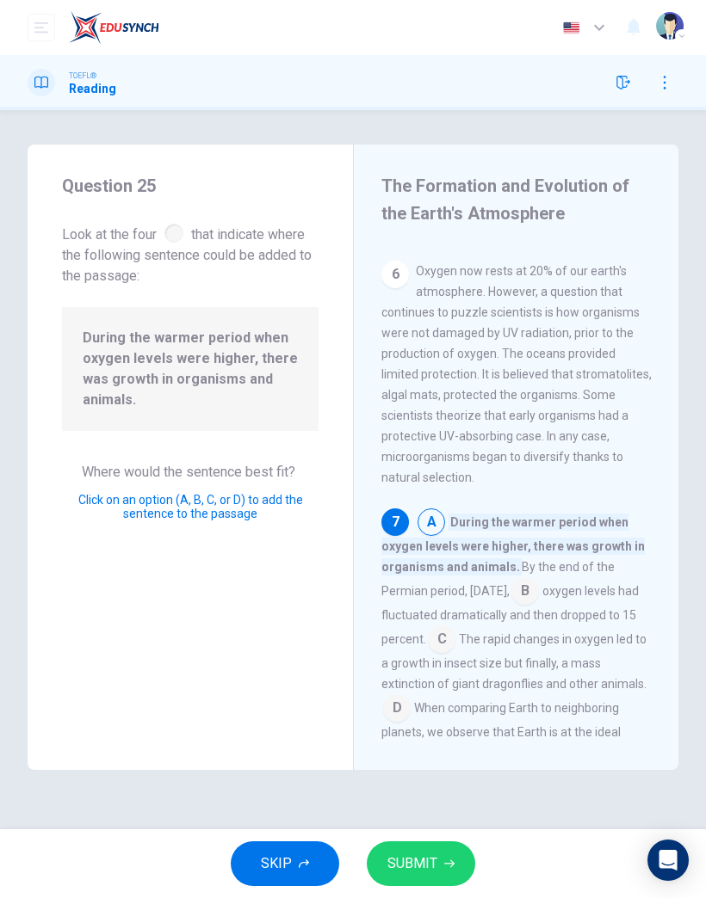
click at [437, 853] on button "SUBMIT" at bounding box center [421, 864] width 108 height 45
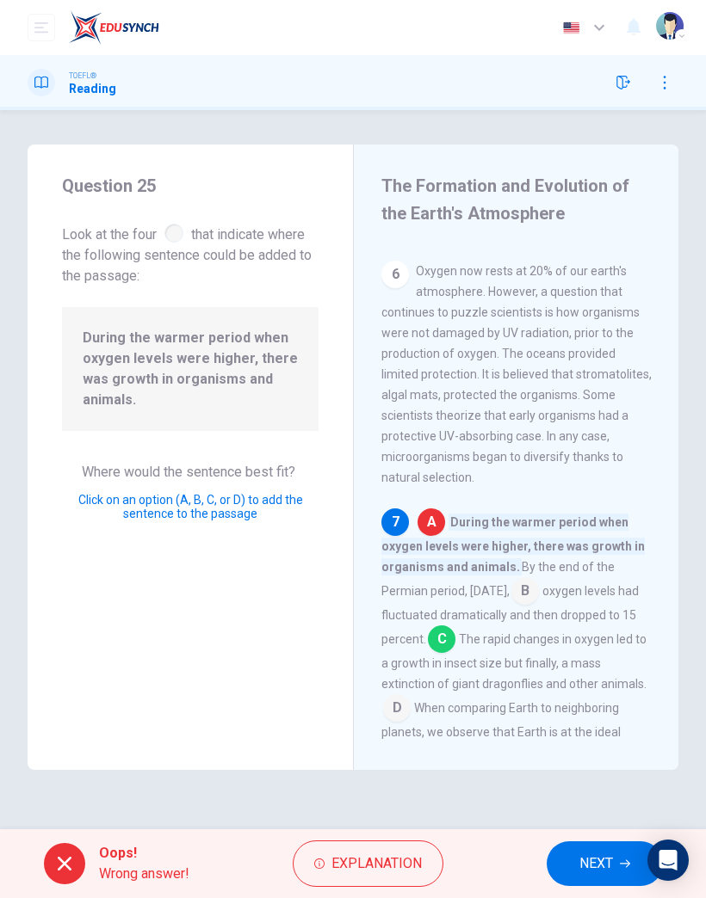
click at [599, 867] on span "NEXT" at bounding box center [596, 864] width 34 height 24
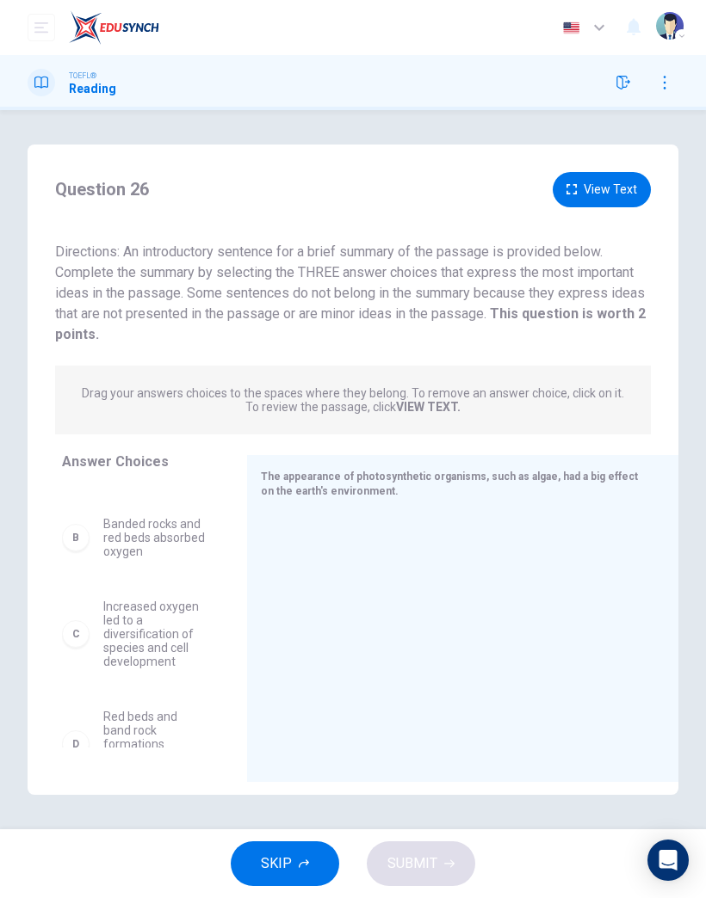
scroll to position [91, 0]
click at [92, 634] on div "C Increased oxygen led to a diversification of species and cell development" at bounding box center [134, 632] width 144 height 69
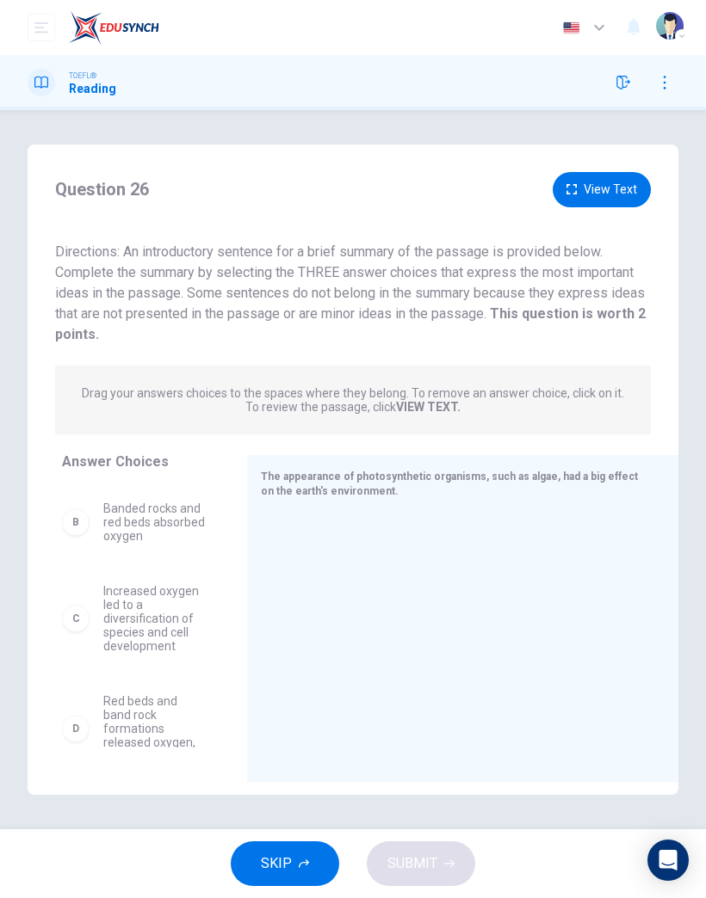
scroll to position [109, 0]
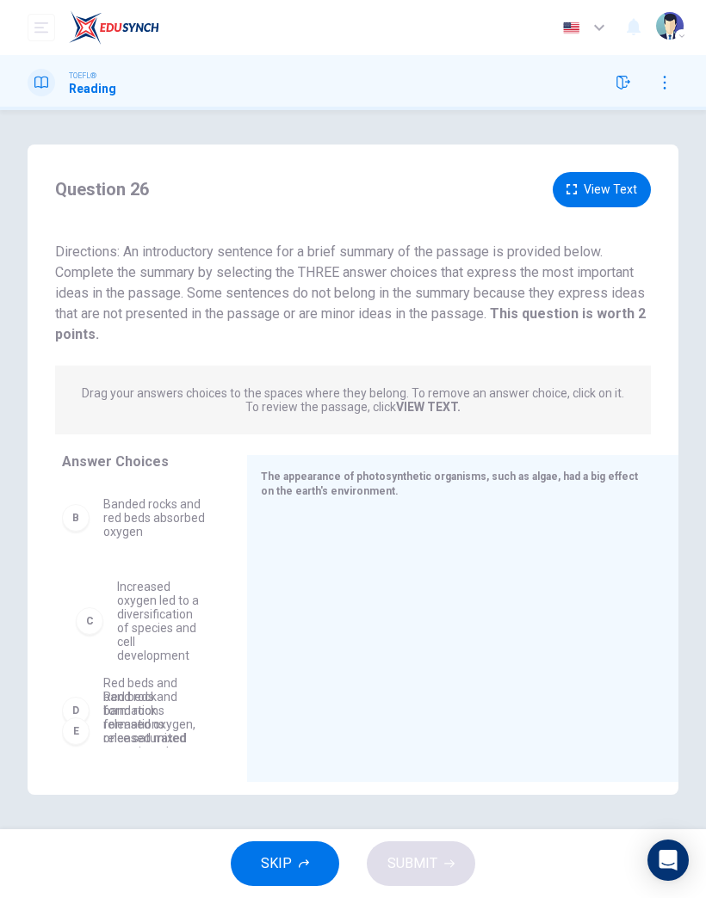
click at [163, 611] on div "A Algae fed off oxygen and released carbon dioxide into the atmosphere B Banded…" at bounding box center [140, 506] width 157 height 265
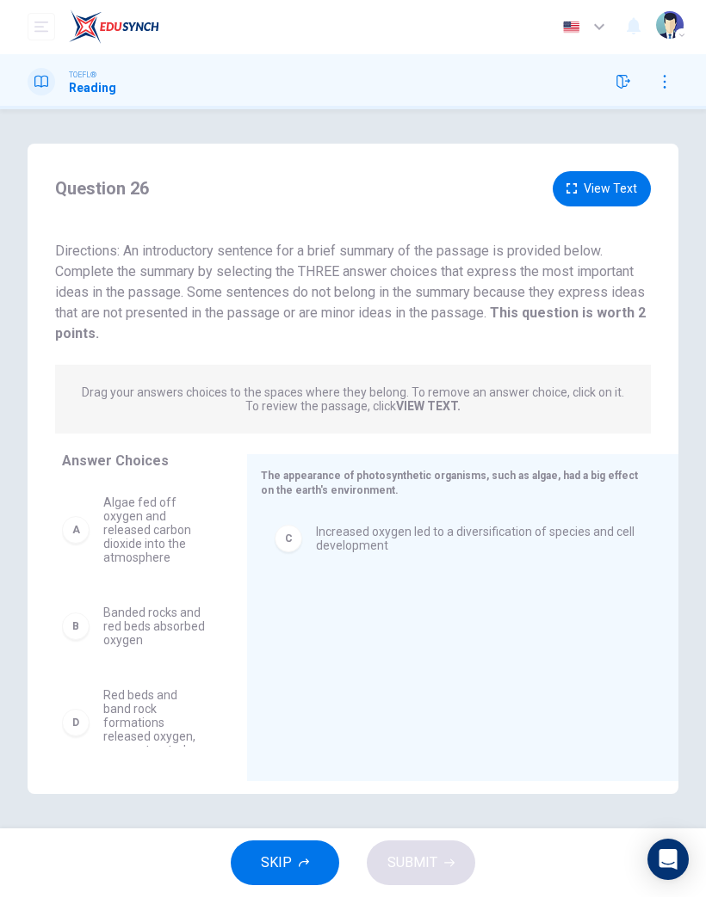
scroll to position [0, 0]
click at [151, 718] on span "Red beds and band rock formations released oxygen, once saturated" at bounding box center [154, 723] width 102 height 69
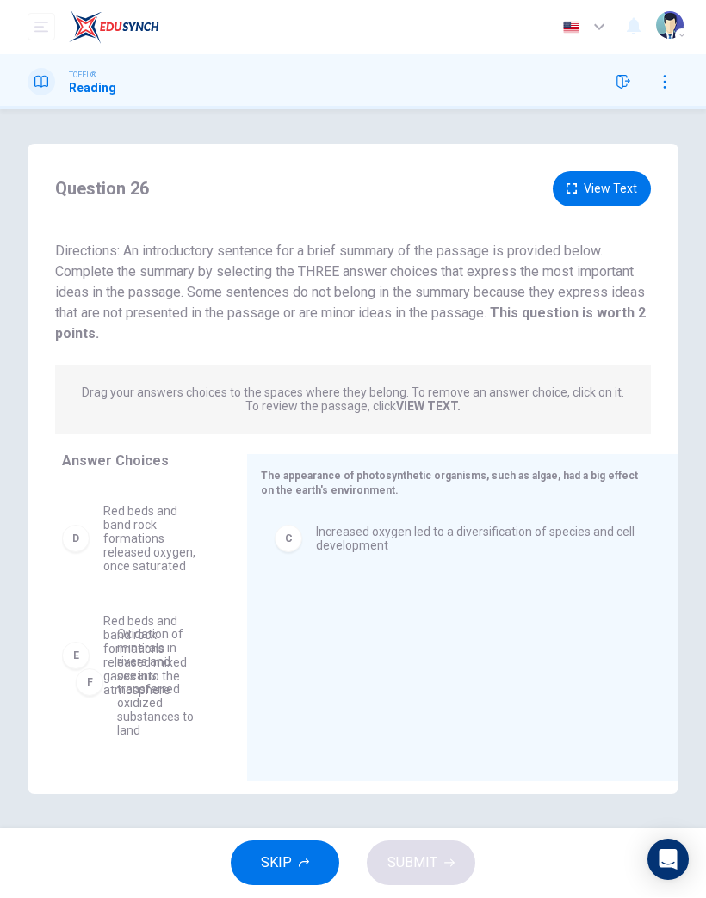
scroll to position [188, 0]
click at [140, 621] on span "Red beds and band rock formations released mixed gases into the atmosphere" at bounding box center [154, 652] width 102 height 83
click at [128, 626] on span "Red beds and band rock formations released mixed gases into the atmosphere" at bounding box center [154, 652] width 102 height 83
click at [163, 627] on div "A Algae fed off oxygen and released carbon dioxide into the atmosphere B Banded…" at bounding box center [147, 615] width 171 height 265
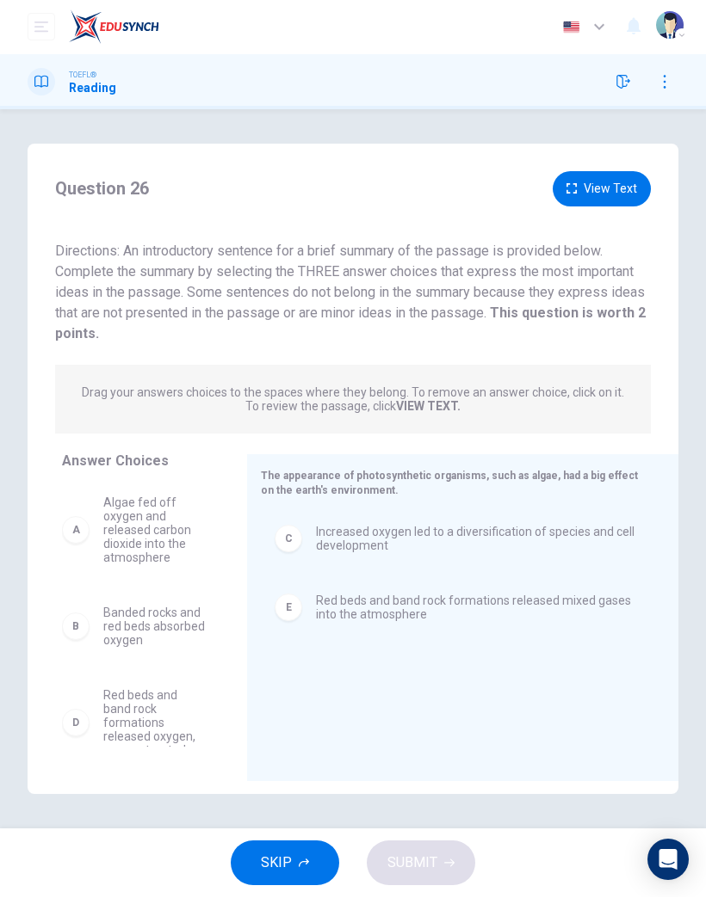
scroll to position [0, 0]
click at [147, 553] on span "Algae fed off oxygen and released carbon dioxide into the atmosphere" at bounding box center [154, 531] width 102 height 69
click at [140, 531] on span "Algae fed off oxygen and released carbon dioxide into the atmosphere" at bounding box center [154, 531] width 102 height 69
click at [80, 534] on div "A" at bounding box center [76, 531] width 28 height 28
click at [117, 536] on div "B Banded rocks and red beds absorbed oxygen D Red beds and band rock formations…" at bounding box center [140, 615] width 157 height 265
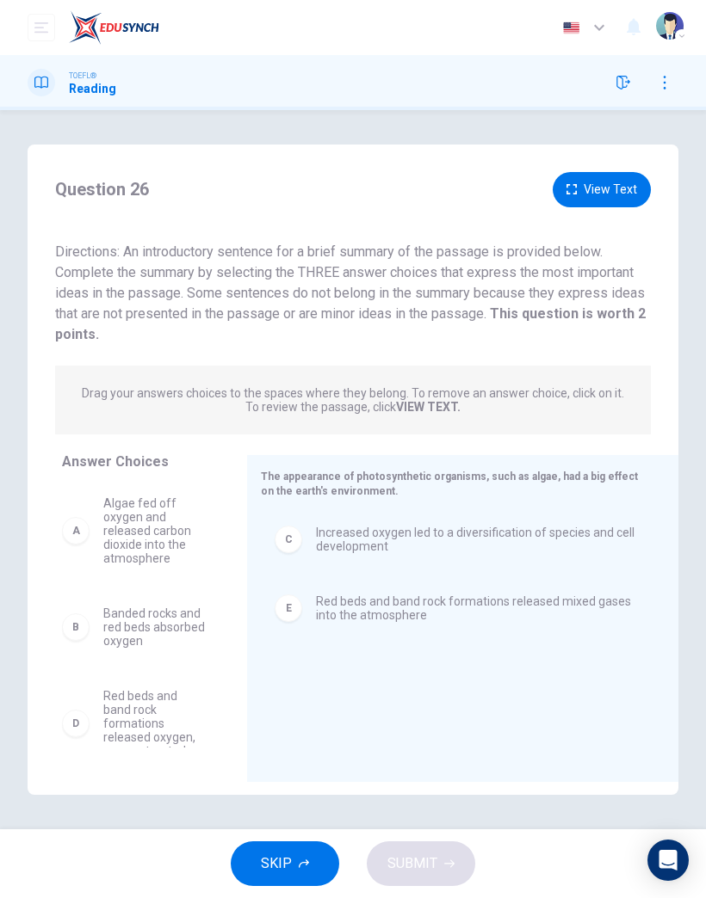
click at [131, 541] on span "Algae fed off oxygen and released carbon dioxide into the atmosphere" at bounding box center [154, 531] width 102 height 69
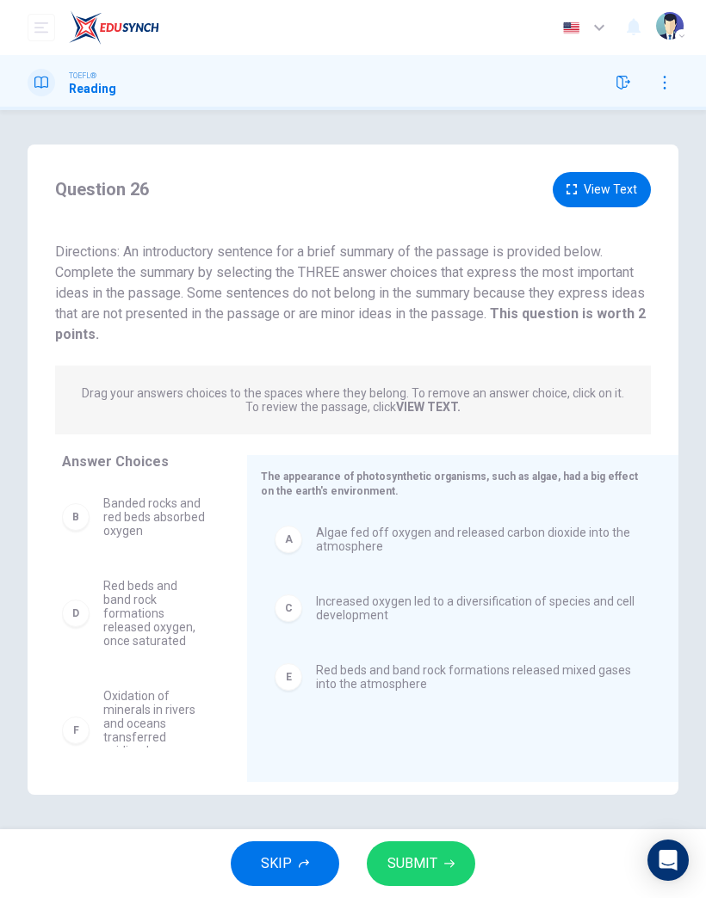
click at [416, 873] on span "SUBMIT" at bounding box center [412, 864] width 50 height 24
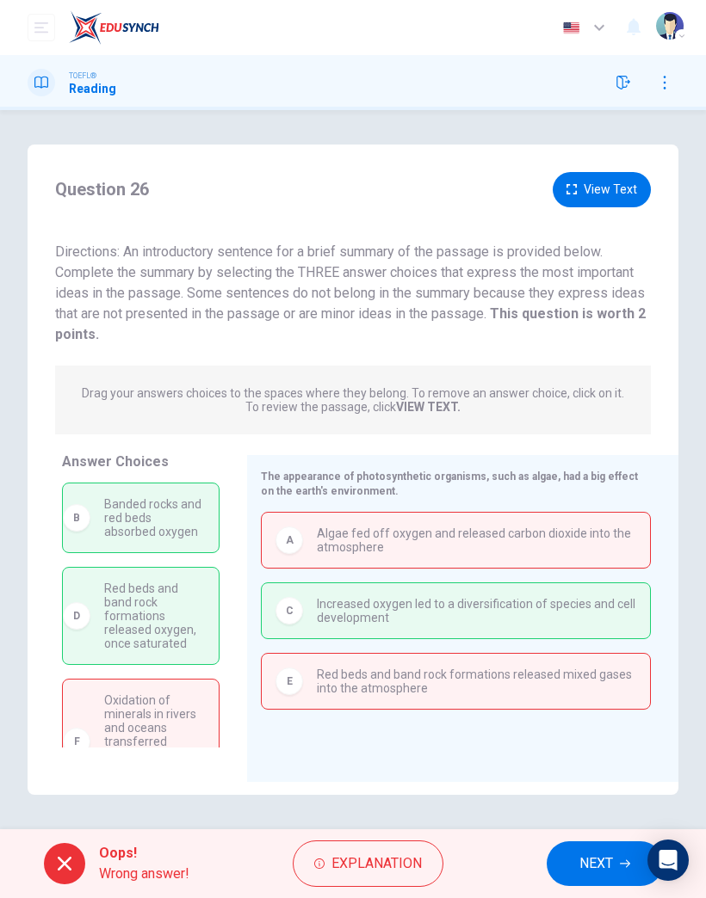
click at [596, 861] on span "NEXT" at bounding box center [596, 864] width 34 height 24
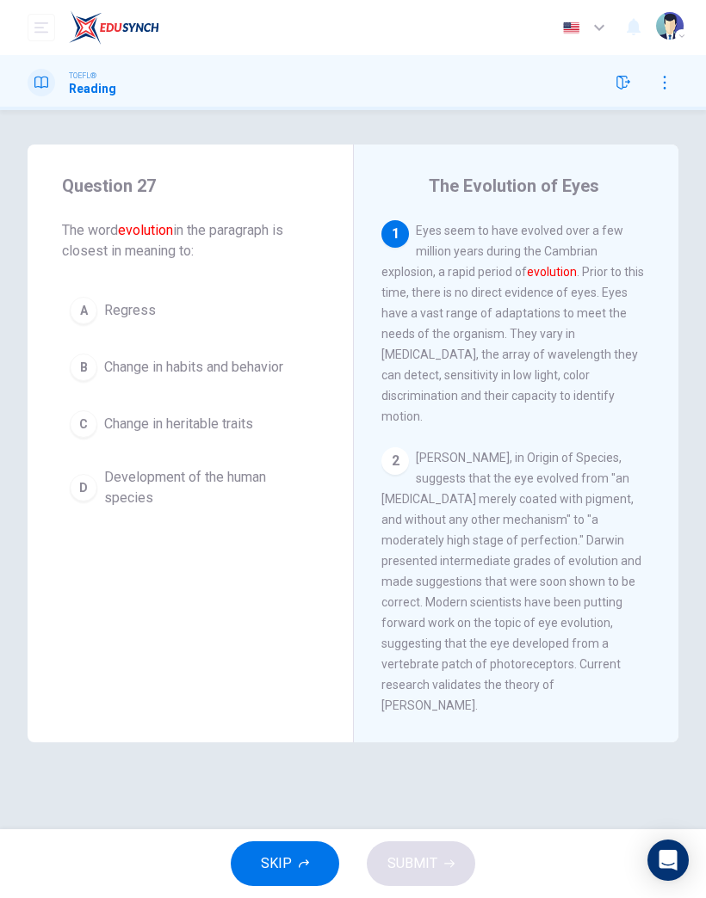
click at [244, 483] on span "Development of the human species" at bounding box center [207, 487] width 207 height 41
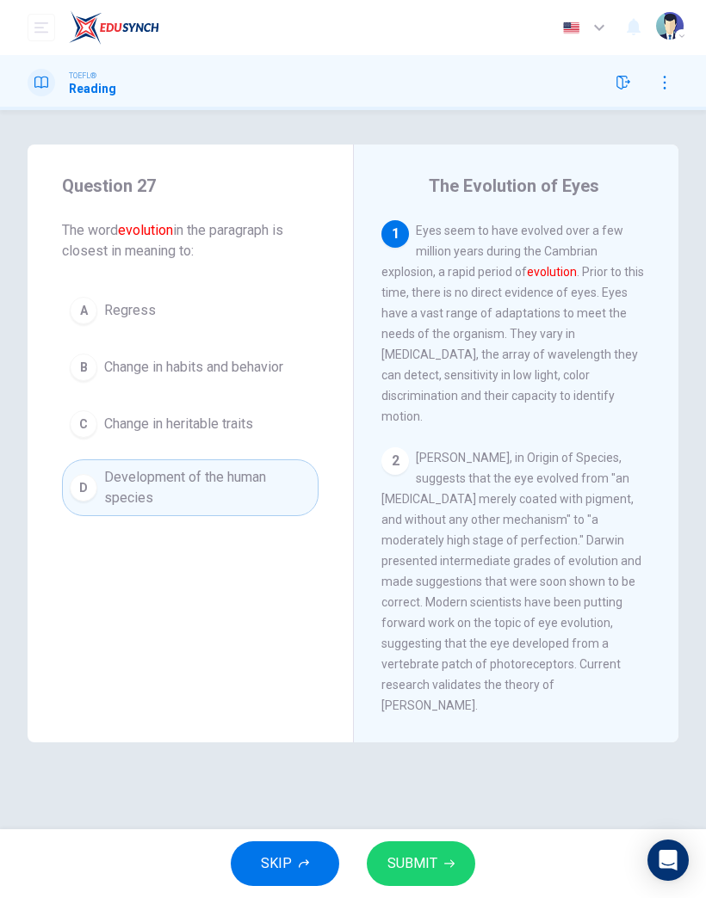
click at [243, 431] on span "Change in heritable traits" at bounding box center [178, 424] width 149 height 21
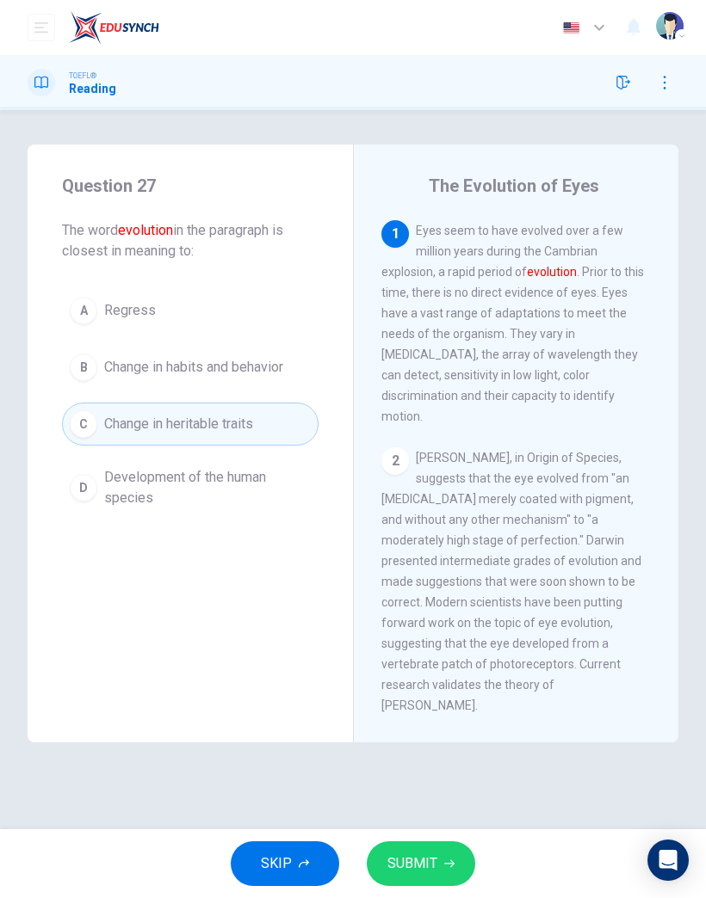
click at [444, 860] on icon "button" at bounding box center [449, 864] width 10 height 10
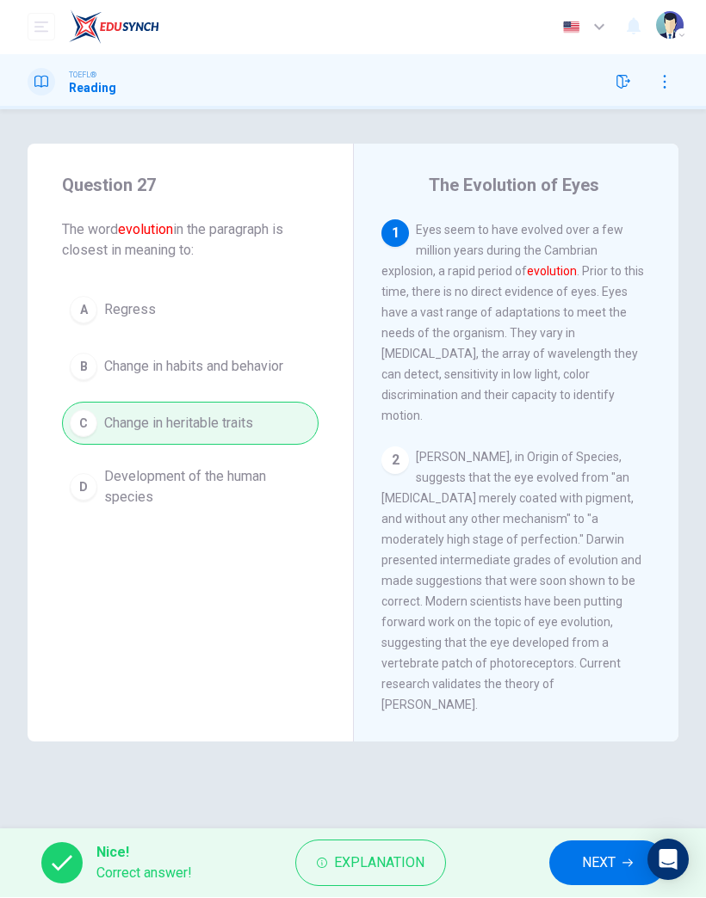
click at [607, 856] on span "NEXT" at bounding box center [599, 864] width 34 height 24
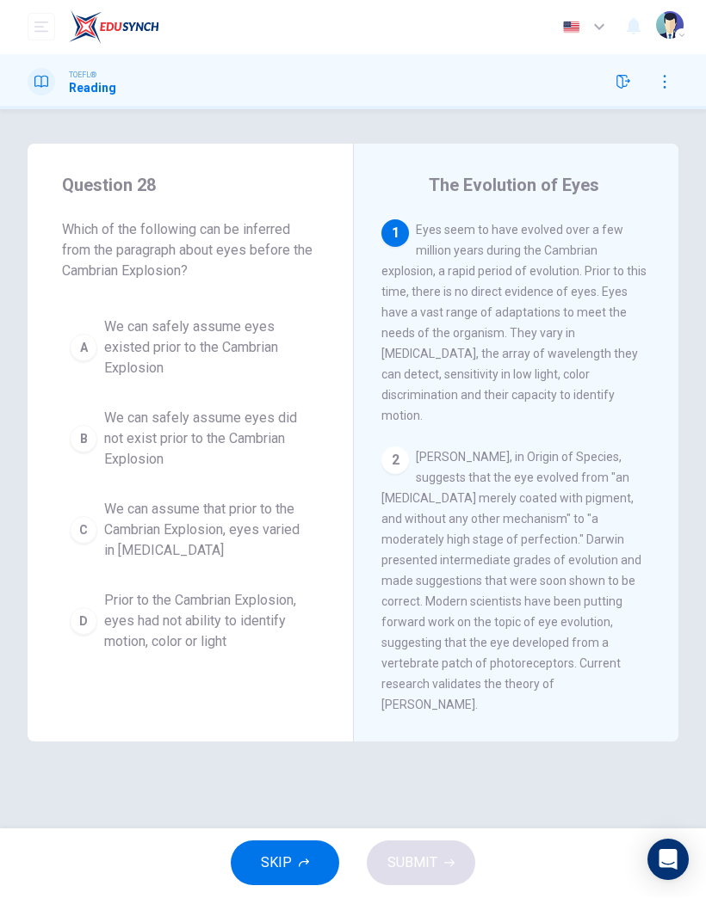
click at [239, 534] on span "We can assume that prior to the Cambrian Explosion, eyes varied in visual acuity" at bounding box center [207, 531] width 207 height 62
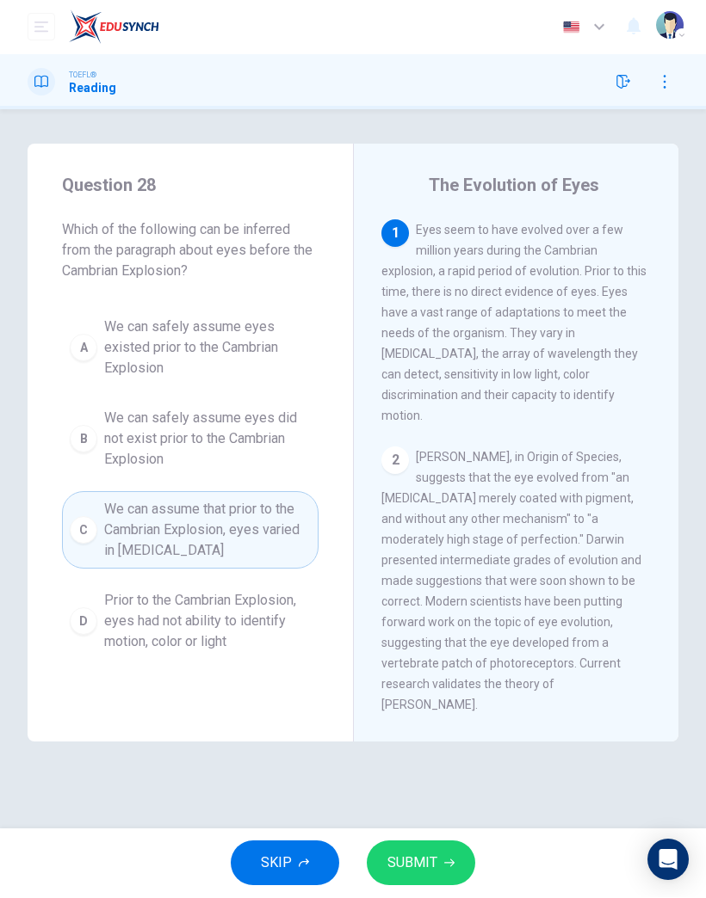
click at [278, 644] on span "Prior to the Cambrian Explosion, eyes had not ability to identify motion, color…" at bounding box center [207, 622] width 207 height 62
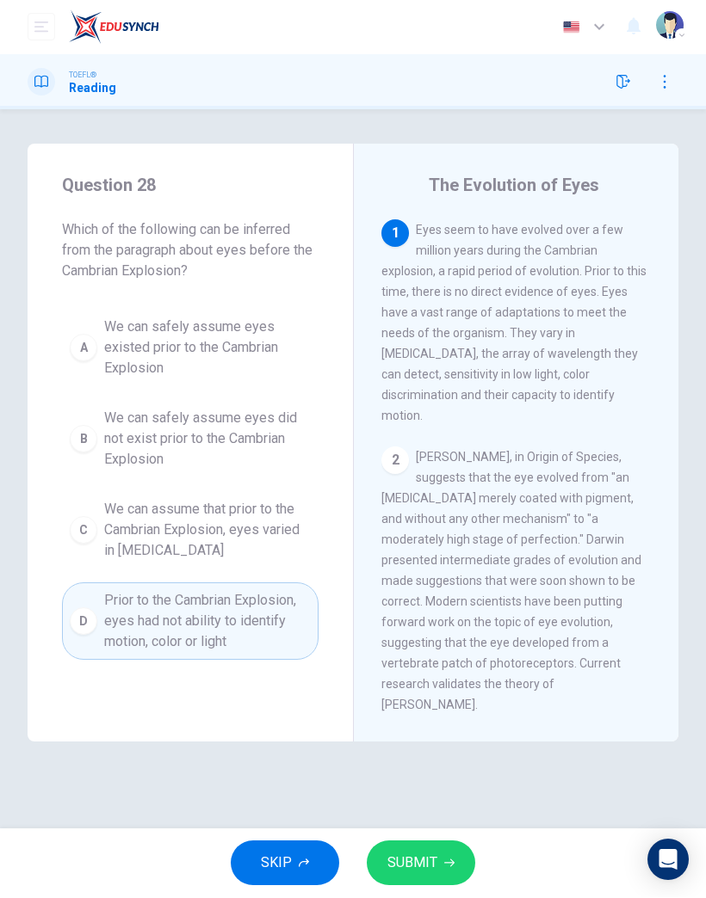
click at [447, 855] on button "SUBMIT" at bounding box center [421, 864] width 108 height 45
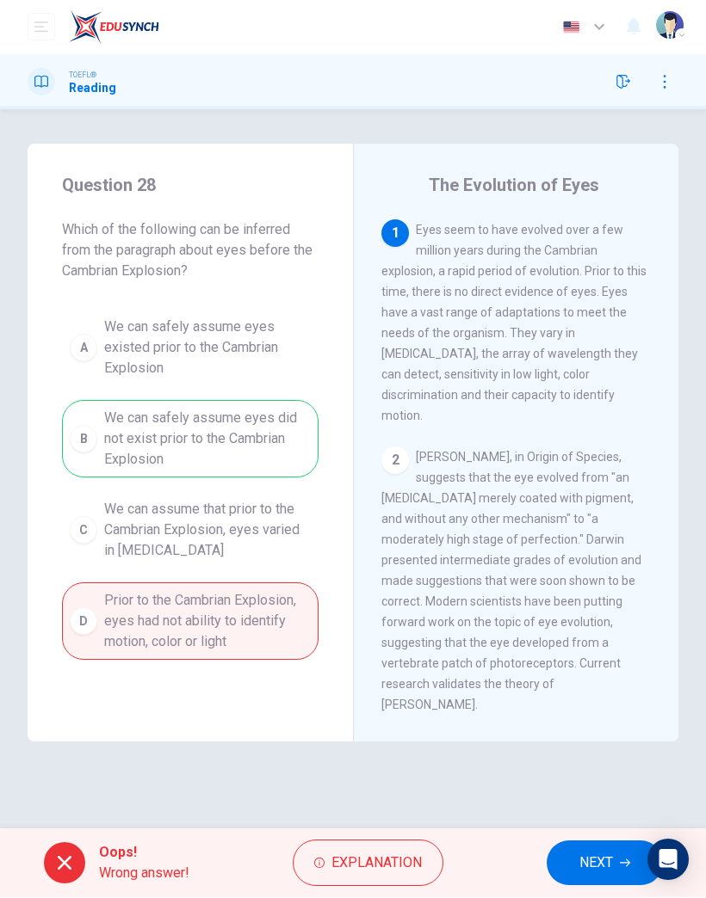
click at [604, 867] on span "NEXT" at bounding box center [596, 864] width 34 height 24
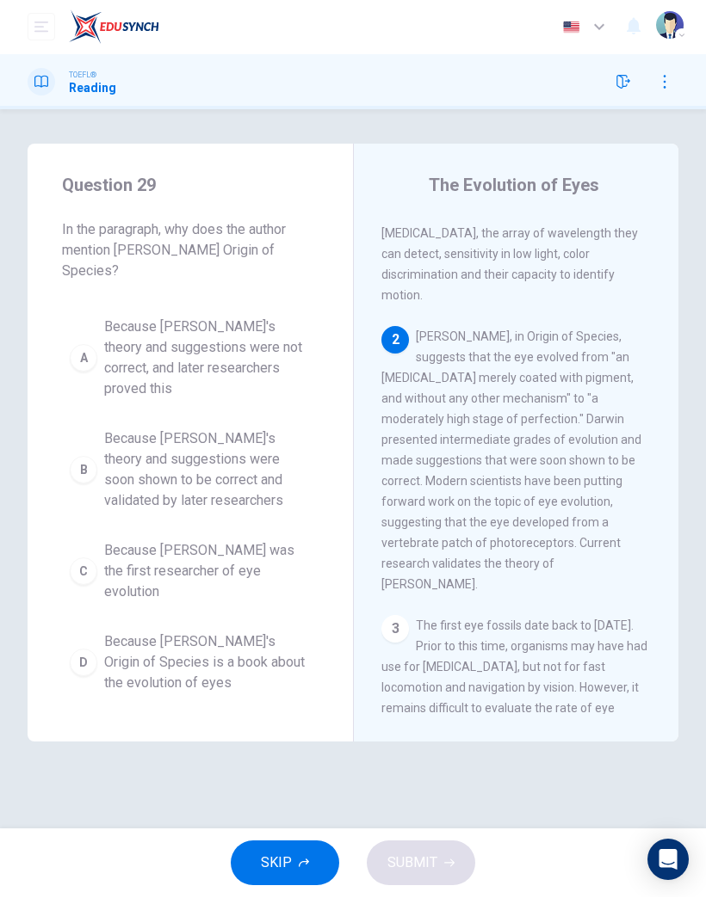
scroll to position [132, 0]
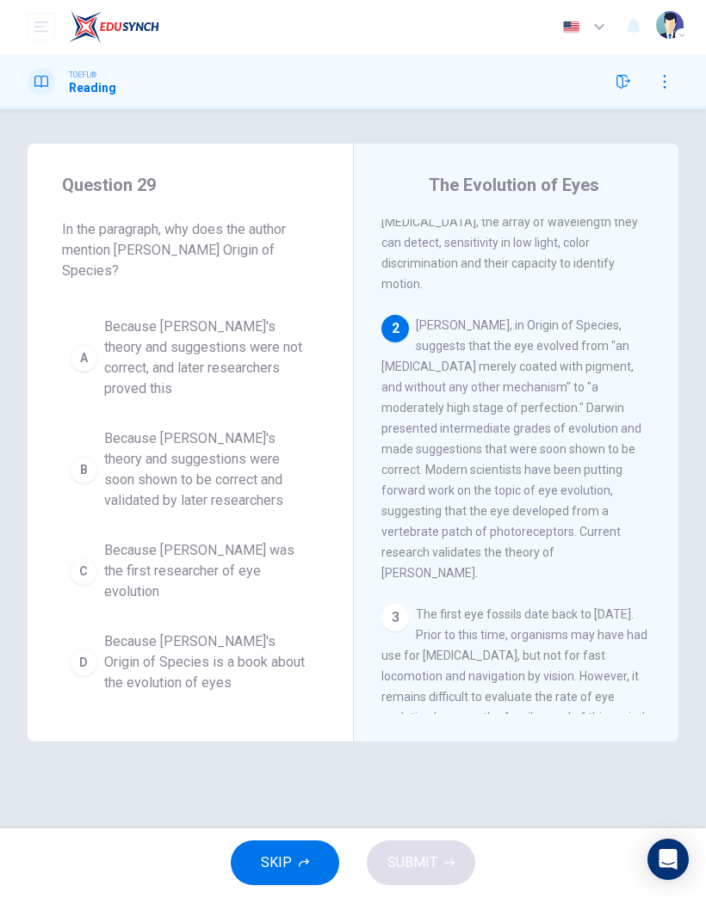
click at [244, 441] on span "Because Darwin's theory and suggestions were soon shown to be correct and valid…" at bounding box center [207, 470] width 207 height 83
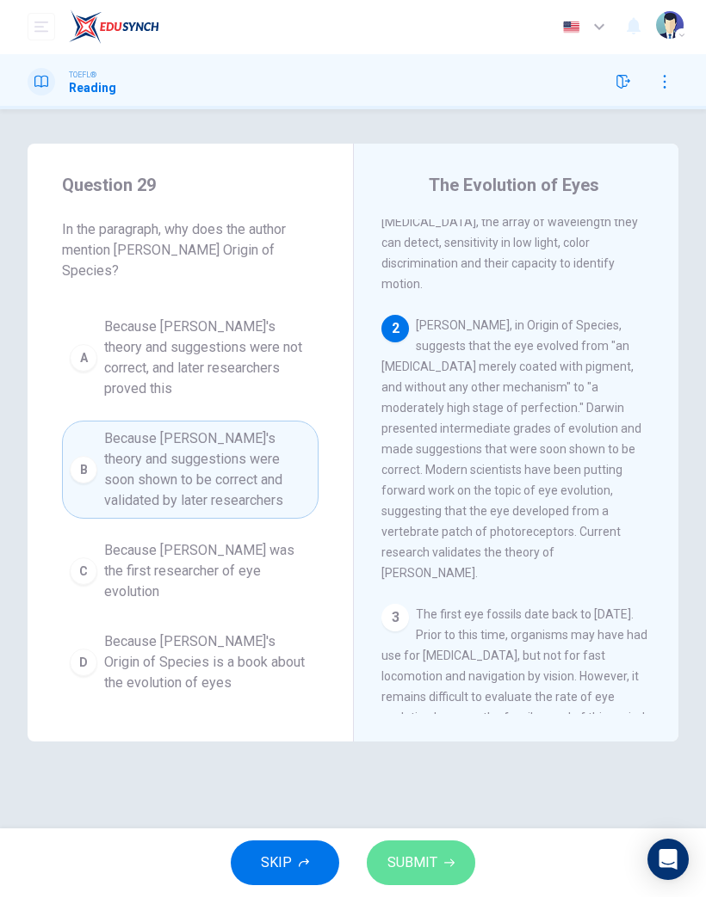
click at [454, 867] on button "SUBMIT" at bounding box center [421, 864] width 108 height 45
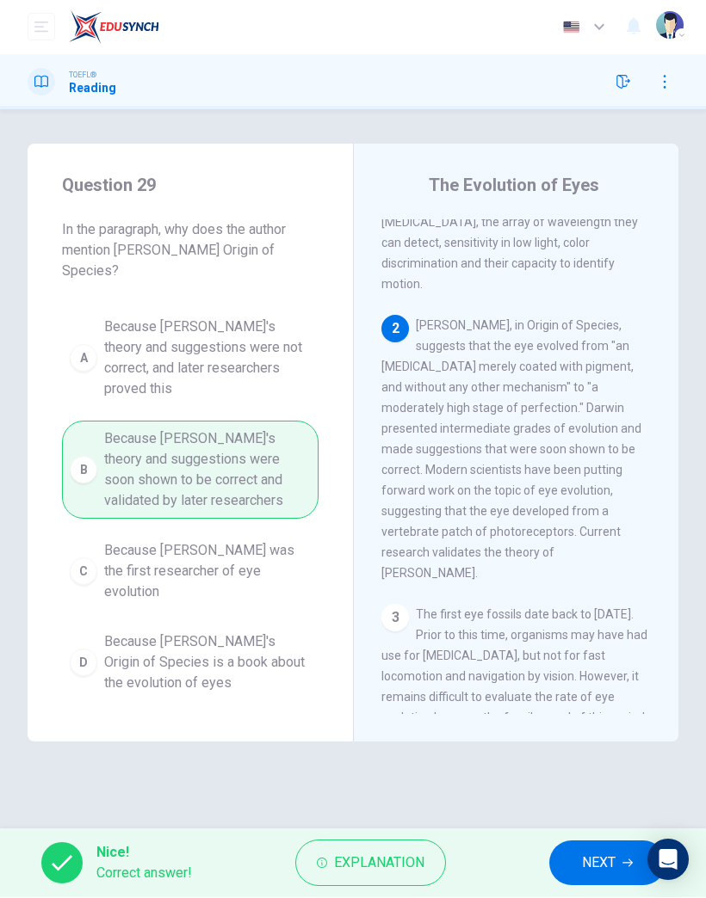
click at [600, 854] on span "NEXT" at bounding box center [599, 864] width 34 height 24
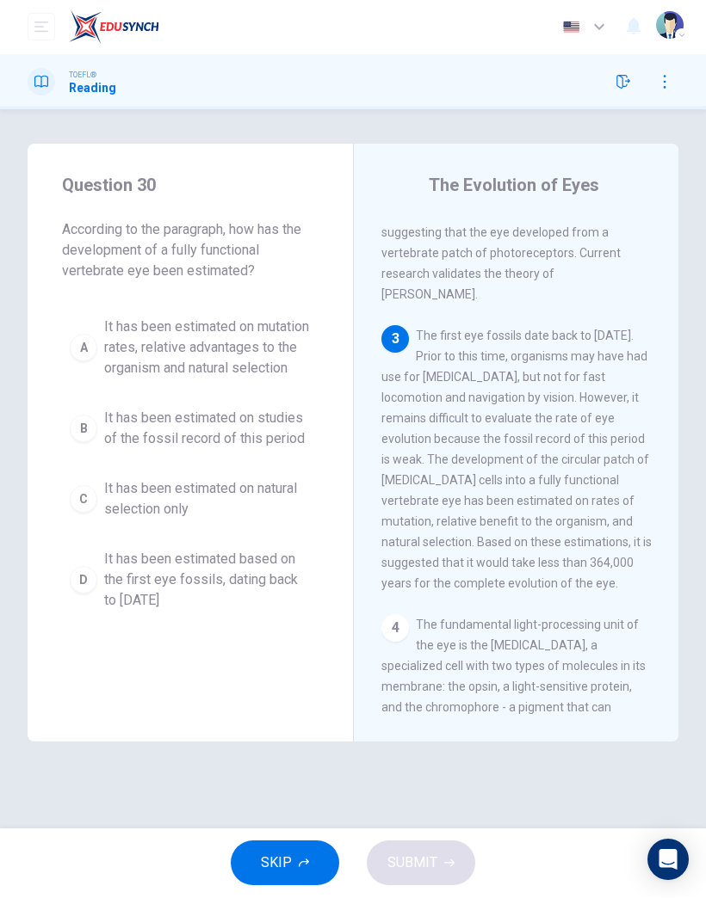
scroll to position [421, 0]
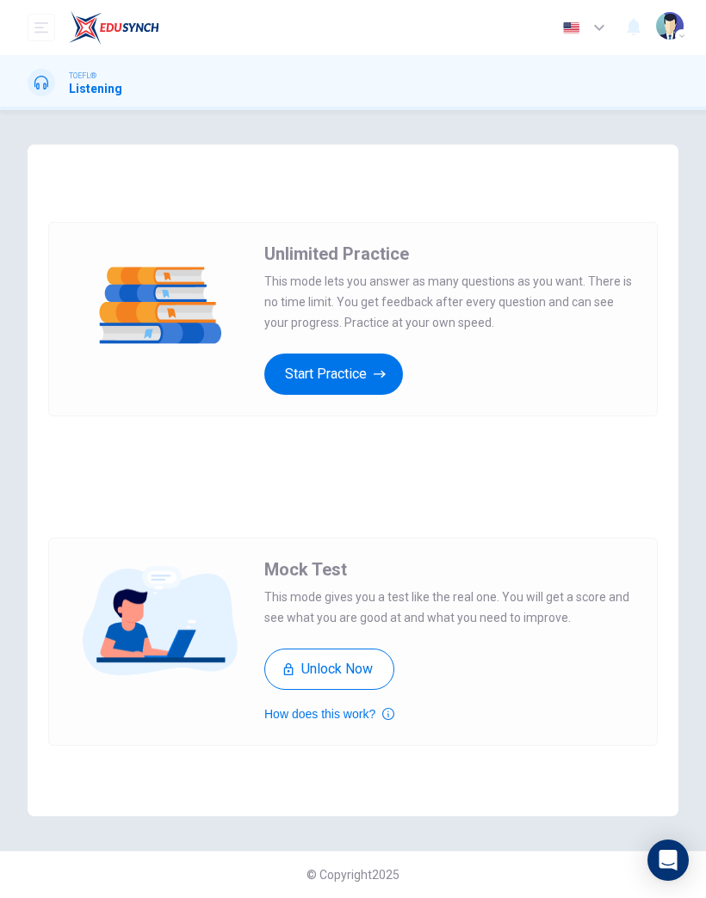
click at [315, 368] on button "Start Practice" at bounding box center [333, 374] width 139 height 41
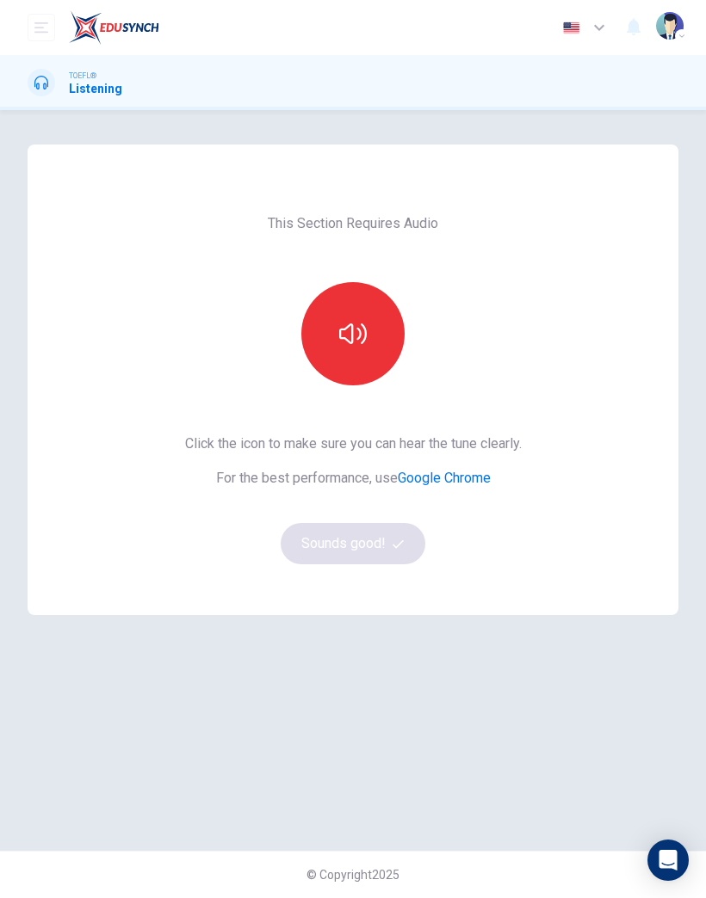
click at [331, 329] on button "button" at bounding box center [352, 333] width 103 height 103
click at [384, 536] on button "Sounds good!" at bounding box center [353, 543] width 145 height 41
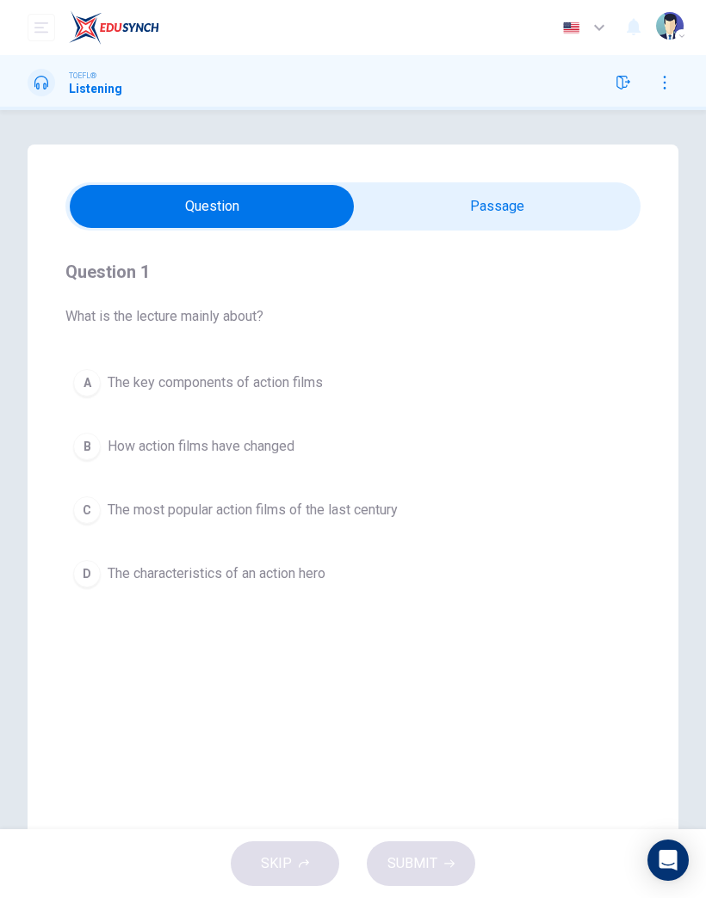
click at [543, 208] on input "checkbox" at bounding box center [212, 206] width 862 height 43
checkbox input "true"
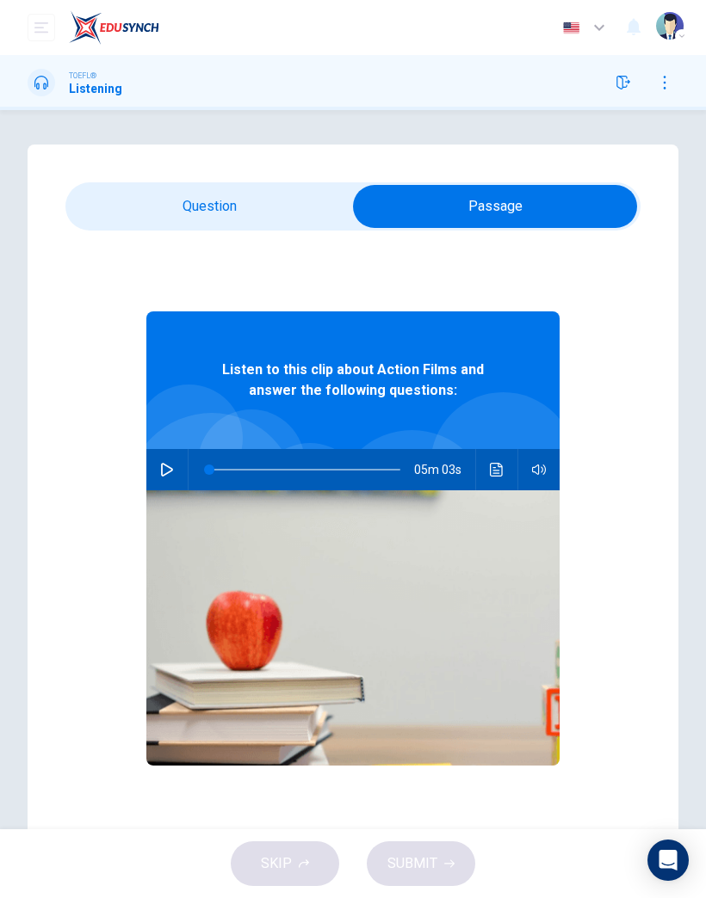
click at [164, 472] on icon "button" at bounding box center [167, 470] width 14 height 14
type input "2"
click at [156, 216] on input "checkbox" at bounding box center [495, 206] width 862 height 43
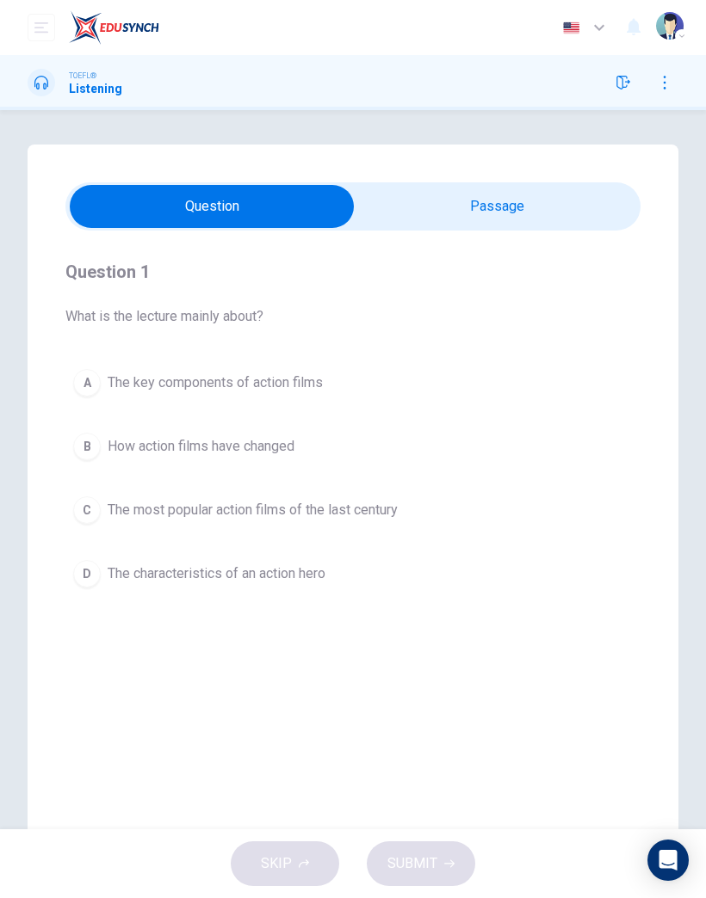
click at [530, 215] on input "checkbox" at bounding box center [212, 206] width 862 height 43
checkbox input "true"
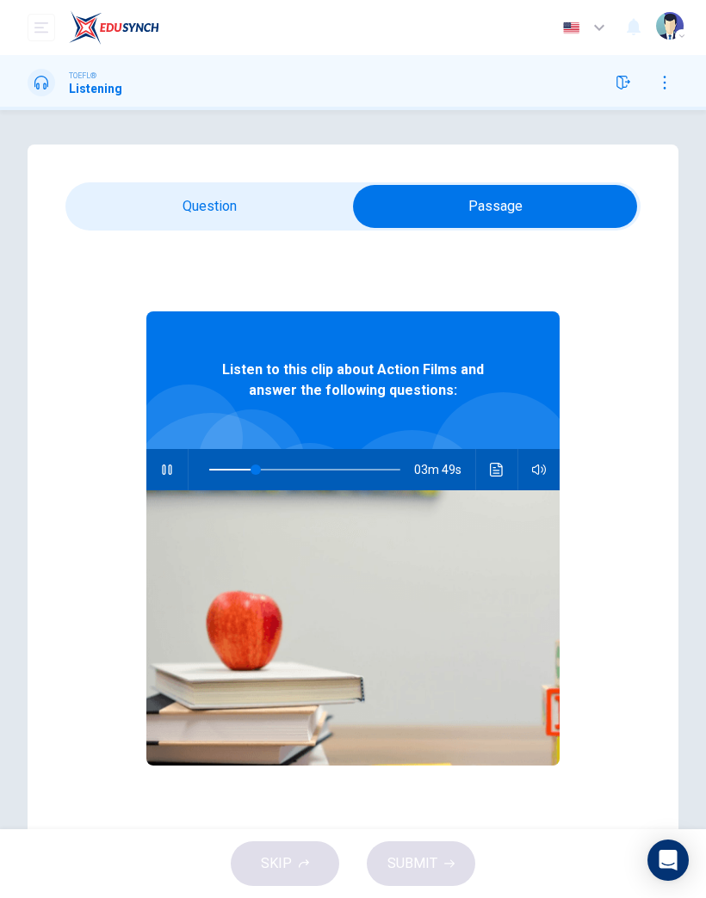
type input "25"
click at [225, 201] on input "checkbox" at bounding box center [495, 206] width 862 height 43
checkbox input "false"
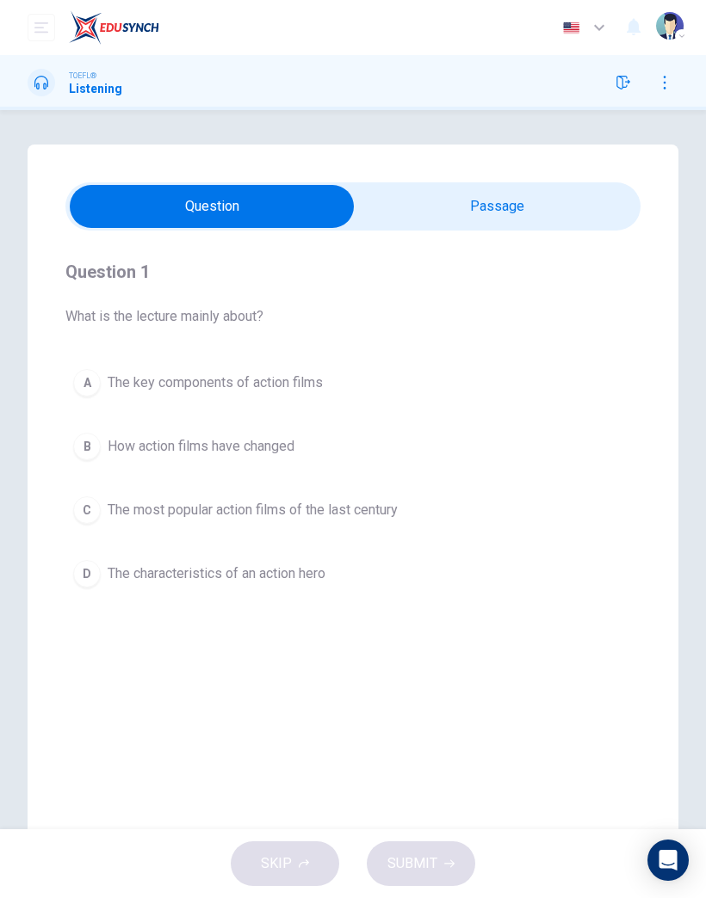
click at [334, 506] on span "The most popular action films of the last century" at bounding box center [253, 510] width 290 height 21
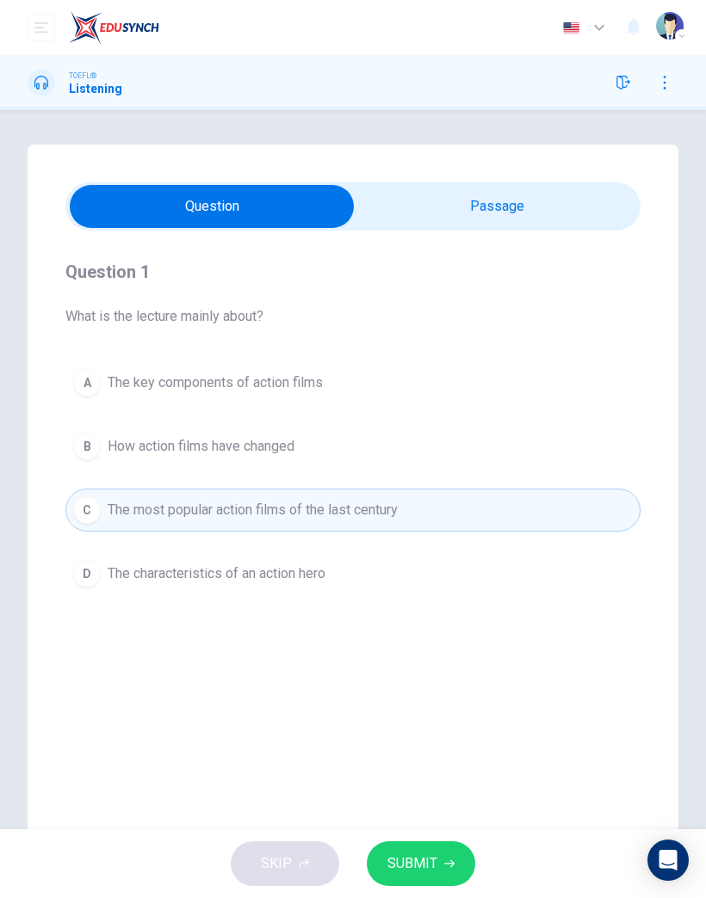
click at [444, 861] on icon "button" at bounding box center [449, 864] width 10 height 10
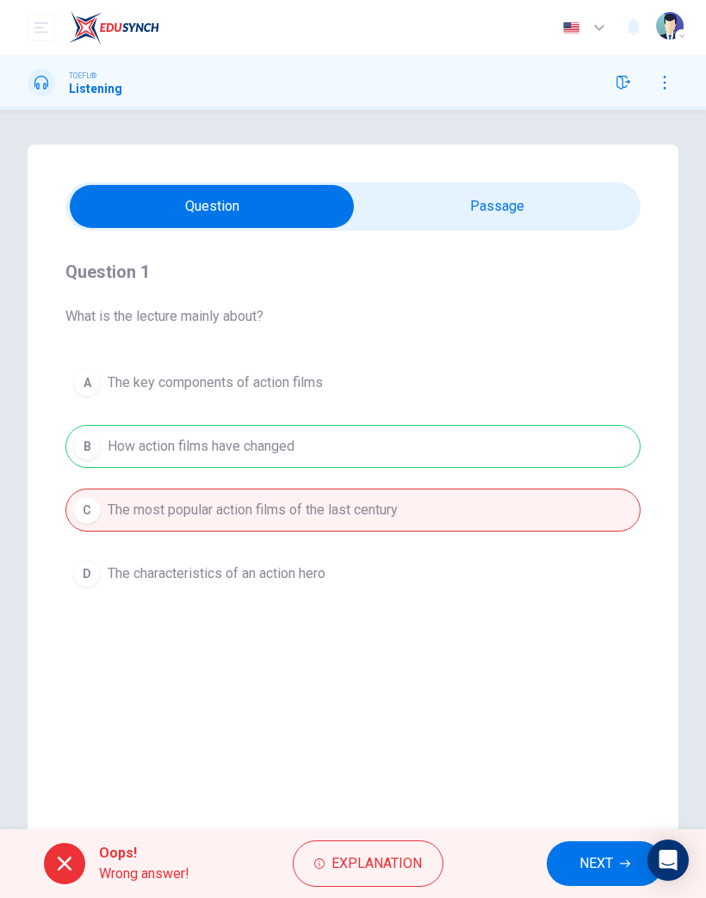
click at [593, 863] on span "NEXT" at bounding box center [596, 864] width 34 height 24
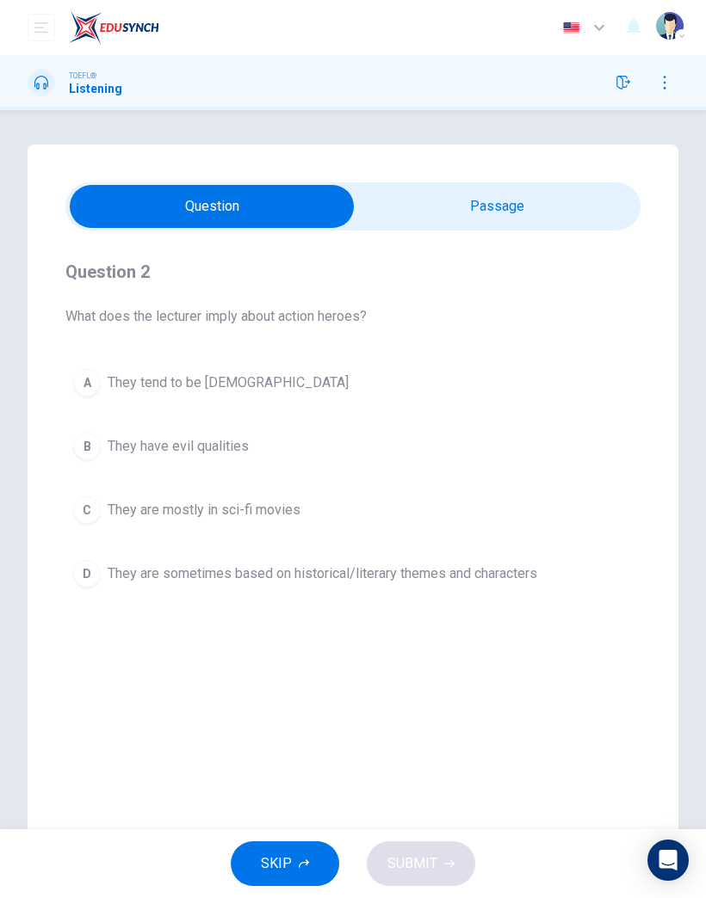
click at [244, 514] on span "They are mostly in sci-fi movies" at bounding box center [204, 510] width 193 height 21
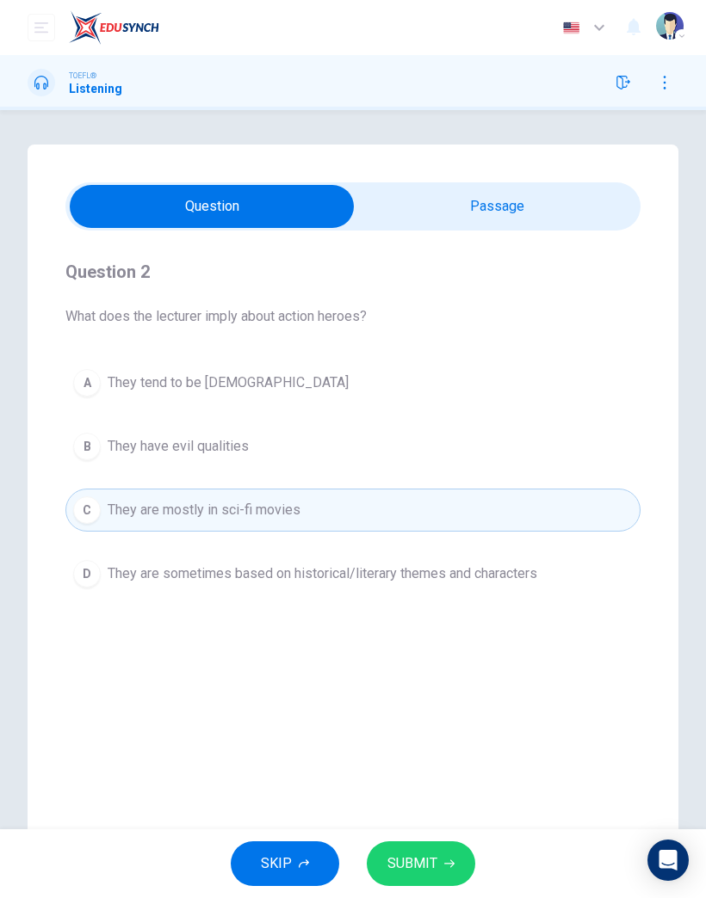
click at [405, 876] on button "SUBMIT" at bounding box center [421, 864] width 108 height 45
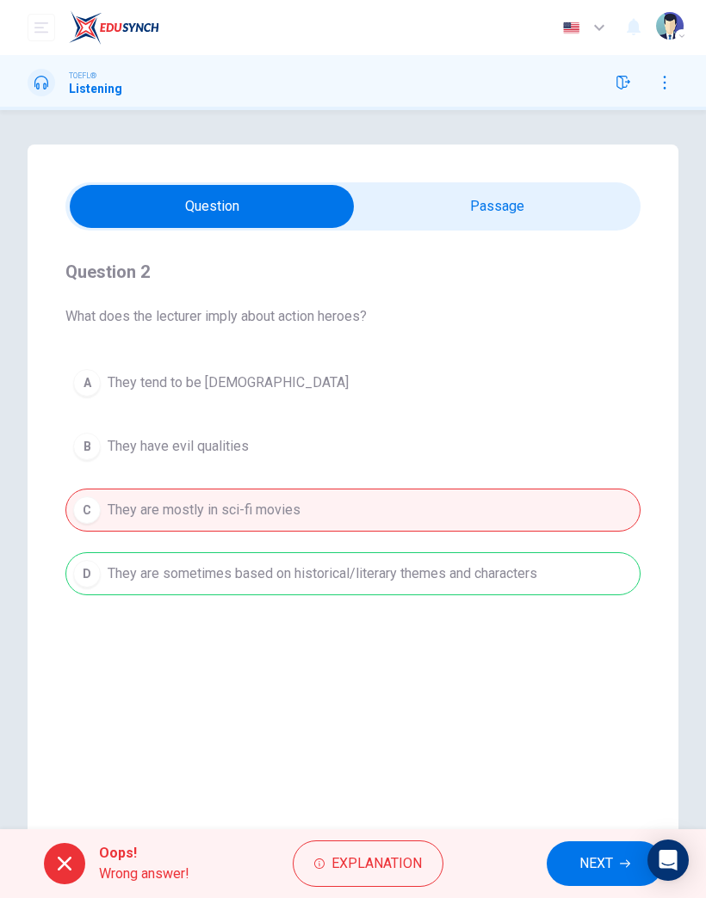
click at [579, 862] on span "NEXT" at bounding box center [596, 864] width 34 height 24
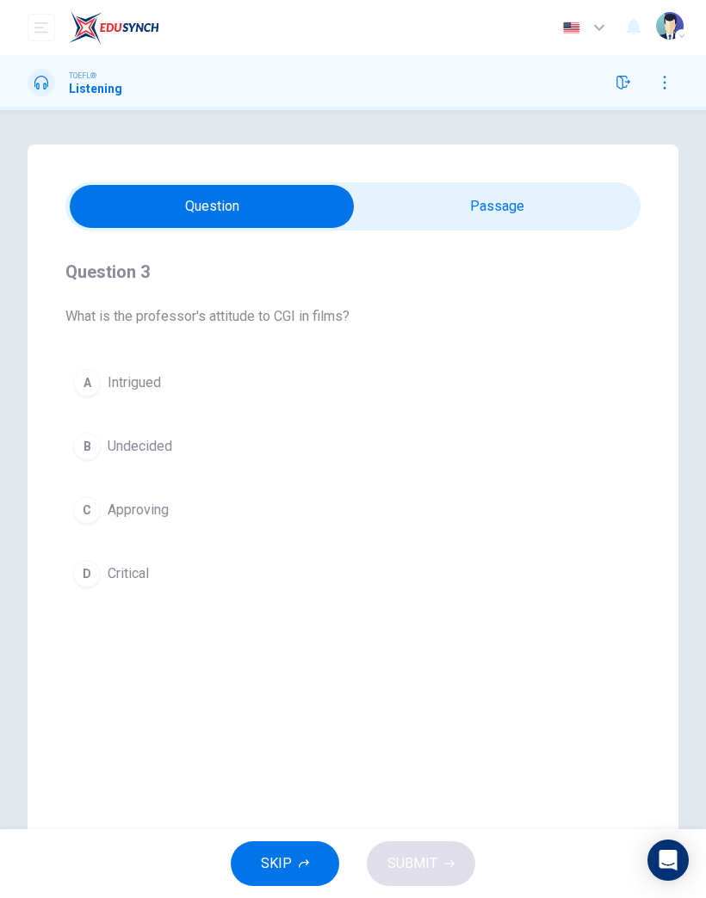
click at [128, 588] on button "D Critical" at bounding box center [352, 574] width 575 height 43
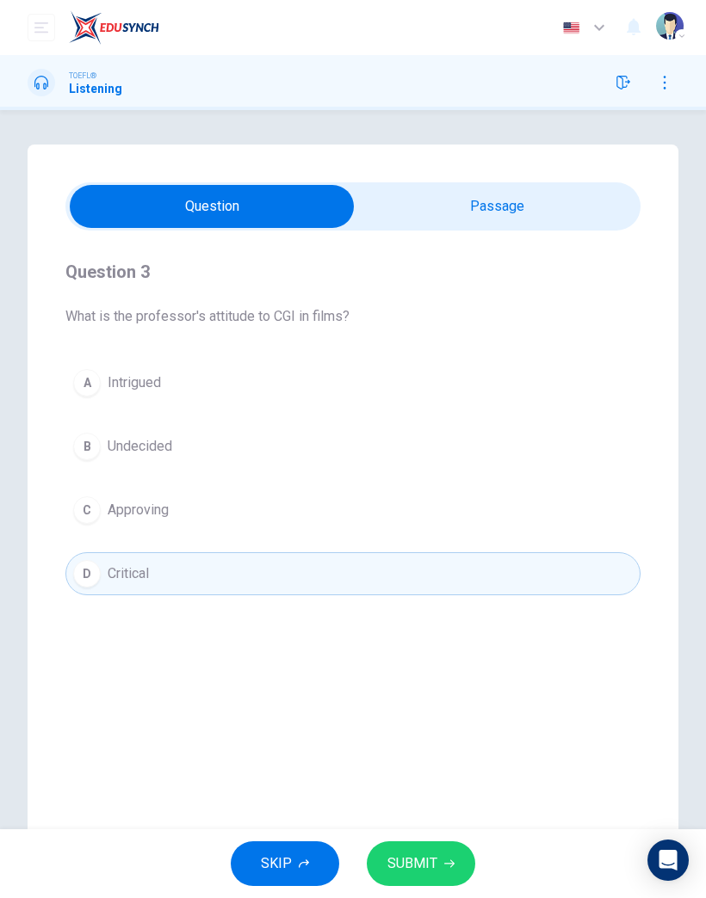
click at [421, 849] on button "SUBMIT" at bounding box center [421, 864] width 108 height 45
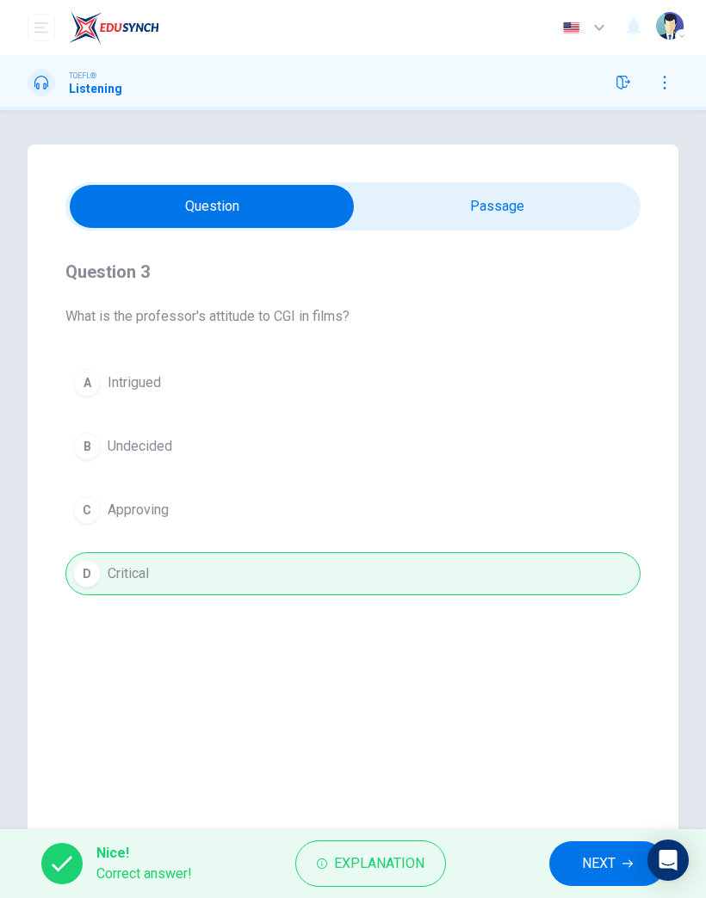
click at [592, 853] on span "NEXT" at bounding box center [599, 864] width 34 height 24
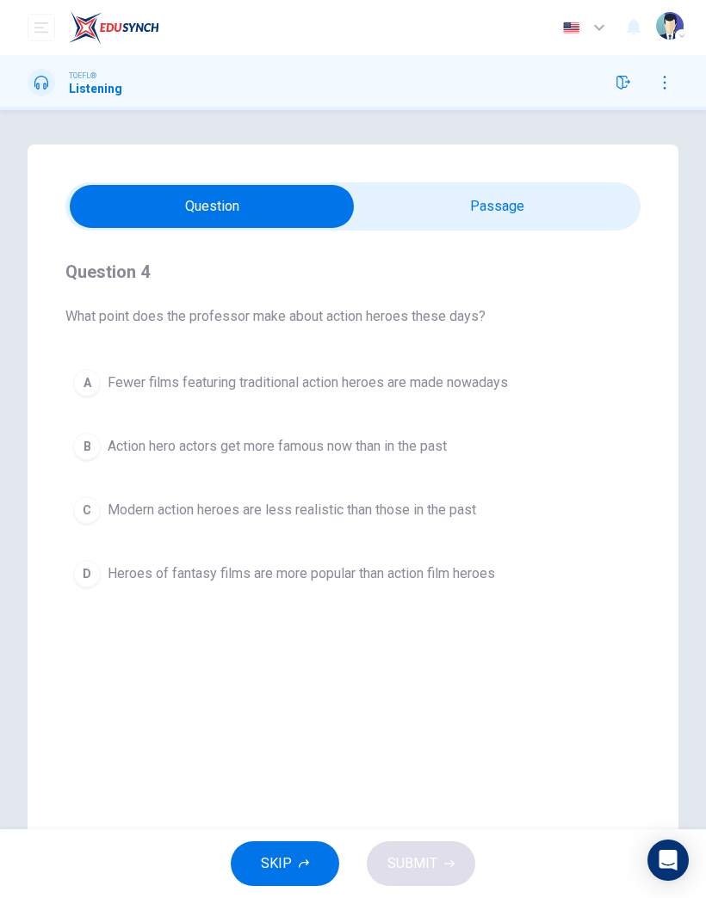
click at [44, 22] on icon "open mobile menu" at bounding box center [41, 28] width 14 height 14
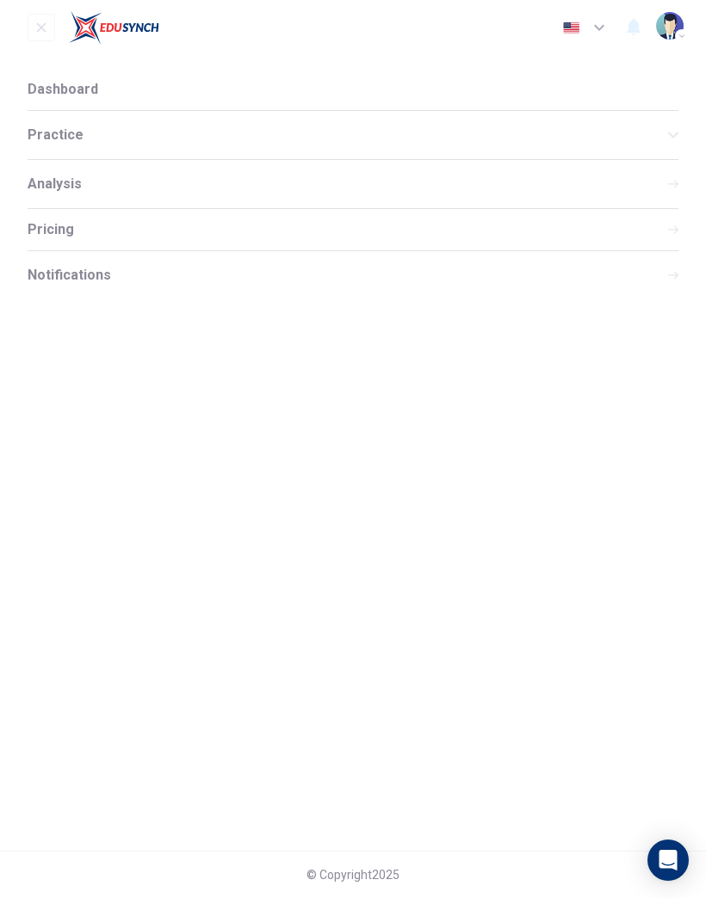
click at [204, 142] on div "Practice" at bounding box center [353, 135] width 651 height 48
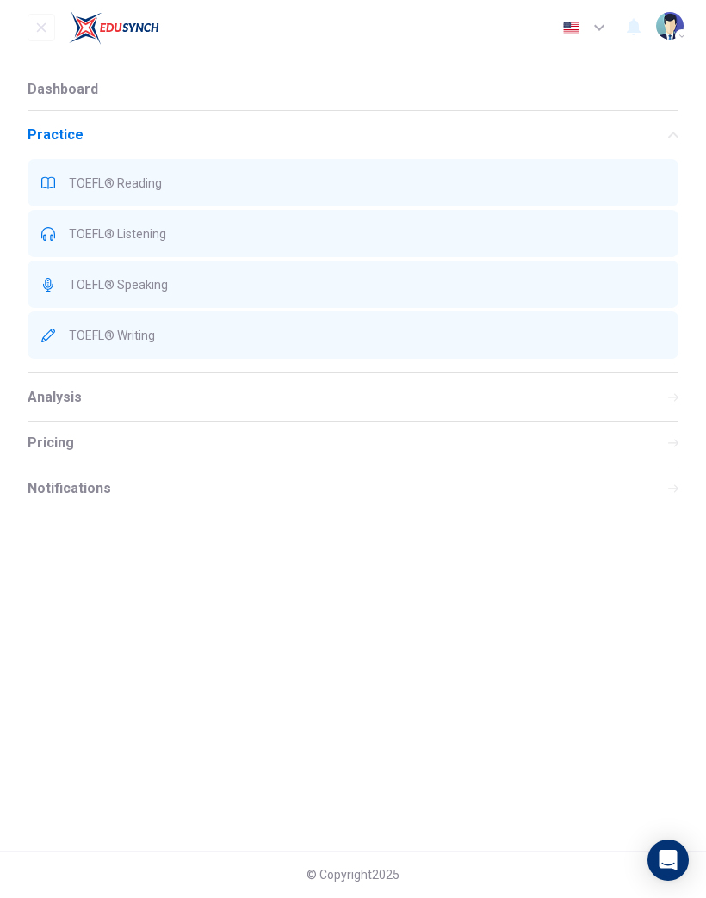
click at [287, 285] on span "TOEFL® Speaking" at bounding box center [367, 285] width 596 height 14
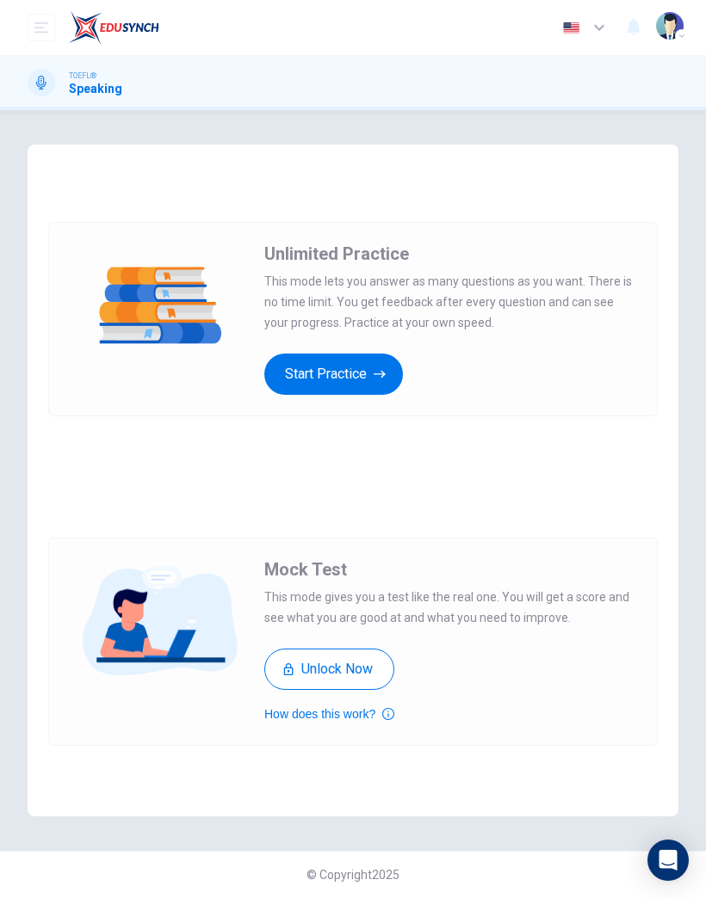
click at [383, 379] on icon "button" at bounding box center [380, 374] width 12 height 17
